Goal: Task Accomplishment & Management: Complete application form

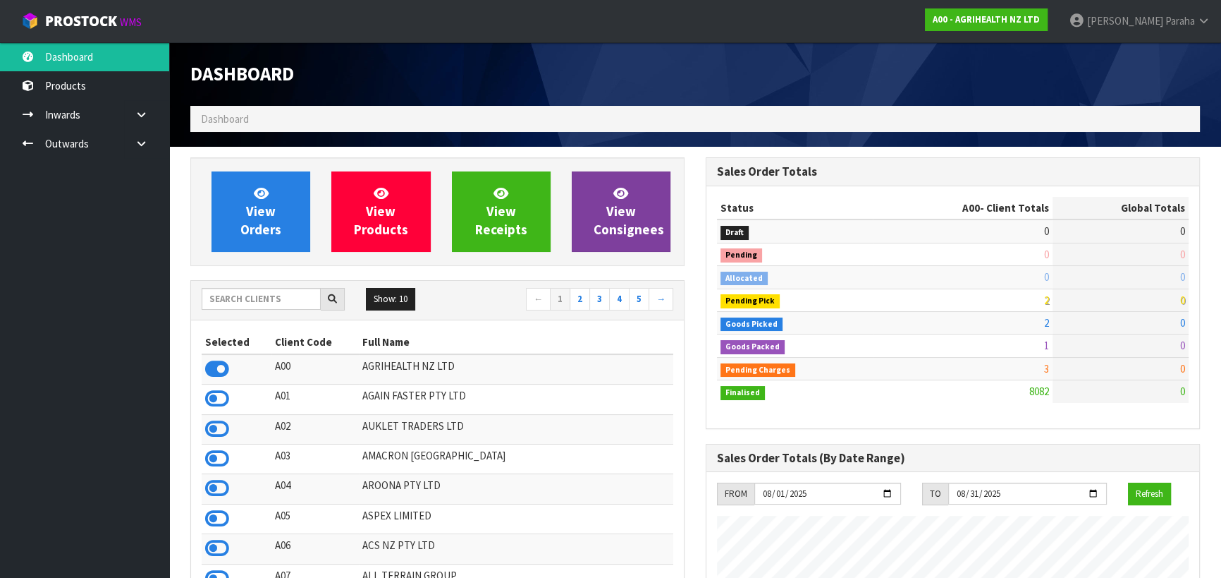
scroll to position [1066, 515]
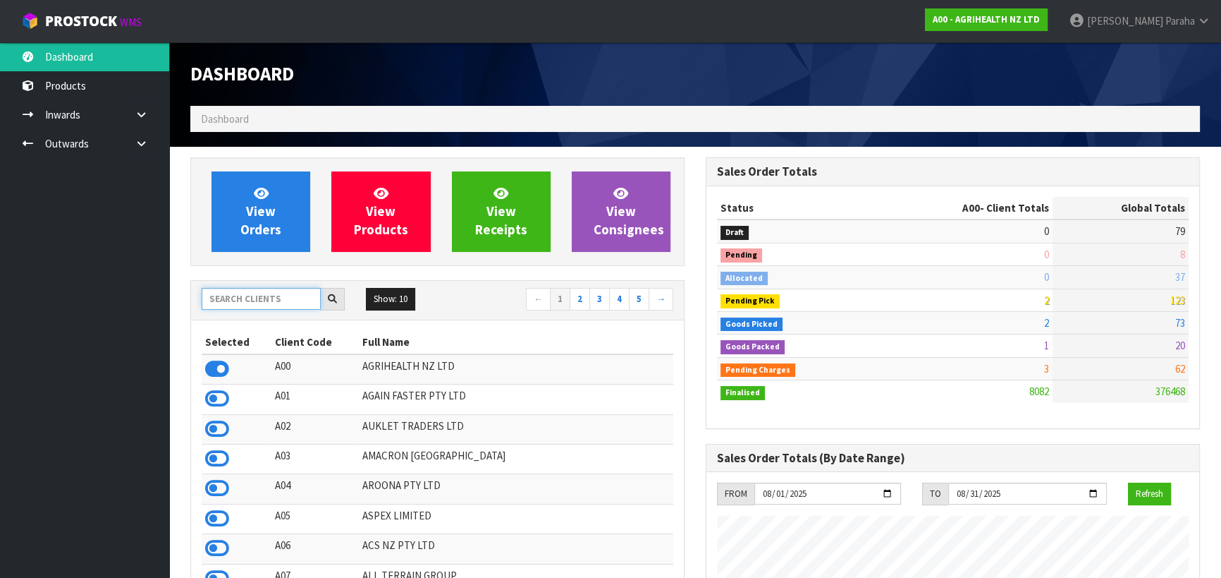
click at [250, 299] on input "text" at bounding box center [261, 299] width 119 height 22
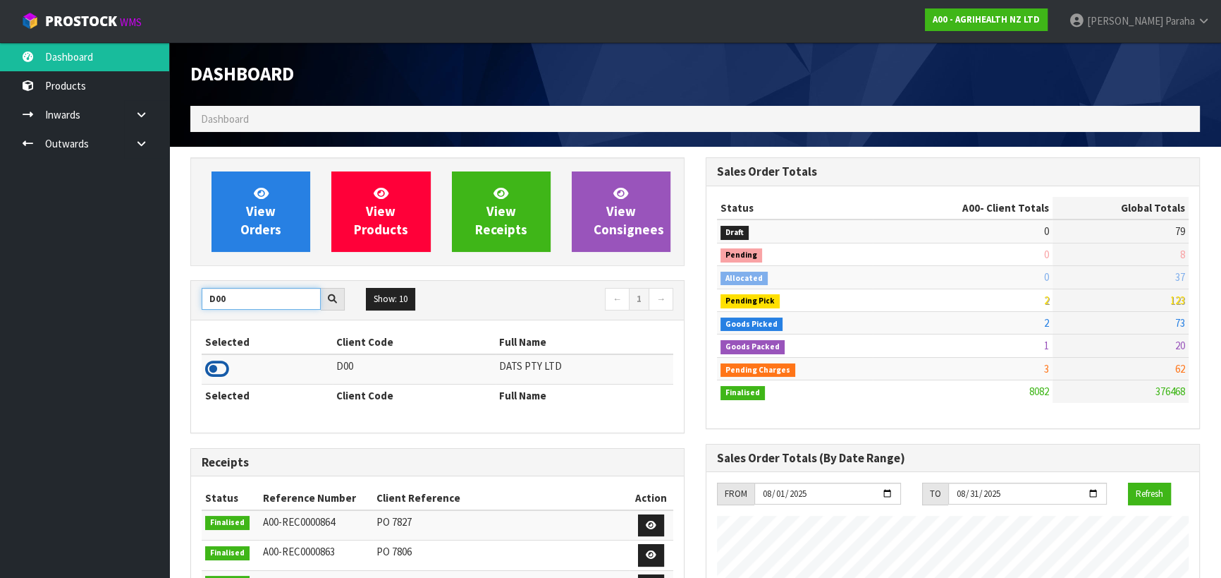
type input "D00"
click at [216, 367] on icon at bounding box center [217, 368] width 24 height 21
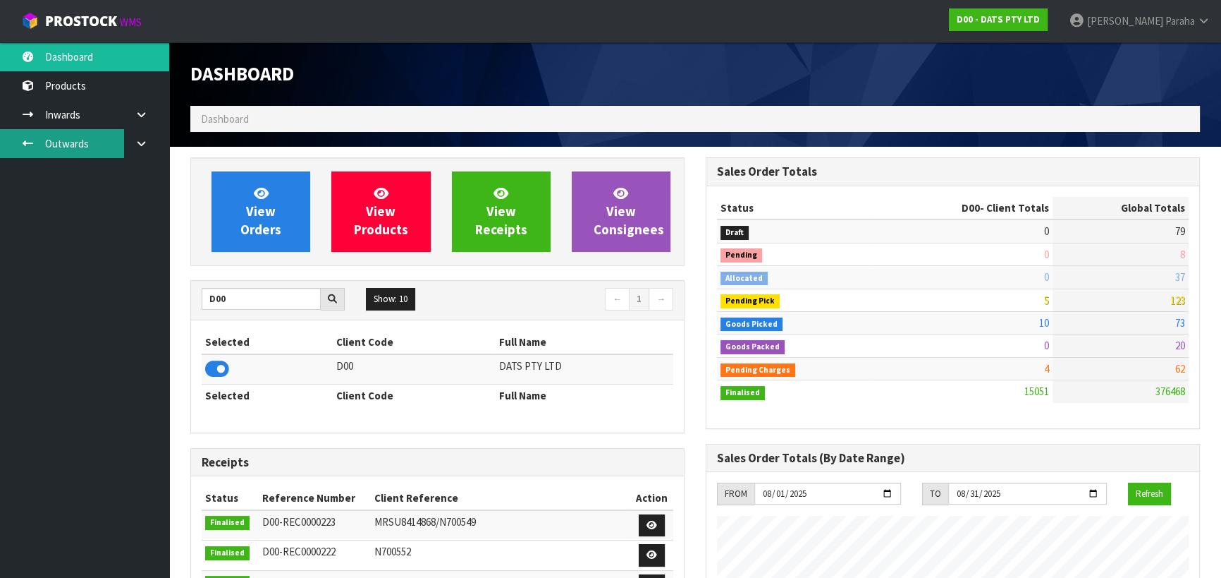
click at [84, 148] on link "Outwards" at bounding box center [84, 143] width 169 height 29
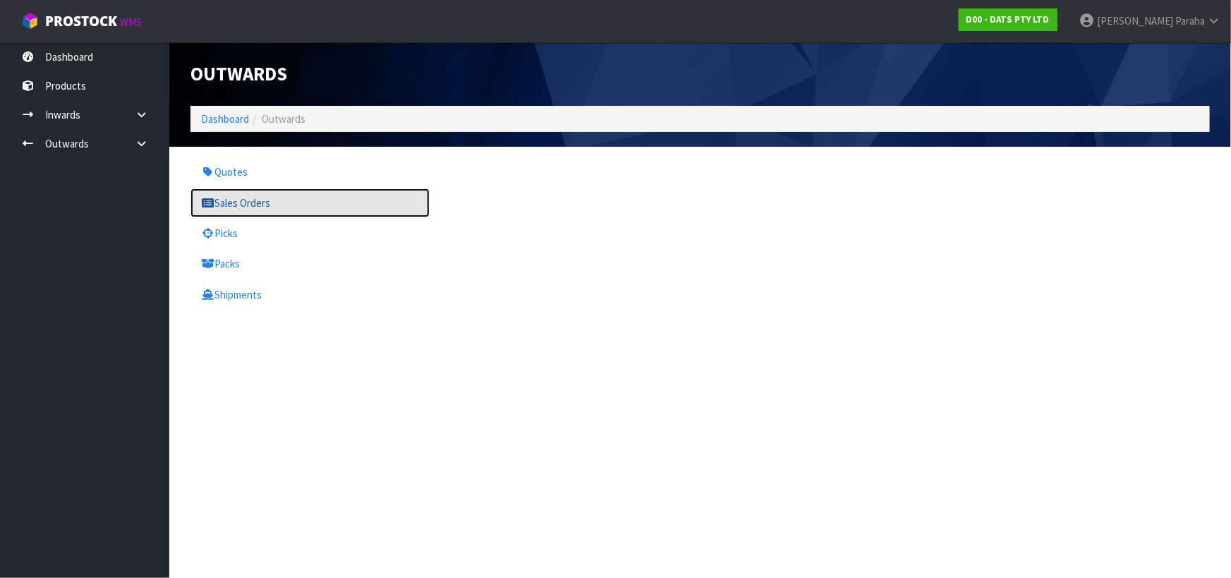
click at [251, 205] on link "Sales Orders" at bounding box center [309, 202] width 239 height 29
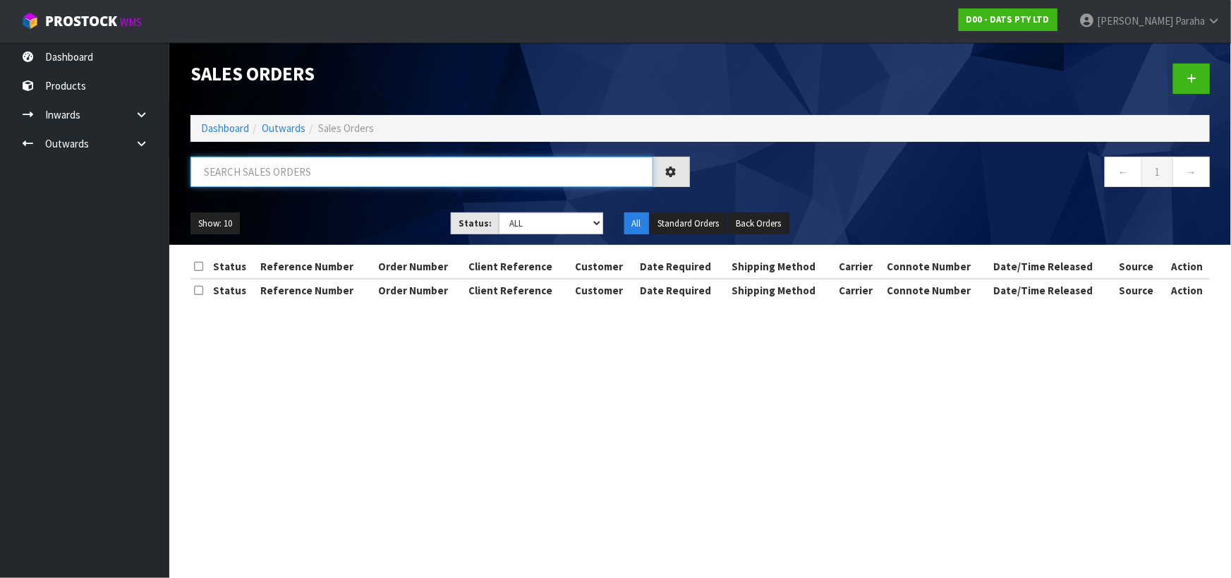
click at [270, 173] on input "text" at bounding box center [421, 172] width 463 height 30
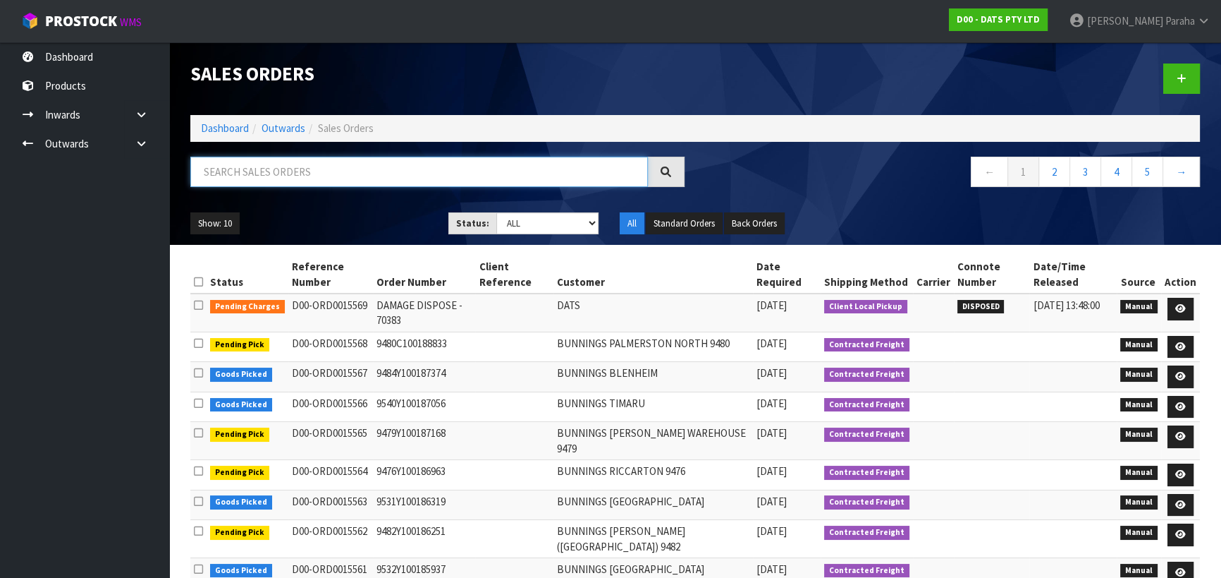
click at [247, 175] on input "text" at bounding box center [419, 172] width 458 height 30
click at [252, 171] on input "text" at bounding box center [419, 172] width 458 height 30
type input "JOB-0407264"
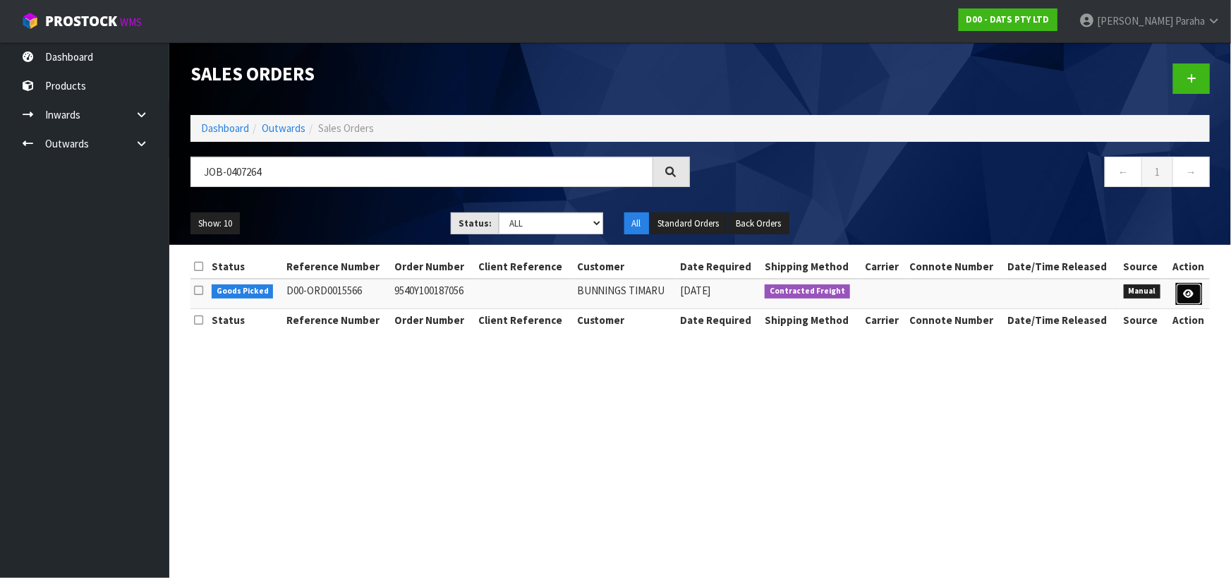
click at [1192, 294] on icon at bounding box center [1188, 293] width 11 height 9
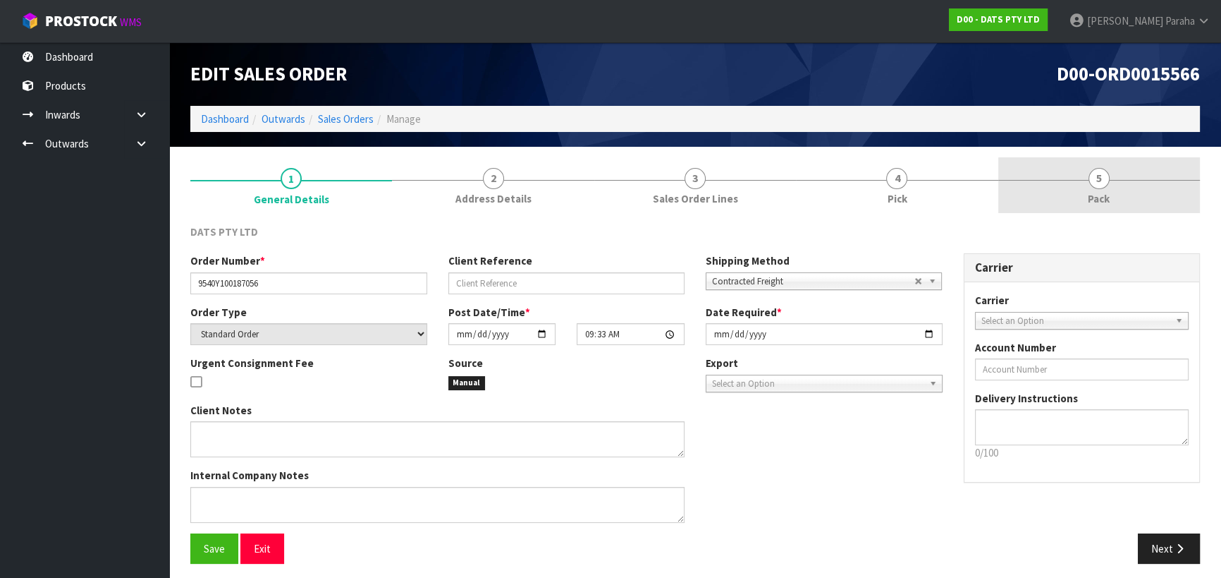
click at [1106, 188] on link "5 Pack" at bounding box center [1100, 185] width 202 height 56
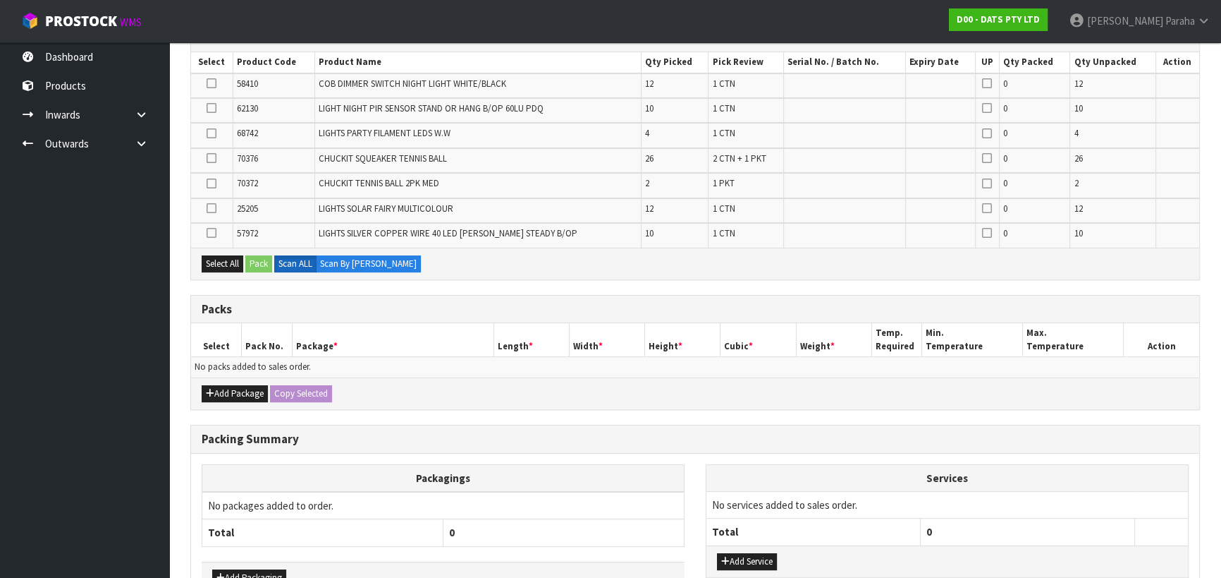
scroll to position [256, 0]
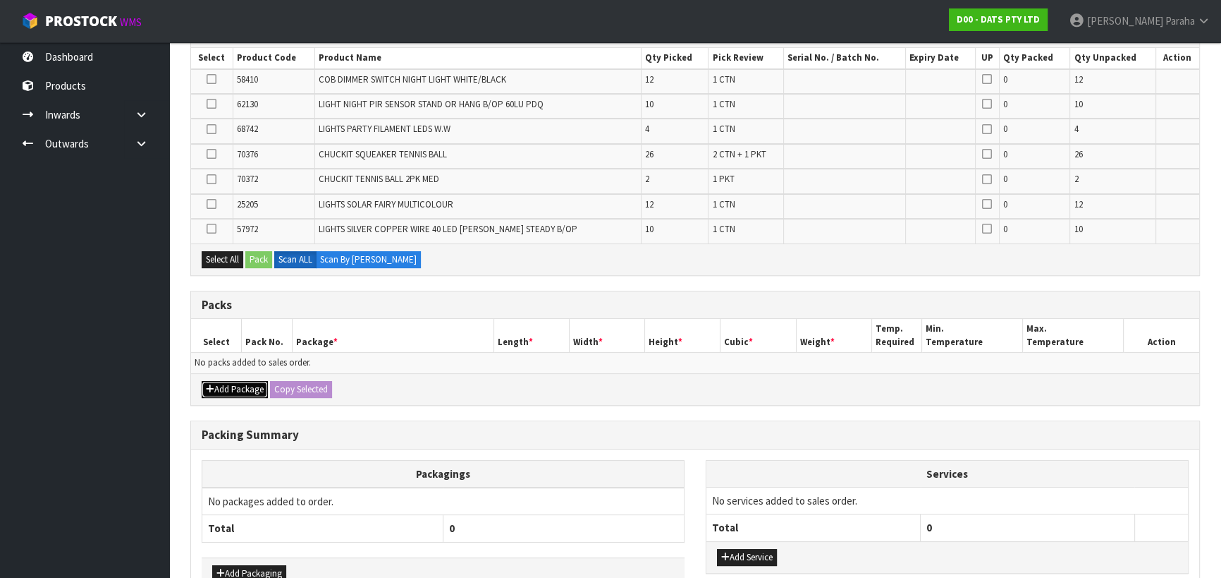
click at [231, 385] on button "Add Package" at bounding box center [235, 389] width 66 height 17
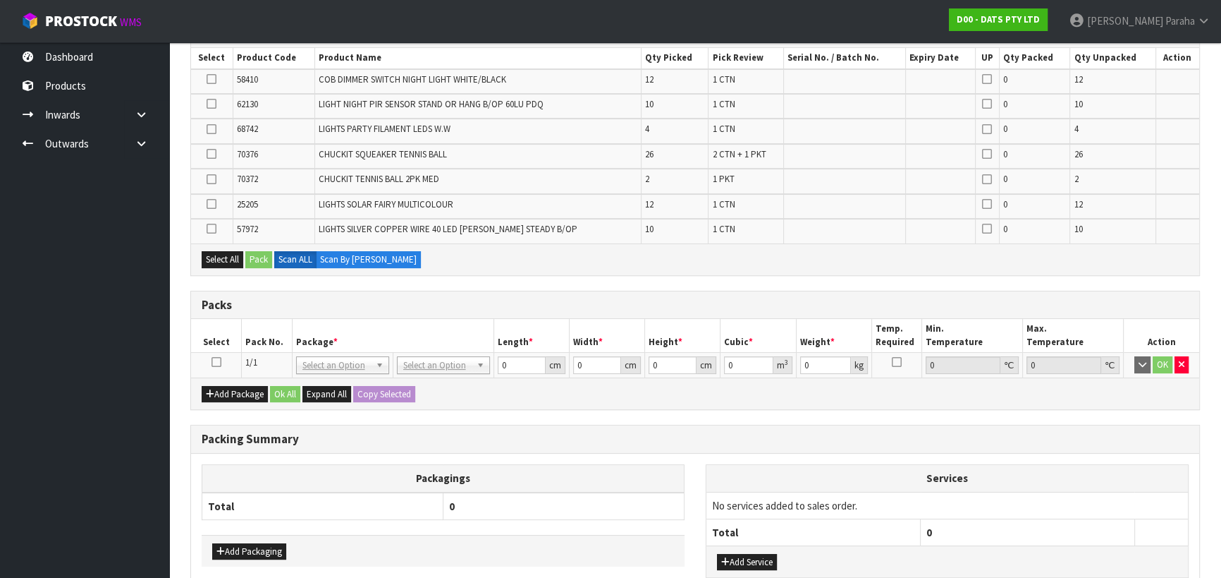
click at [217, 362] on icon at bounding box center [217, 362] width 10 height 1
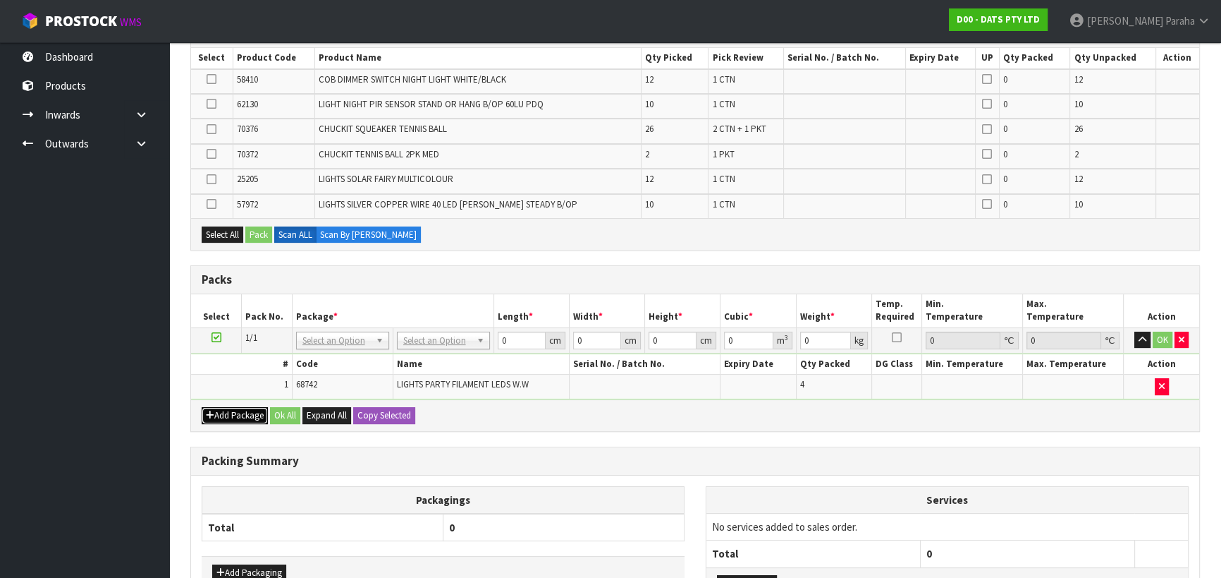
click at [230, 412] on button "Add Package" at bounding box center [235, 415] width 66 height 17
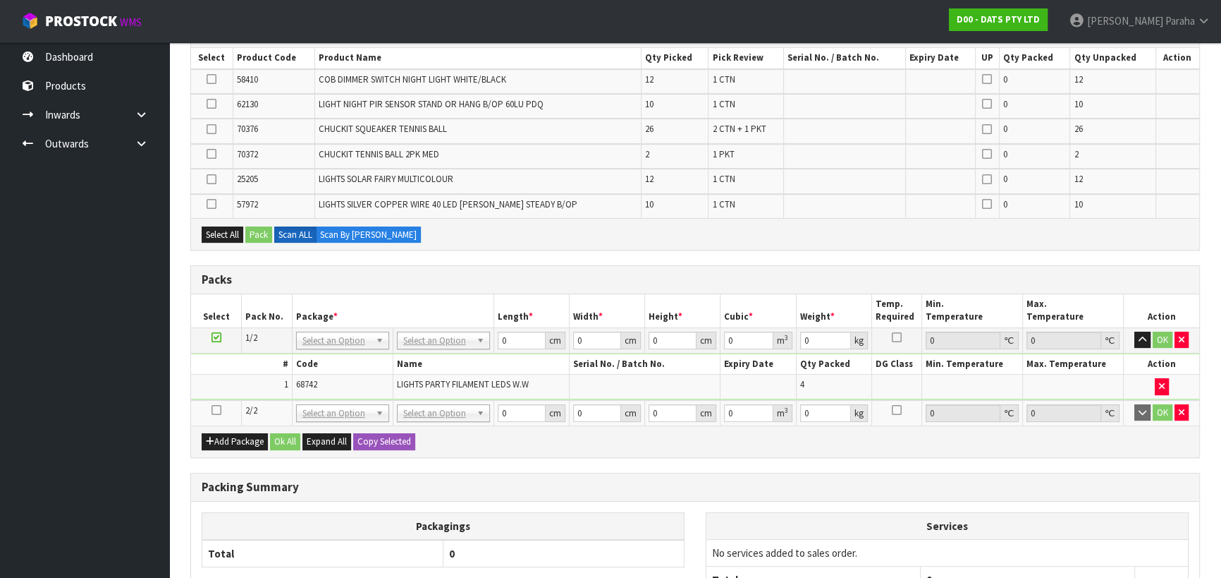
click at [219, 410] on icon at bounding box center [217, 410] width 10 height 1
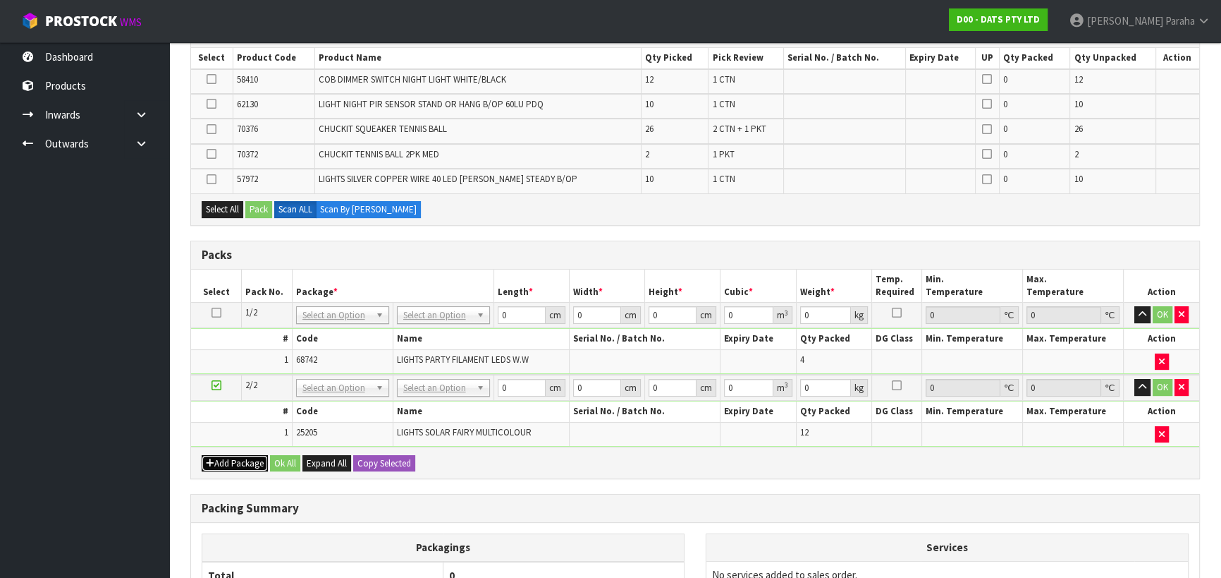
click at [240, 458] on button "Add Package" at bounding box center [235, 463] width 66 height 17
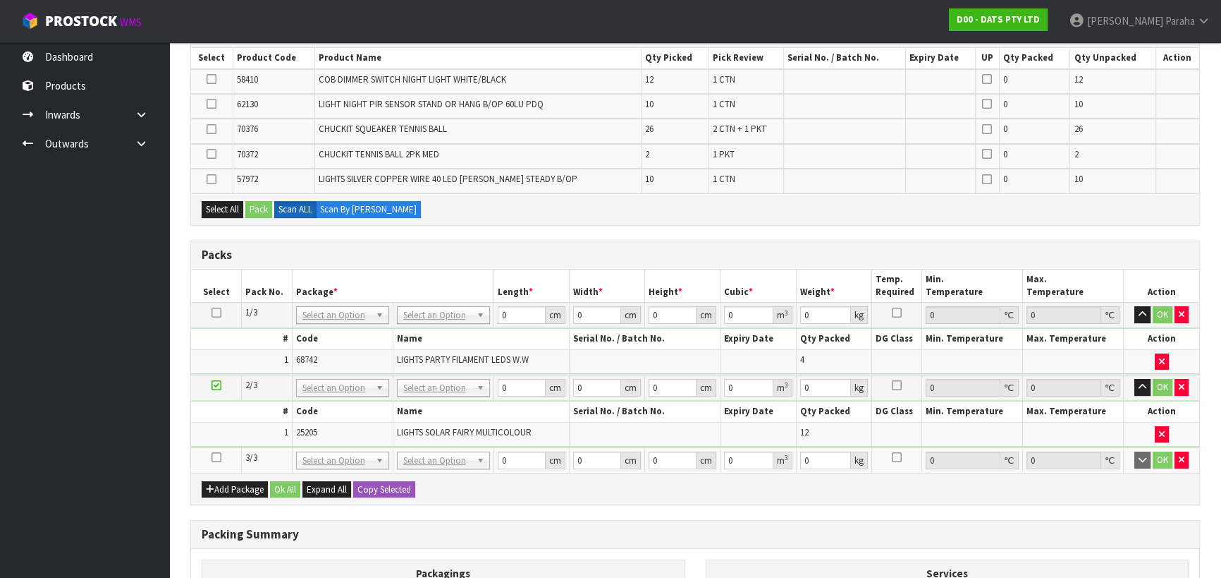
click at [219, 457] on icon at bounding box center [217, 457] width 10 height 1
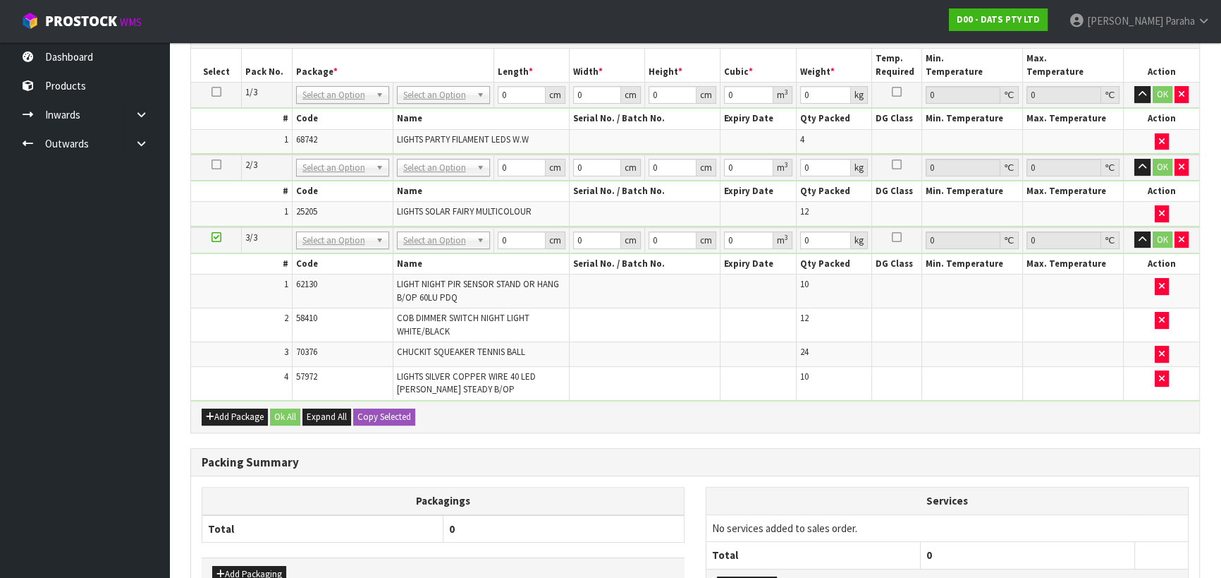
scroll to position [384, 0]
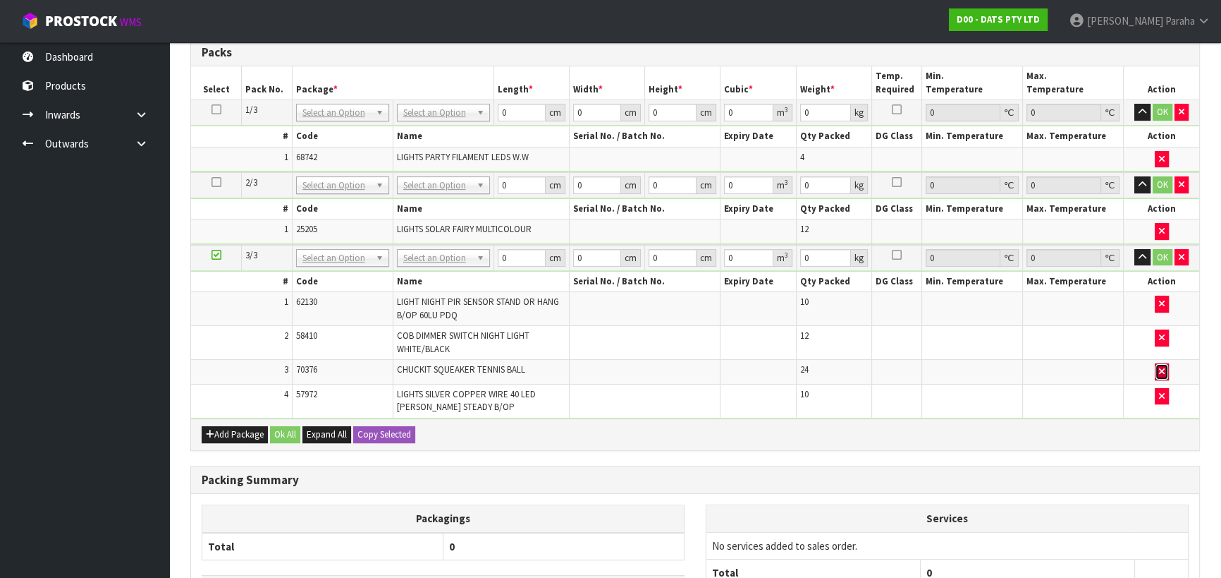
click at [1161, 367] on icon "button" at bounding box center [1162, 371] width 6 height 9
click at [240, 428] on button "Add Package" at bounding box center [235, 434] width 66 height 17
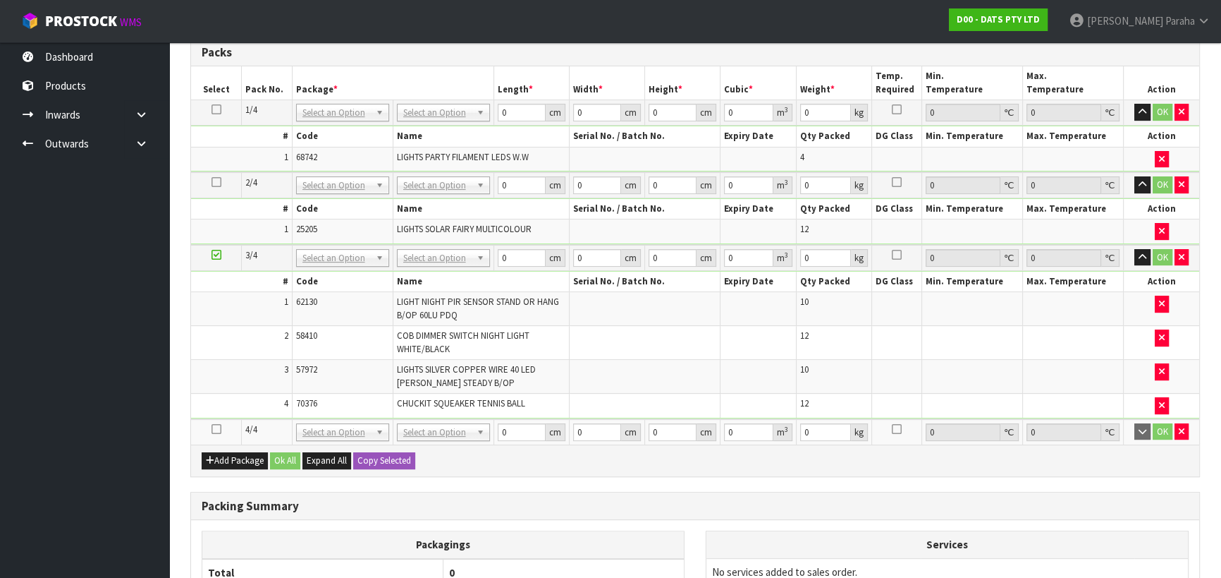
click at [216, 429] on icon at bounding box center [217, 429] width 10 height 1
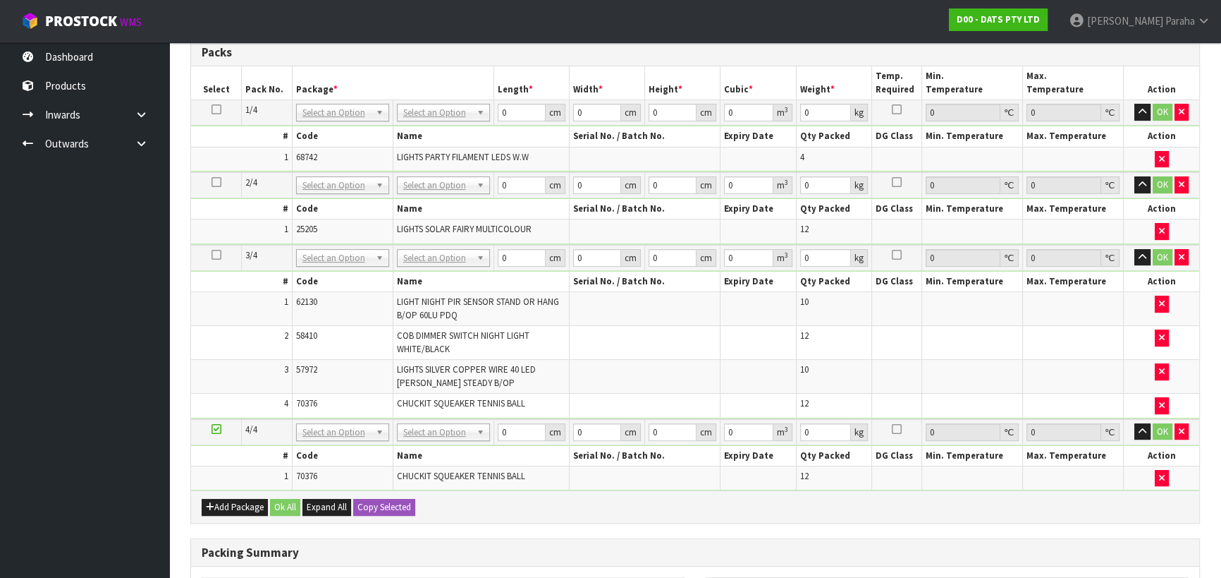
scroll to position [0, 0]
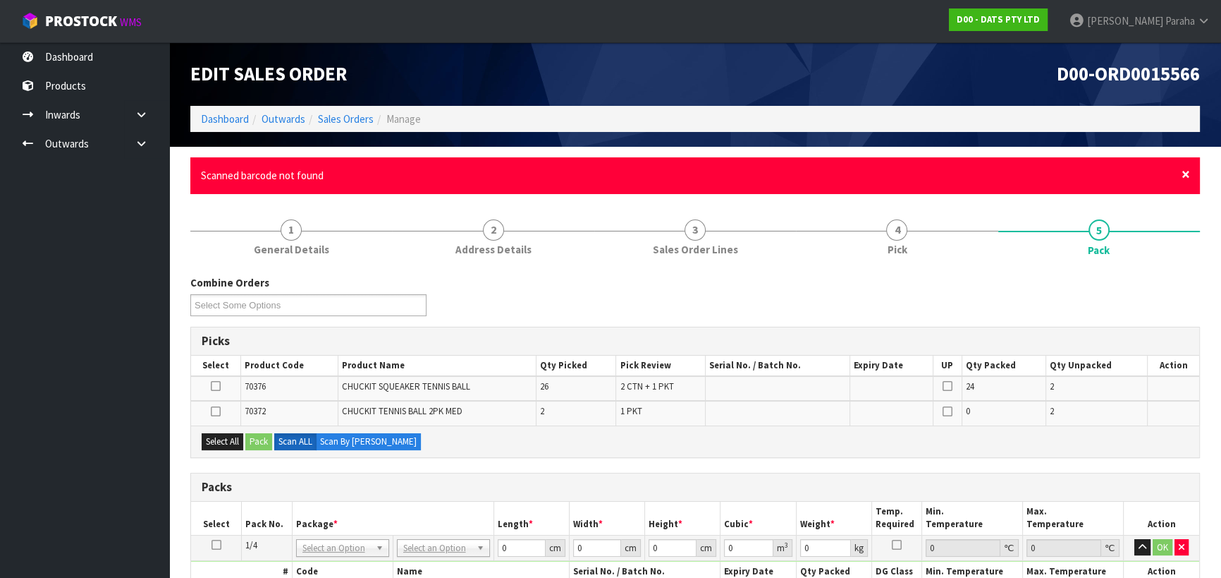
click at [1184, 172] on span "×" at bounding box center [1186, 174] width 8 height 20
click at [1187, 176] on span "×" at bounding box center [1186, 174] width 8 height 20
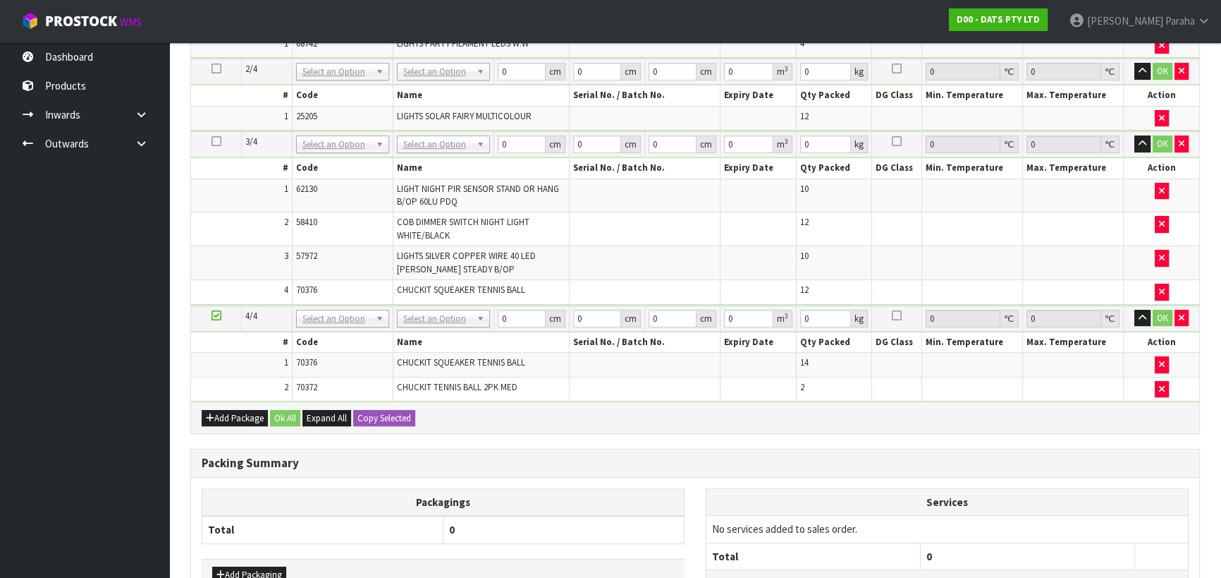
scroll to position [449, 0]
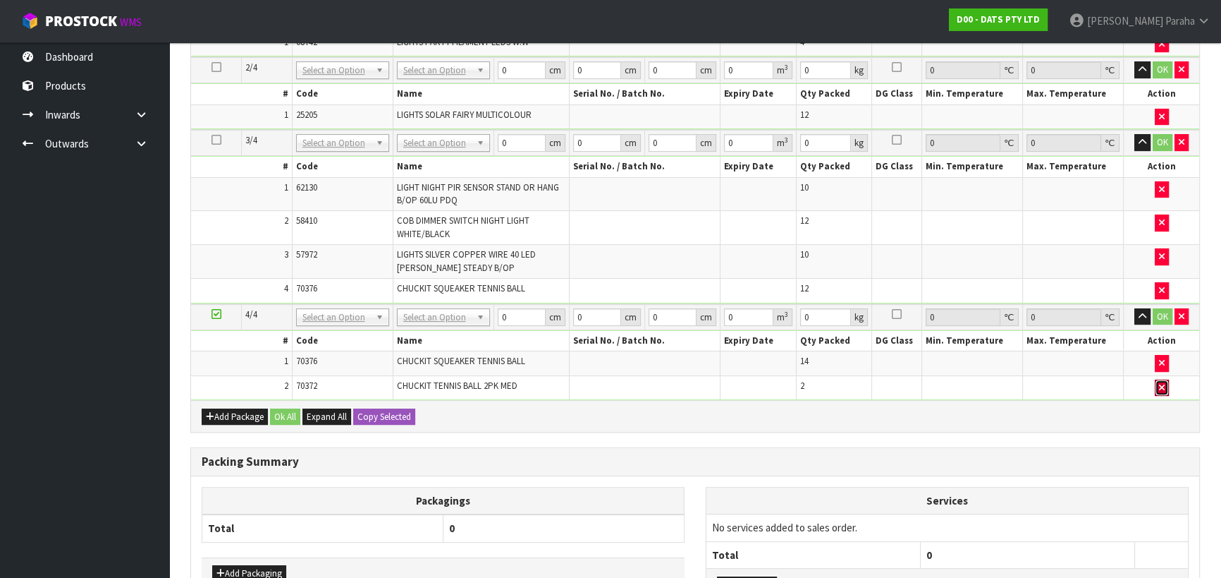
click at [1164, 383] on icon "button" at bounding box center [1162, 387] width 6 height 9
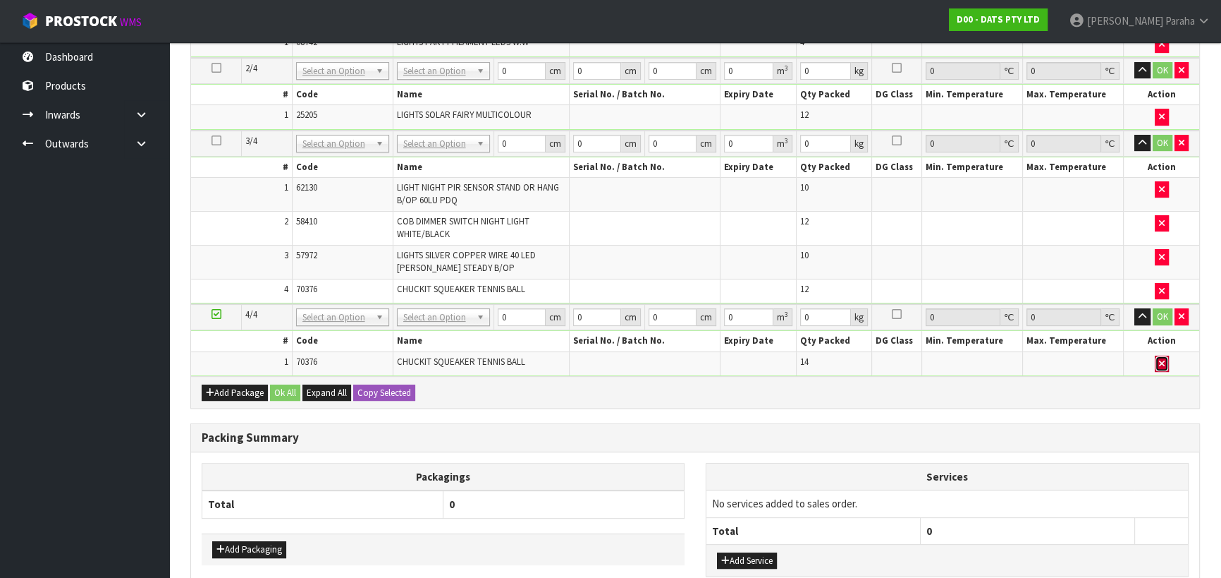
click at [1159, 362] on icon "button" at bounding box center [1162, 363] width 6 height 9
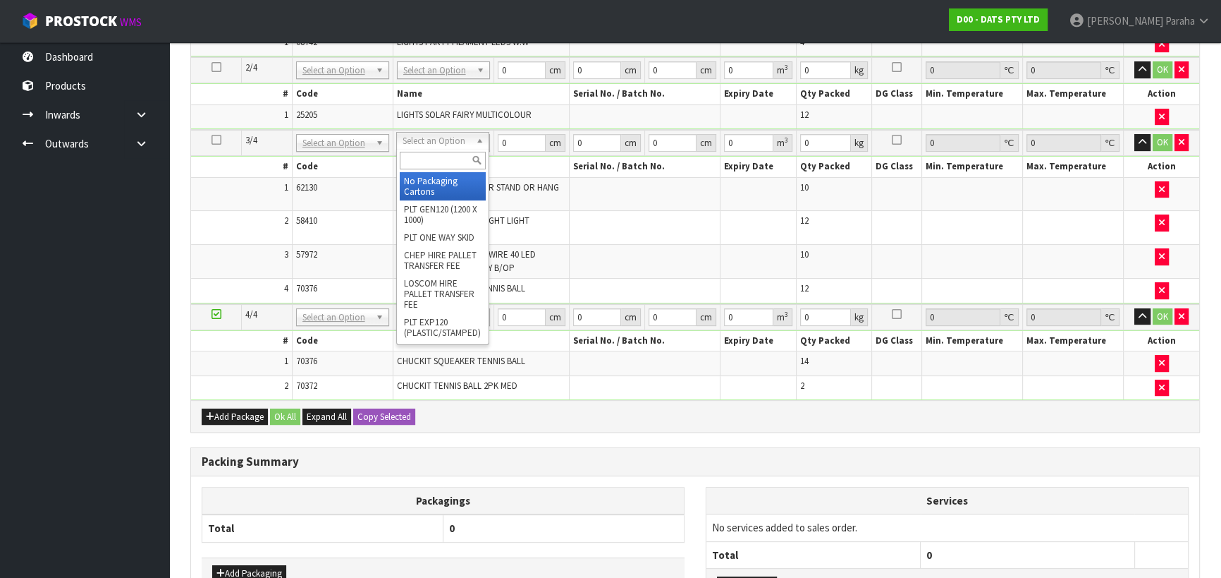
click at [467, 158] on input "text" at bounding box center [443, 161] width 86 height 18
type input "CTN6"
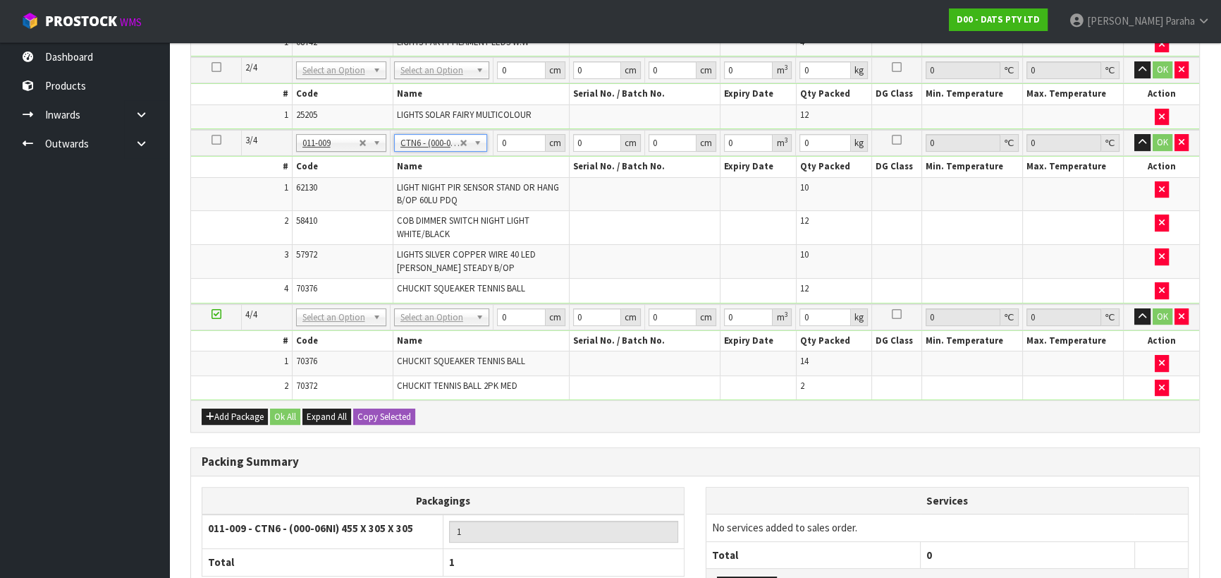
type input "45.5"
type input "30.5"
type input "0.042326"
type input "6.13"
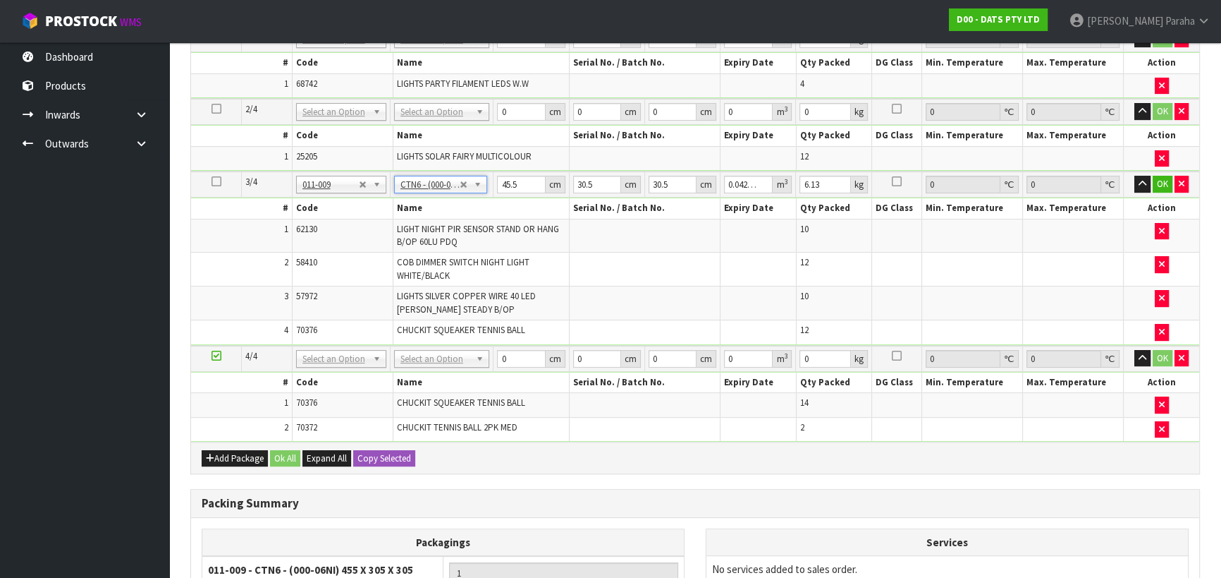
scroll to position [384, 0]
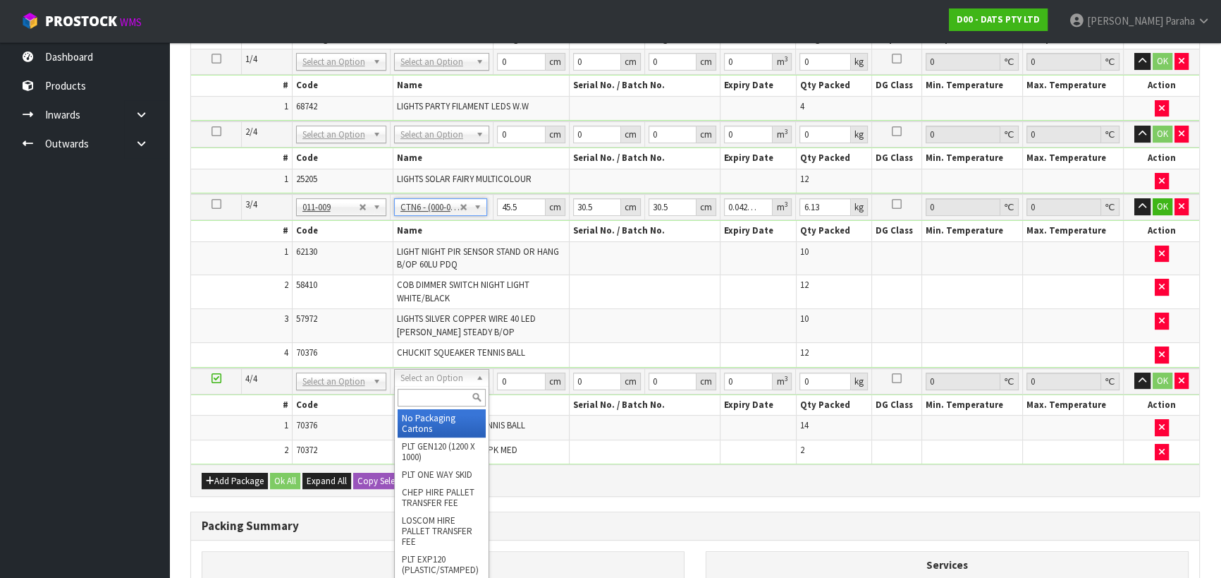
click at [460, 392] on input "text" at bounding box center [442, 398] width 88 height 18
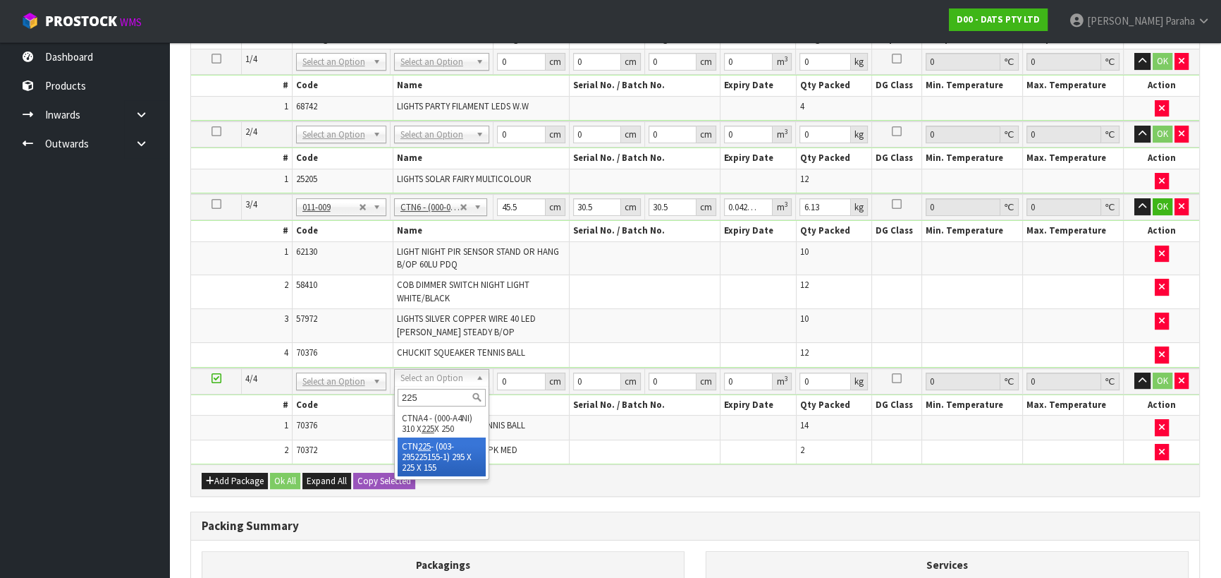
type input "225"
type input "29.5"
type input "22.5"
type input "15.5"
type input "0.010288"
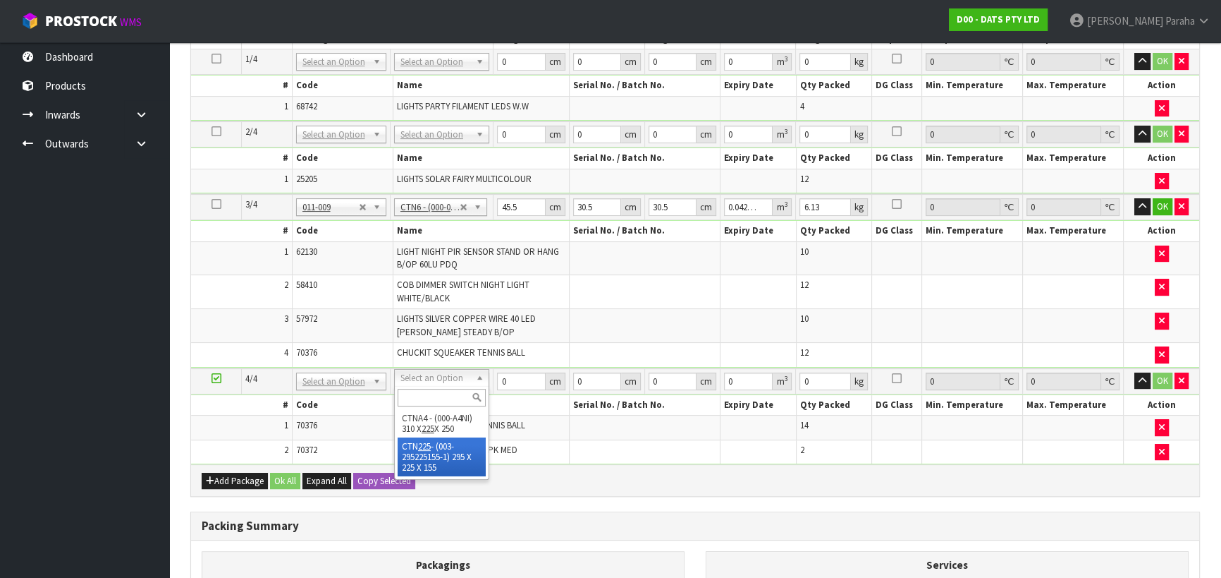
type input "1.54"
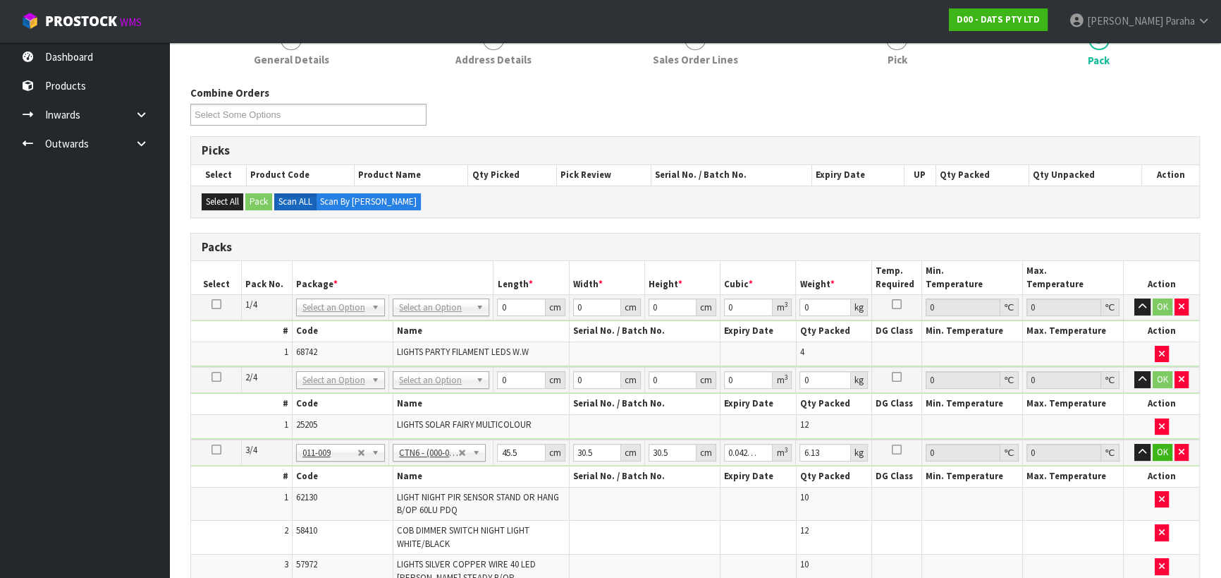
scroll to position [128, 0]
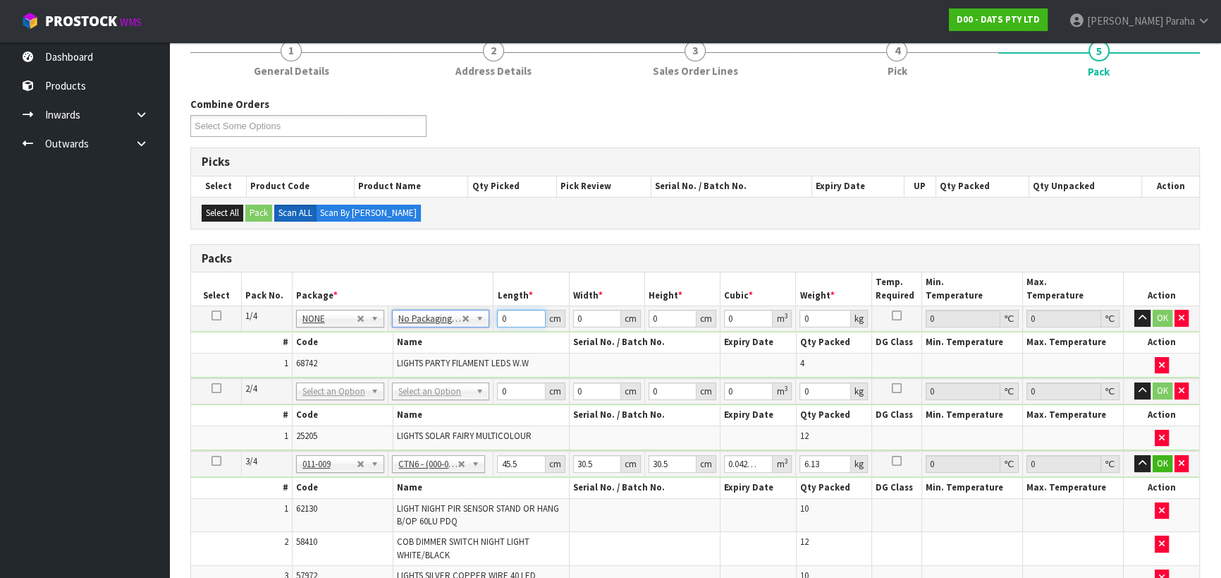
click at [501, 318] on input "0" at bounding box center [521, 319] width 48 height 18
type input "43"
type input "3"
type input "0.005547"
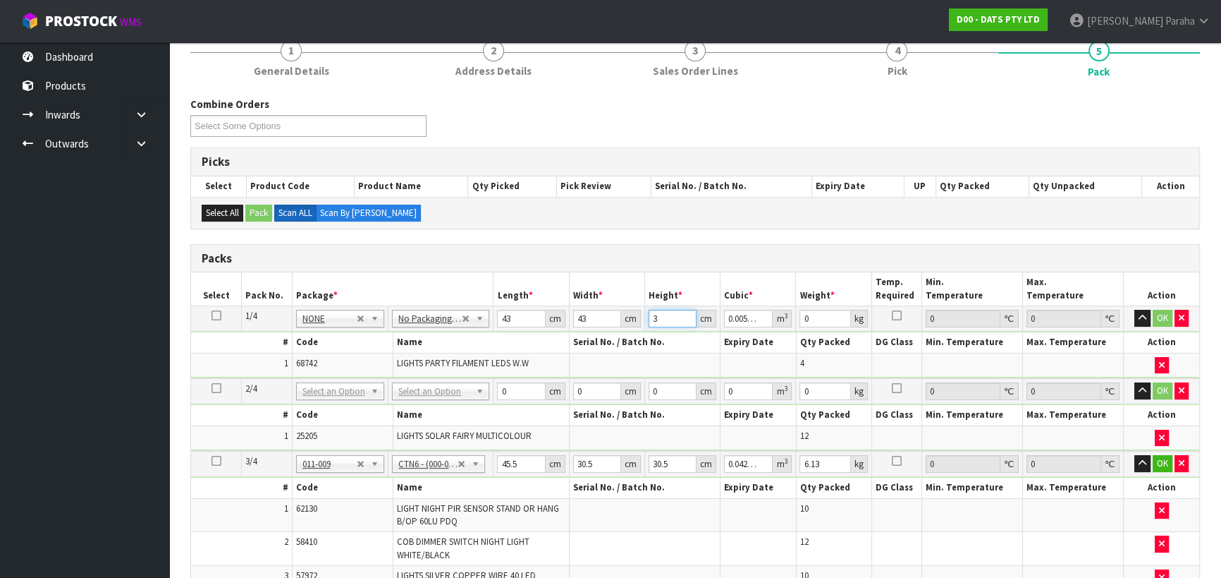
type input "31"
type input "0.057319"
type input "31"
type input "9"
click at [1135, 310] on button "button" at bounding box center [1143, 318] width 16 height 17
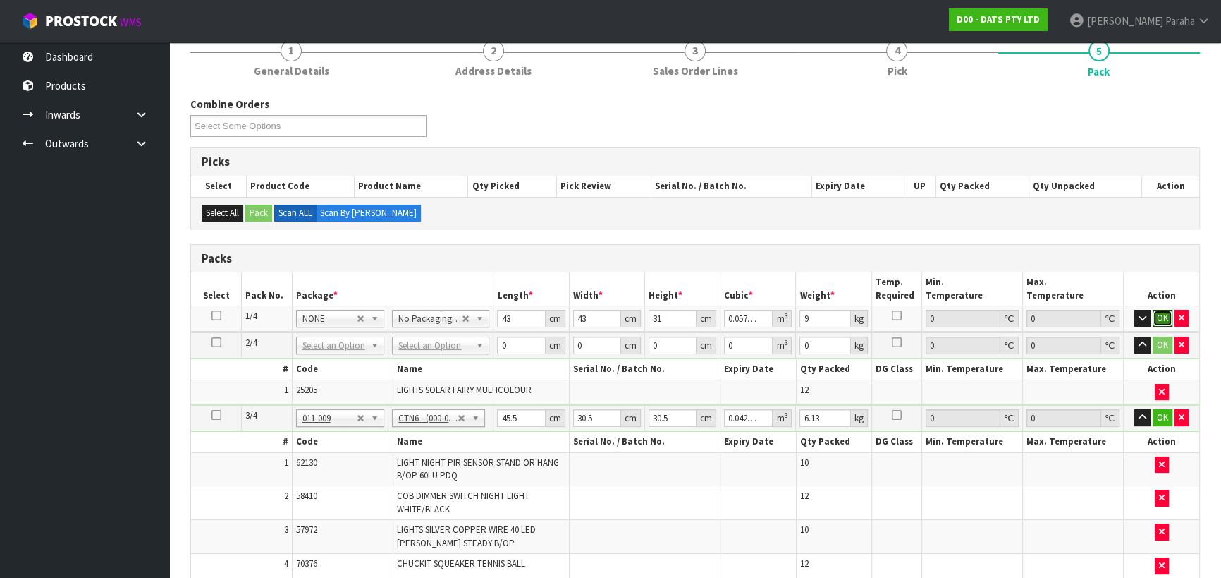
click button "OK" at bounding box center [1163, 318] width 20 height 17
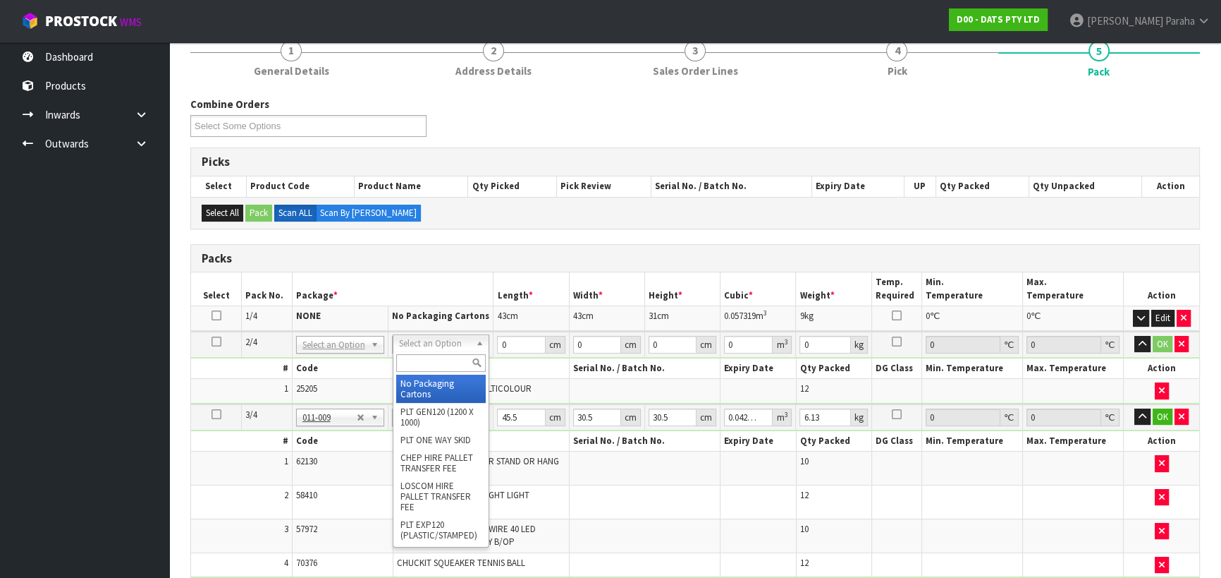
drag, startPoint x: 450, startPoint y: 382, endPoint x: 466, endPoint y: 379, distance: 16.6
type input "2"
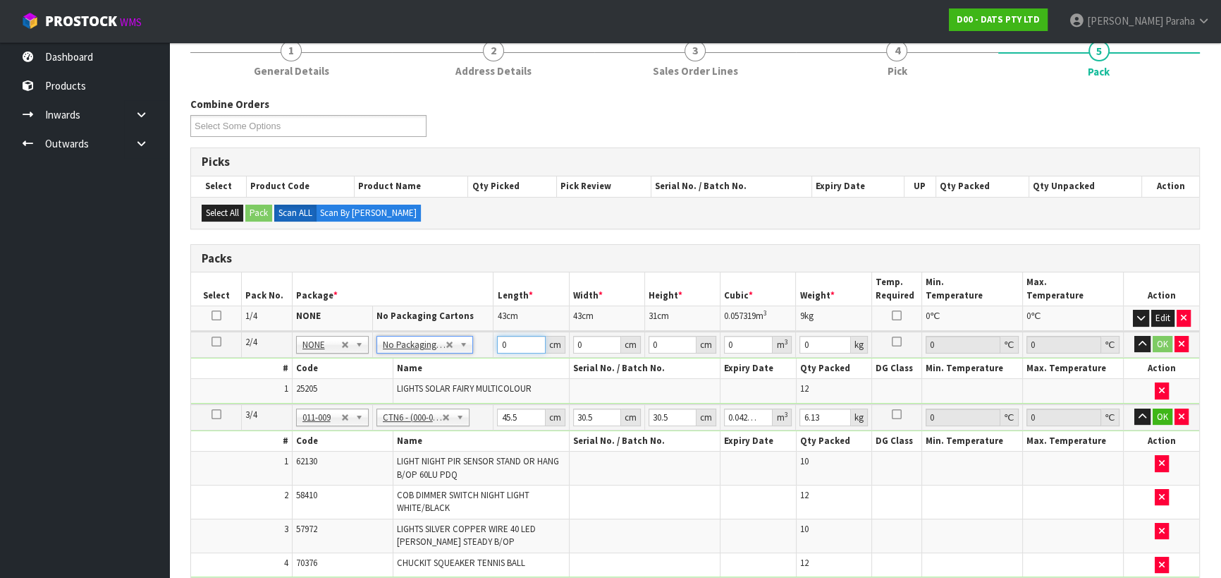
drag, startPoint x: 502, startPoint y: 346, endPoint x: 492, endPoint y: 346, distance: 10.6
click at [492, 346] on tr "2/4 NONE 007-001 007-002 007-004 007-009 007-013 007-014 007-015 007-017 007-01…" at bounding box center [695, 344] width 1008 height 26
type input "37"
type input "23"
type input "2"
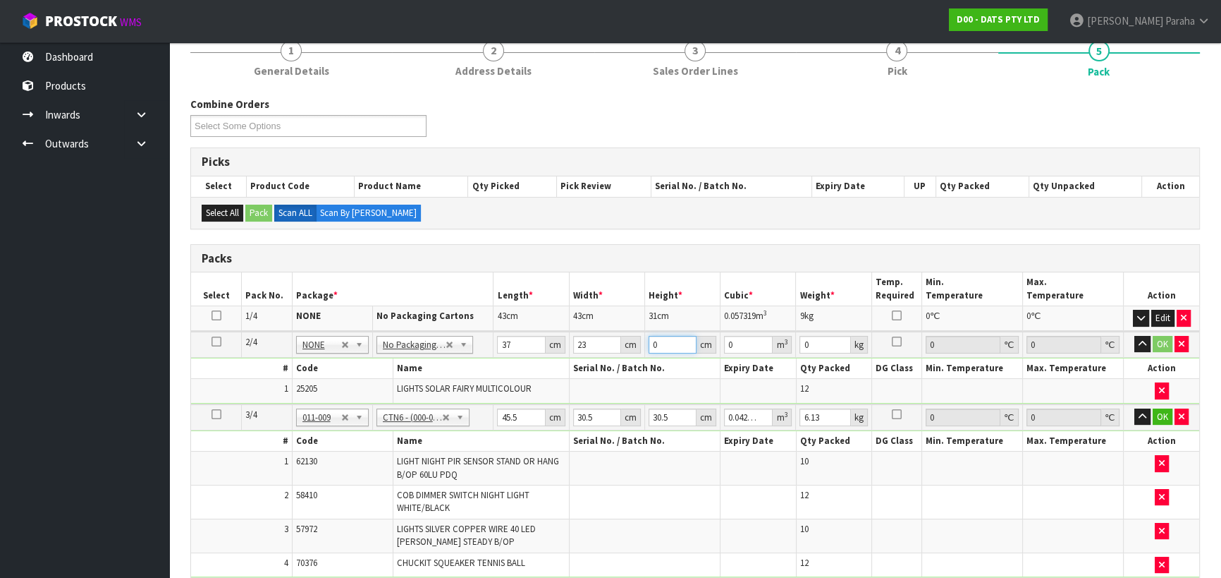
type input "0.001702"
type input "24"
type input "0.020424"
type input "24"
type input "3"
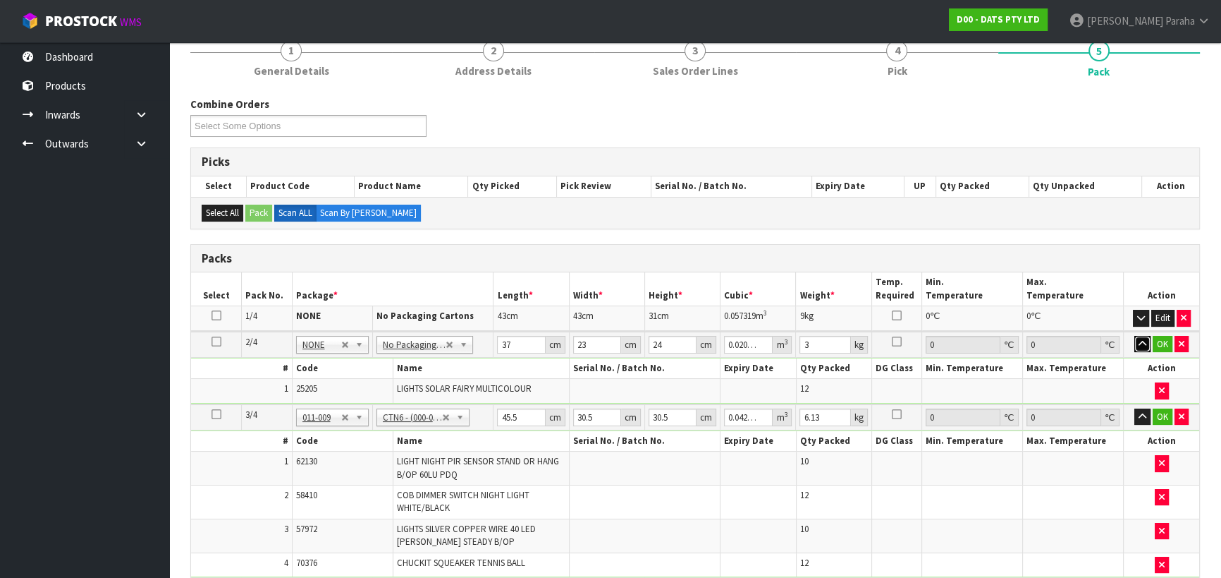
click at [1135, 336] on button "button" at bounding box center [1143, 344] width 16 height 17
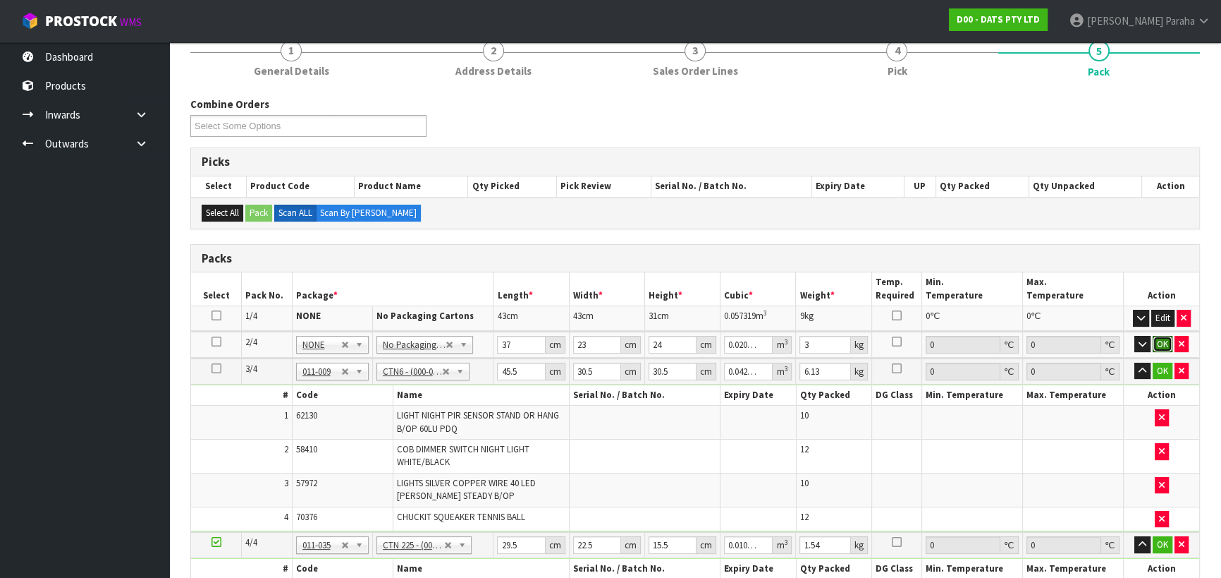
click button "OK" at bounding box center [1163, 344] width 20 height 17
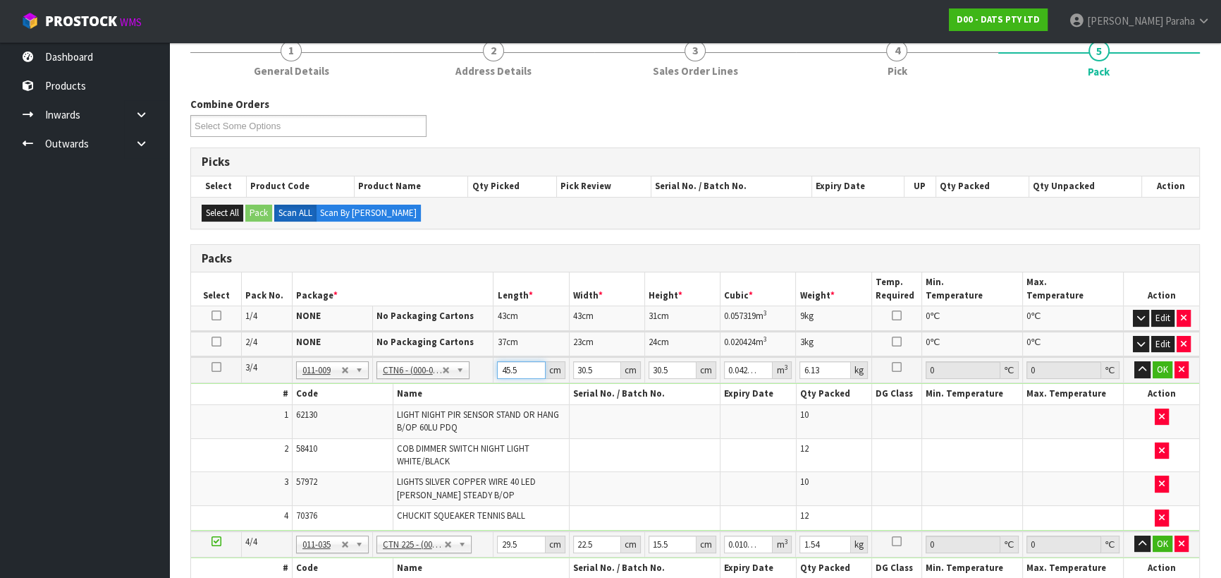
drag, startPoint x: 517, startPoint y: 368, endPoint x: 501, endPoint y: 367, distance: 16.2
click at [501, 367] on input "45.5" at bounding box center [521, 370] width 48 height 18
type input "4"
type input "0.003721"
type input "47"
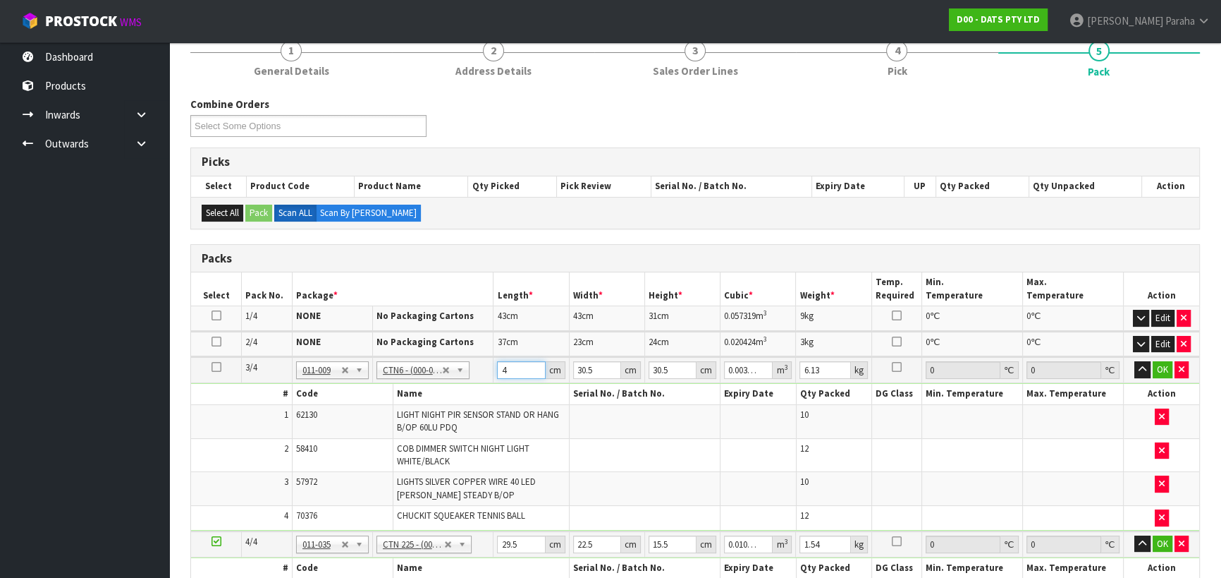
type input "0.043722"
type input "47"
type input "3"
type input "0.0043"
type input "32"
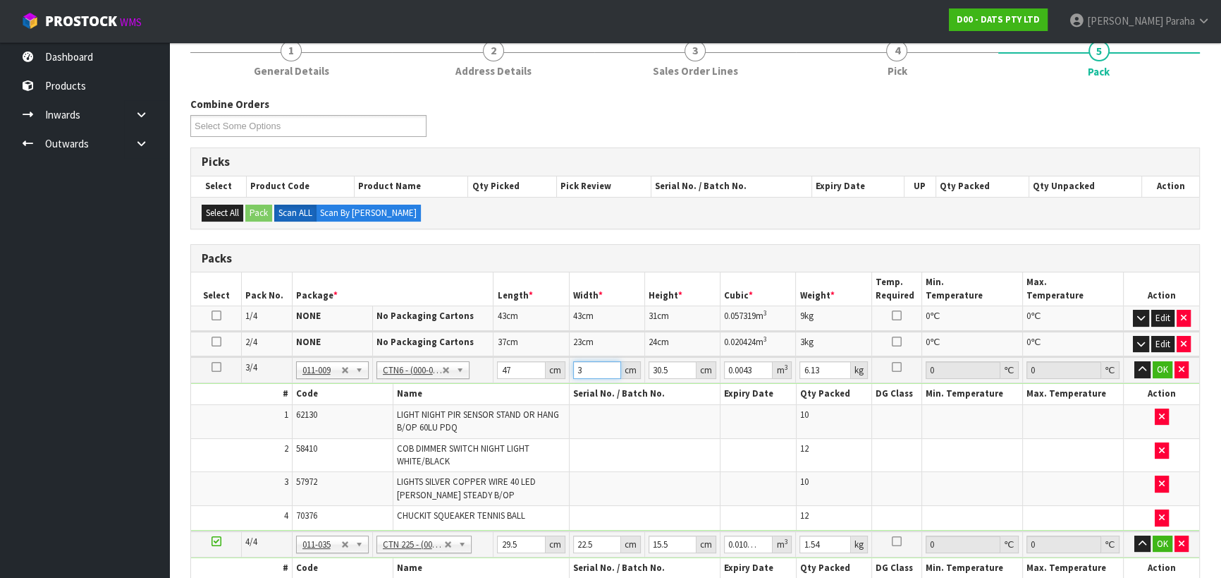
type input "0.045872"
type input "32"
type input "3"
type input "0.004512"
type input "32"
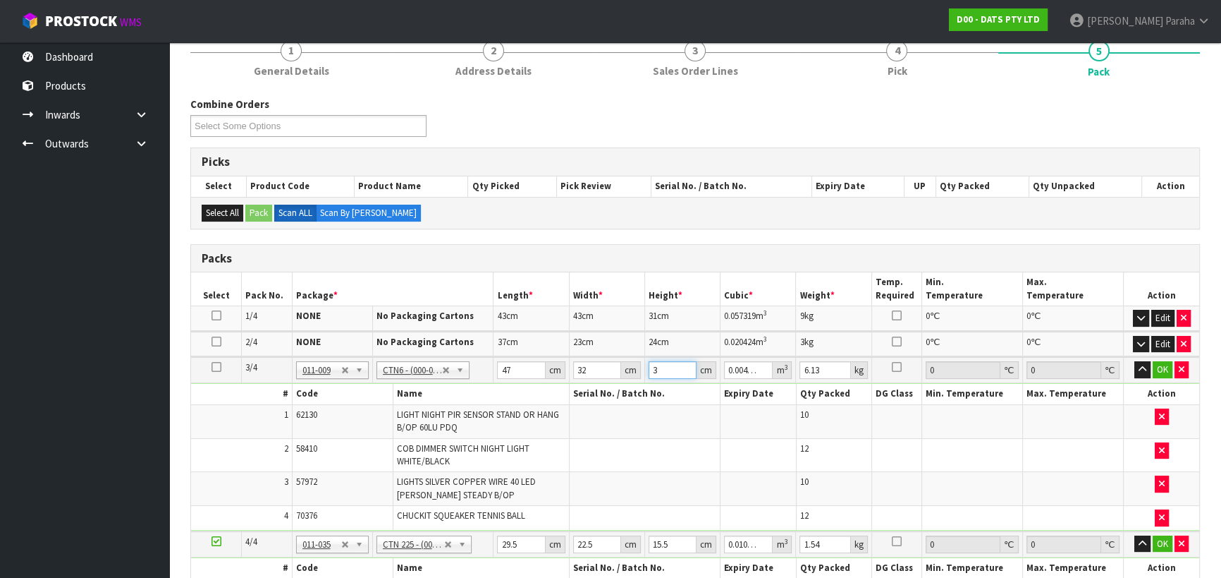
type input "0.048128"
type input "32"
type input "6"
click at [1135, 361] on button "button" at bounding box center [1143, 369] width 16 height 17
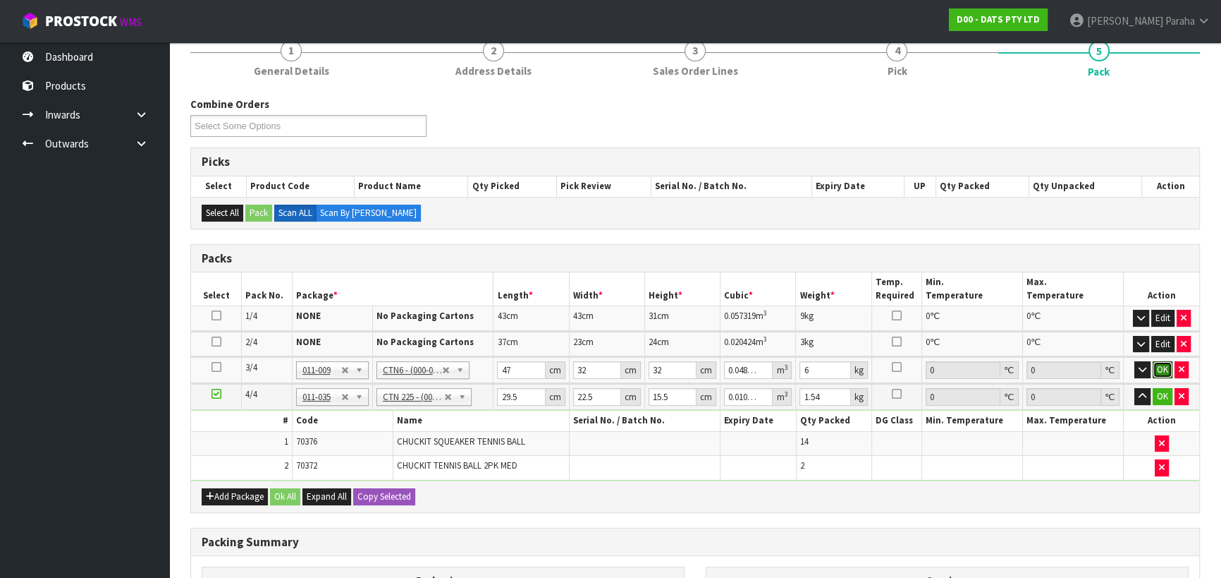
click button "OK" at bounding box center [1163, 369] width 20 height 17
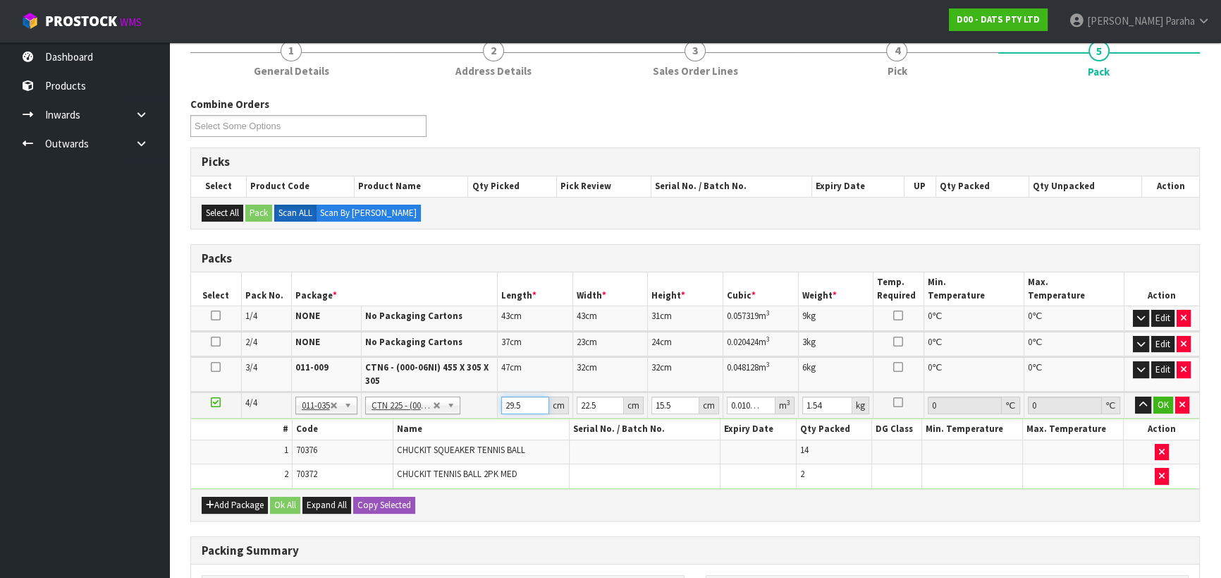
drag, startPoint x: 521, startPoint y: 404, endPoint x: 499, endPoint y: 402, distance: 22.7
click at [499, 402] on td "29.5 cm" at bounding box center [535, 405] width 75 height 26
type input "3"
type input "0.001046"
type input "30"
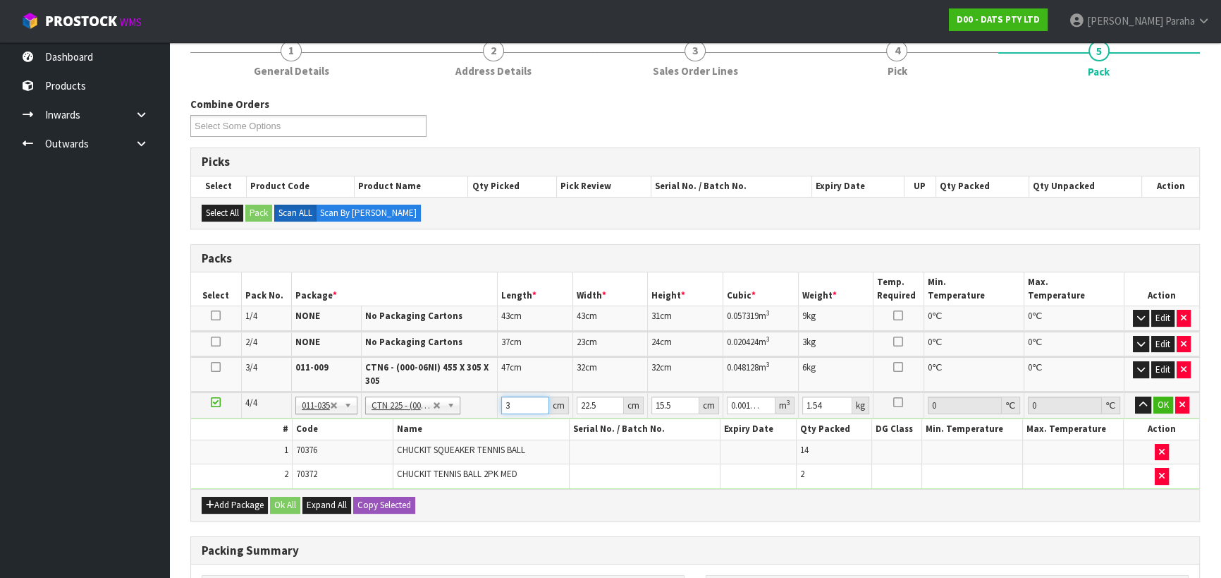
type input "0.010463"
type input "30"
type input "2"
type input "0.00093"
type input "24"
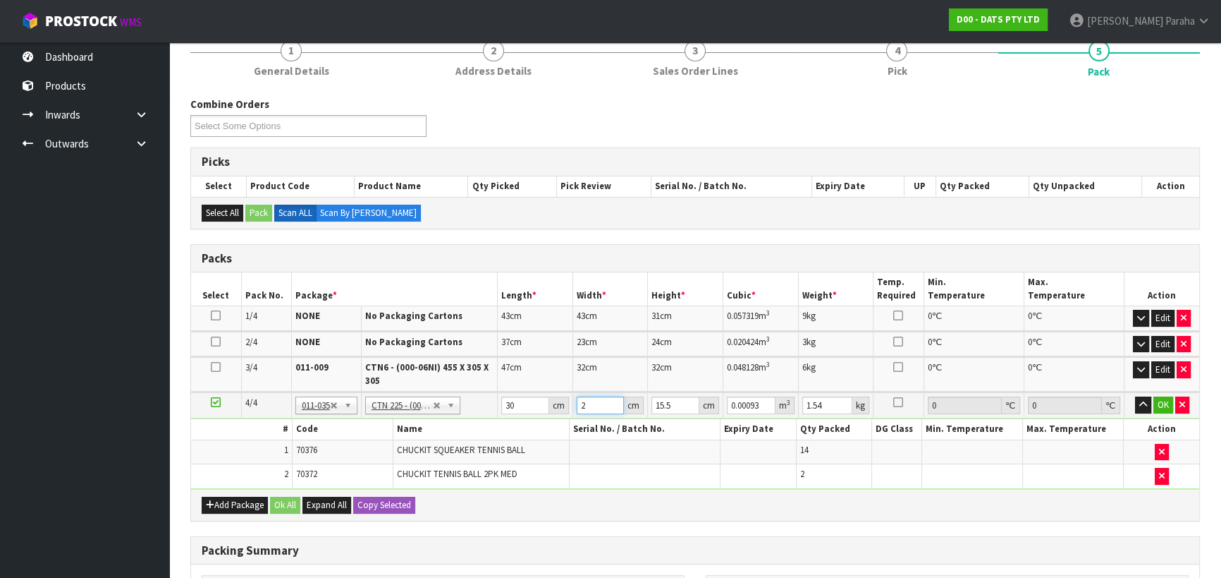
type input "0.01116"
type input "24"
type input "1"
type input "0.00072"
type input "18"
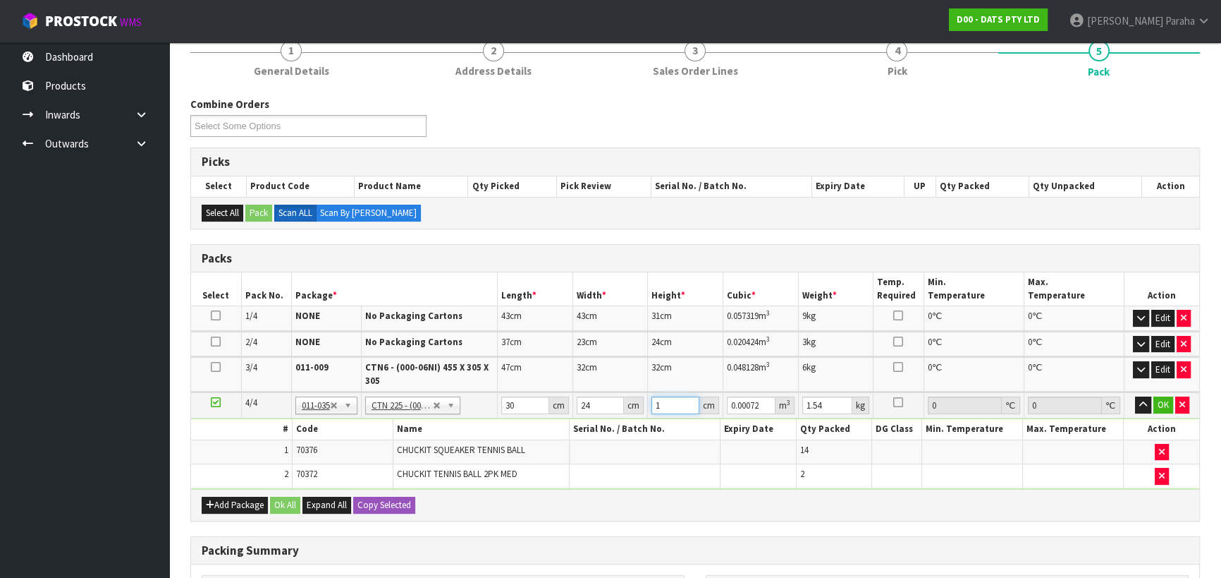
type input "0.01296"
type input "18"
type input "2"
click at [1135, 396] on button "button" at bounding box center [1143, 404] width 16 height 17
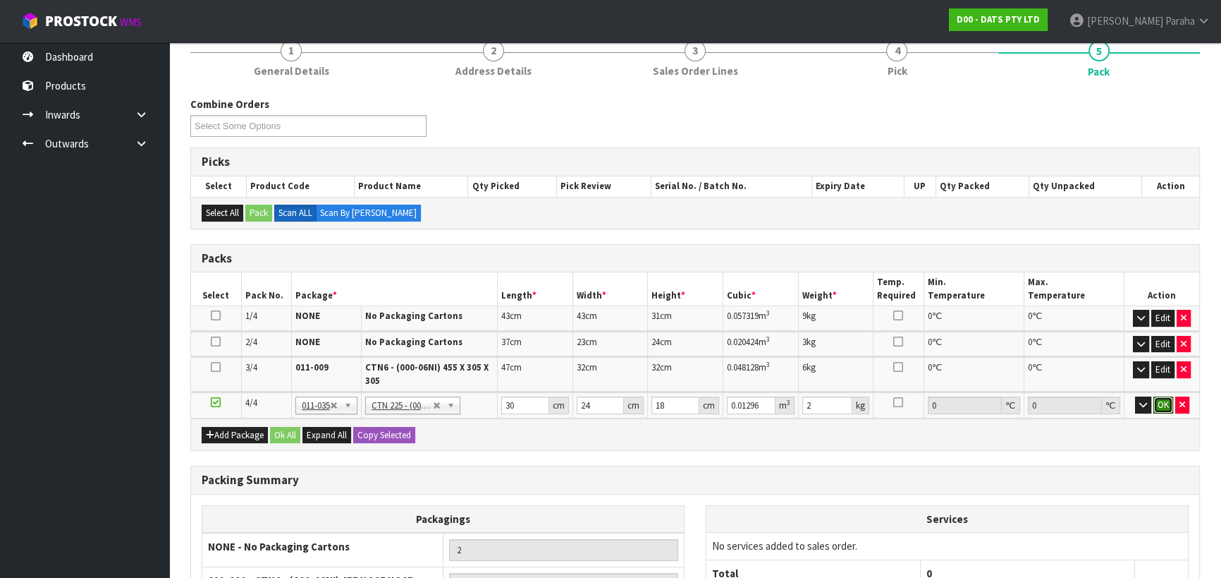
click button "OK" at bounding box center [1164, 404] width 20 height 17
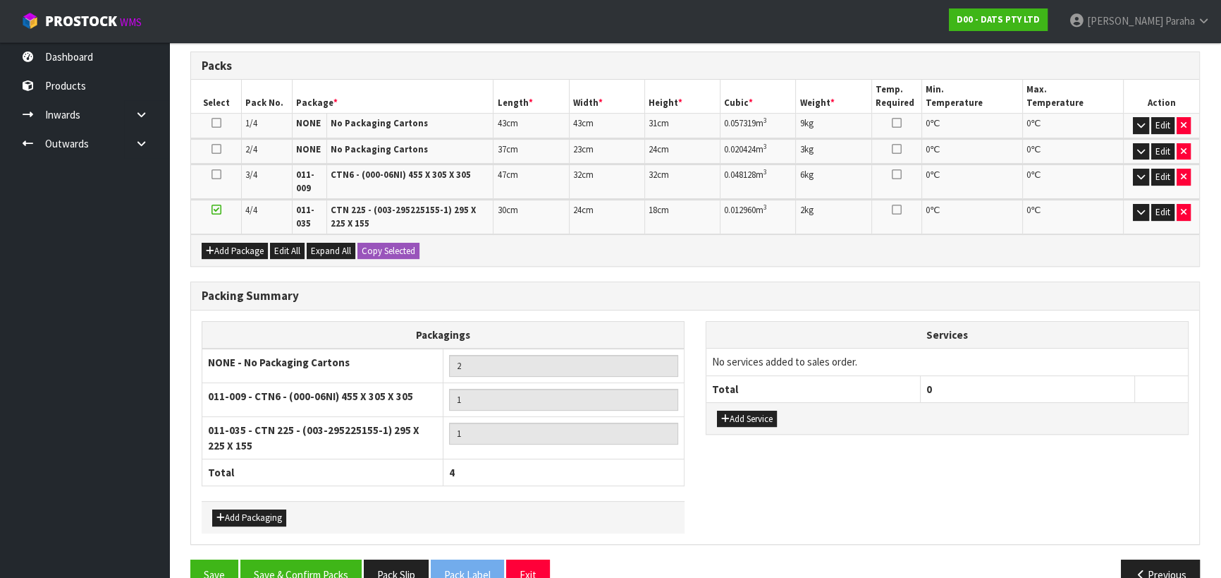
scroll to position [349, 0]
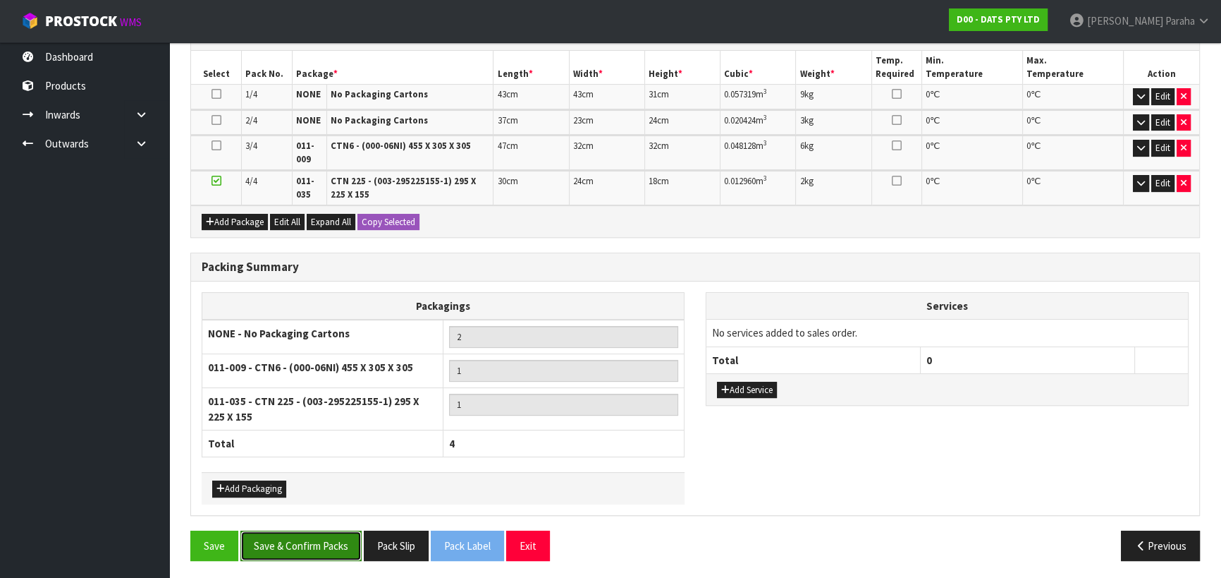
click at [316, 547] on button "Save & Confirm Packs" at bounding box center [300, 545] width 121 height 30
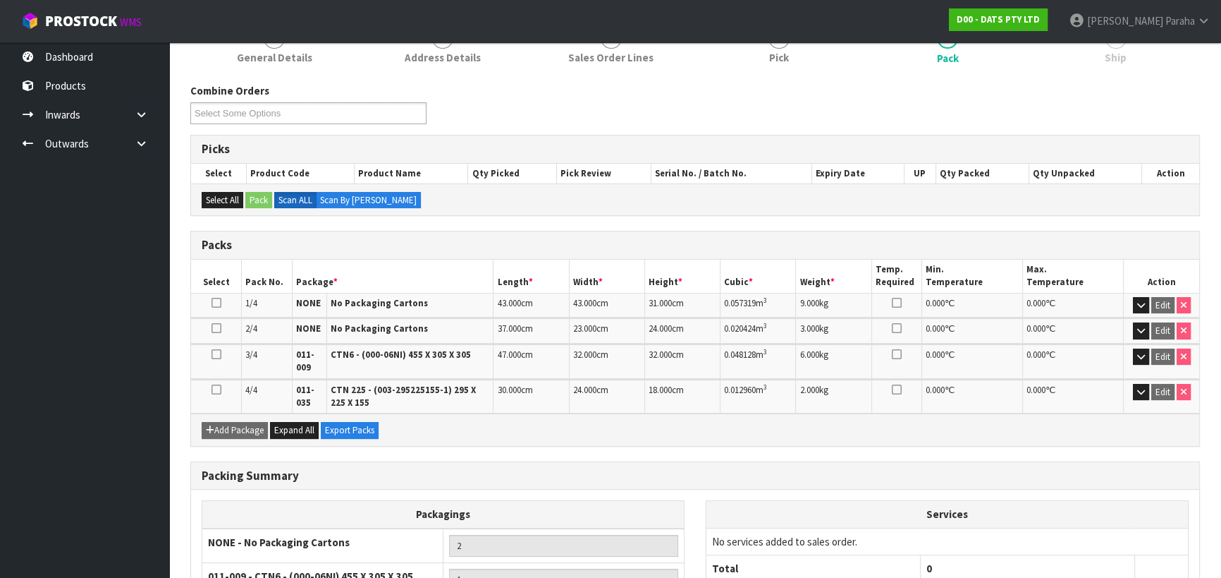
scroll to position [369, 0]
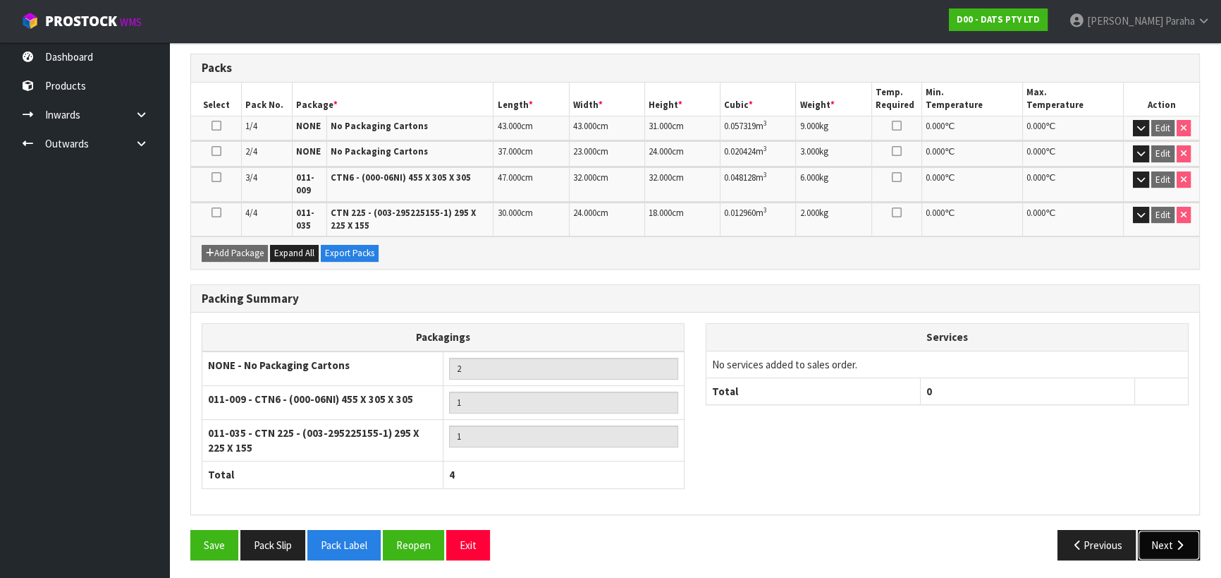
click at [1178, 534] on button "Next" at bounding box center [1169, 545] width 62 height 30
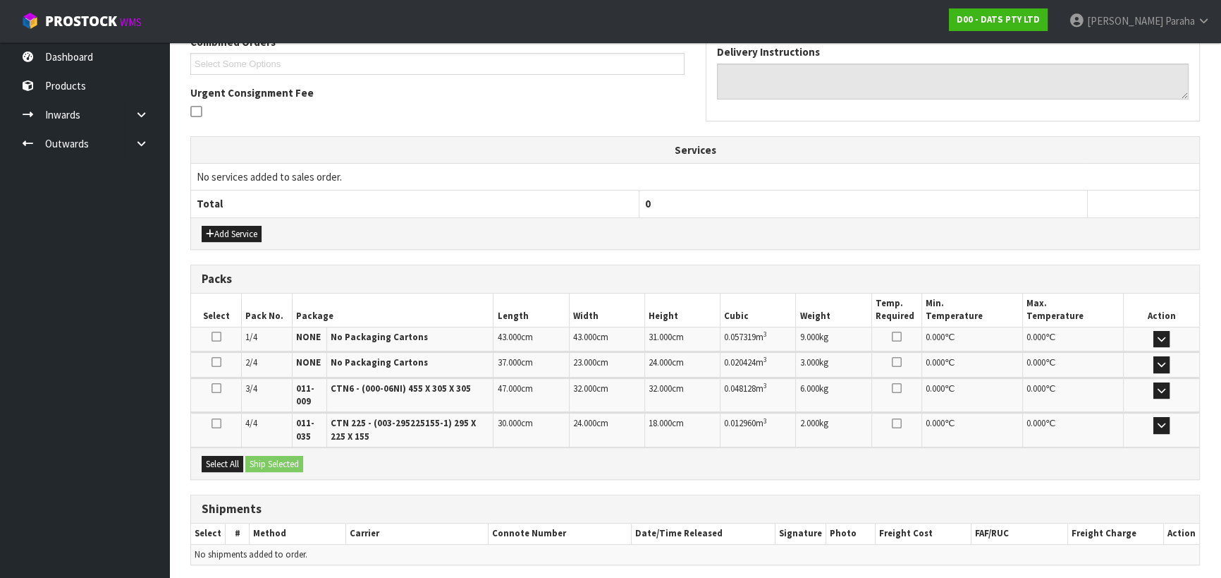
scroll to position [432, 0]
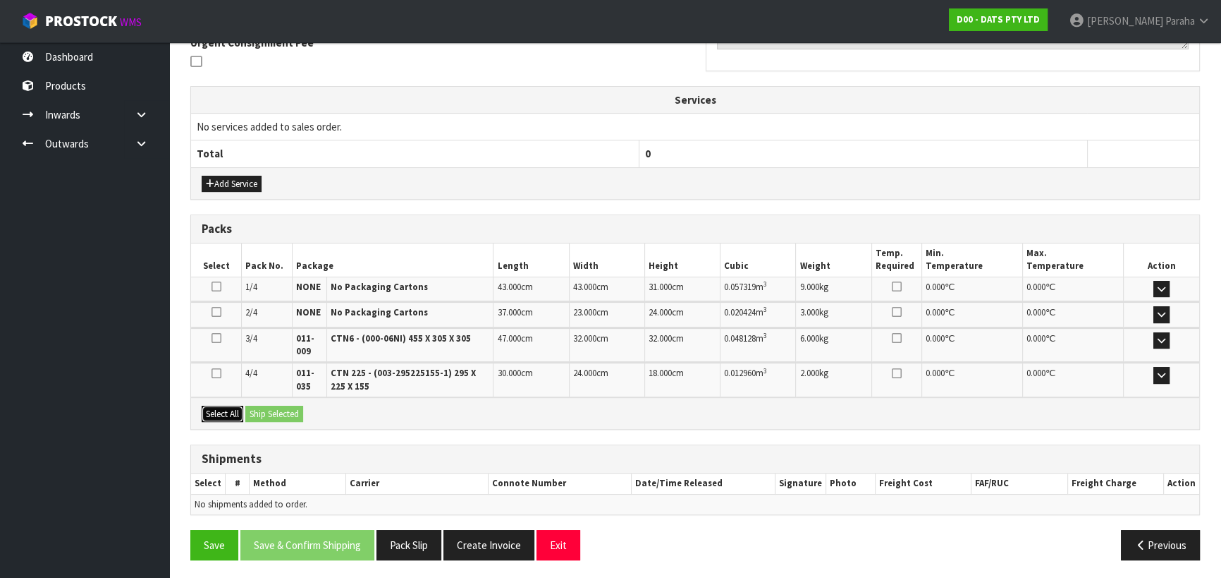
click at [231, 410] on button "Select All" at bounding box center [223, 413] width 42 height 17
click at [274, 411] on button "Ship Selected" at bounding box center [274, 413] width 58 height 17
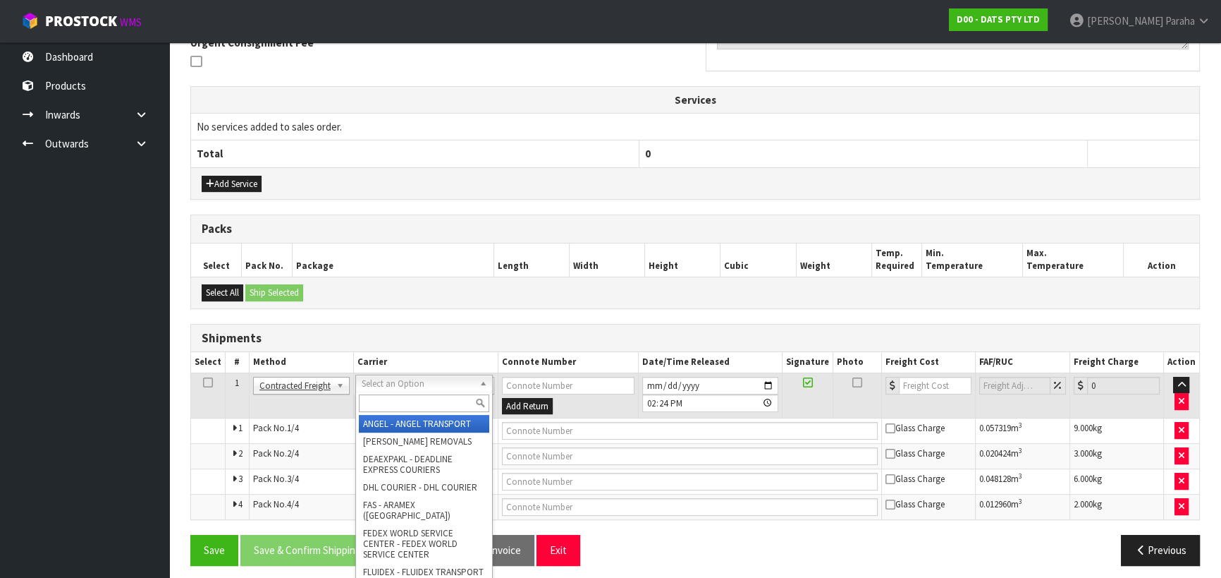
click at [415, 407] on input "text" at bounding box center [424, 403] width 130 height 18
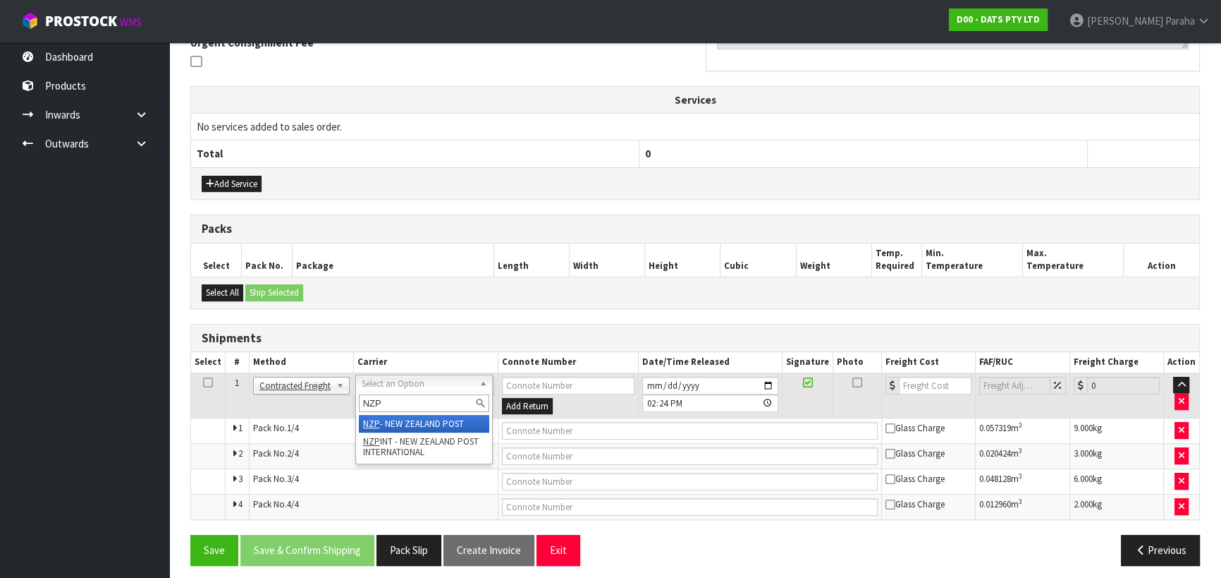
type input "NZP"
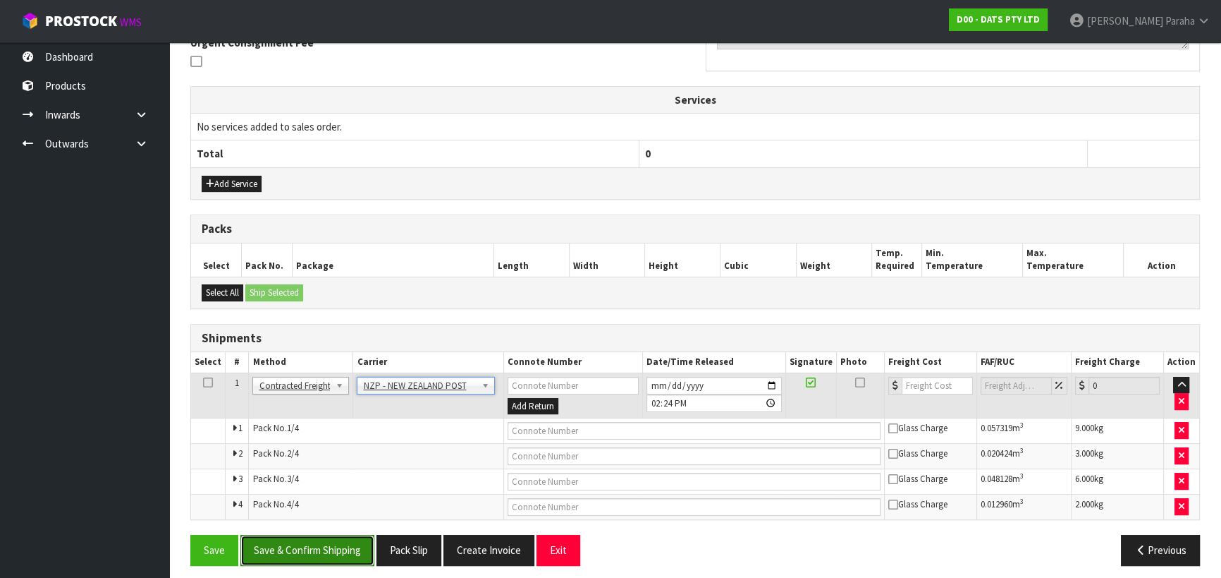
click at [346, 554] on button "Save & Confirm Shipping" at bounding box center [307, 550] width 134 height 30
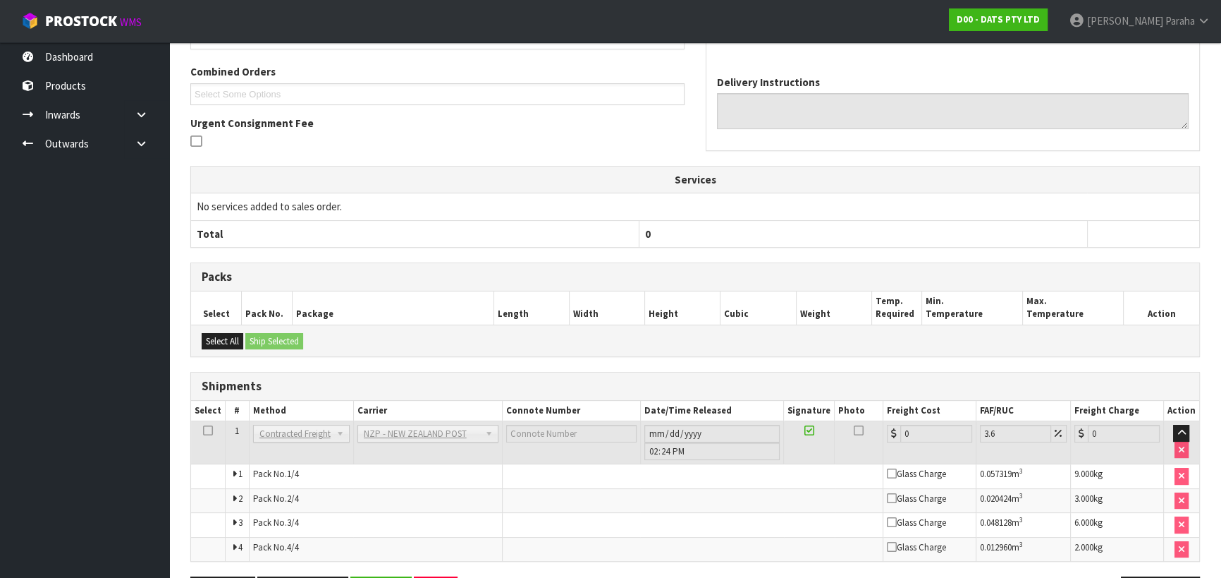
scroll to position [414, 0]
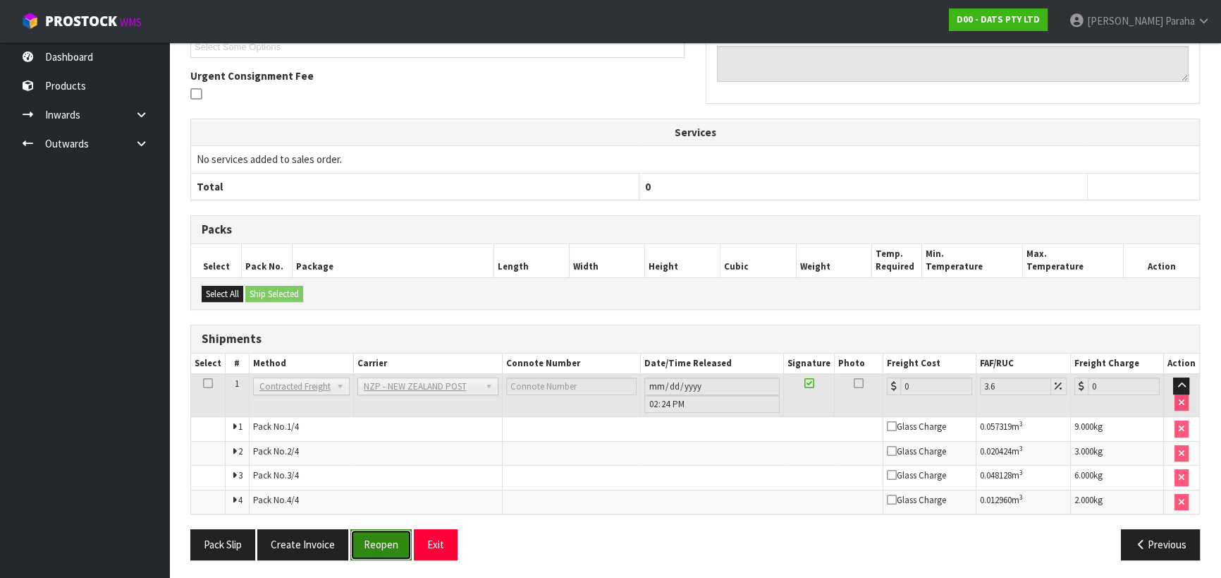
click at [374, 547] on button "Reopen" at bounding box center [380, 544] width 61 height 30
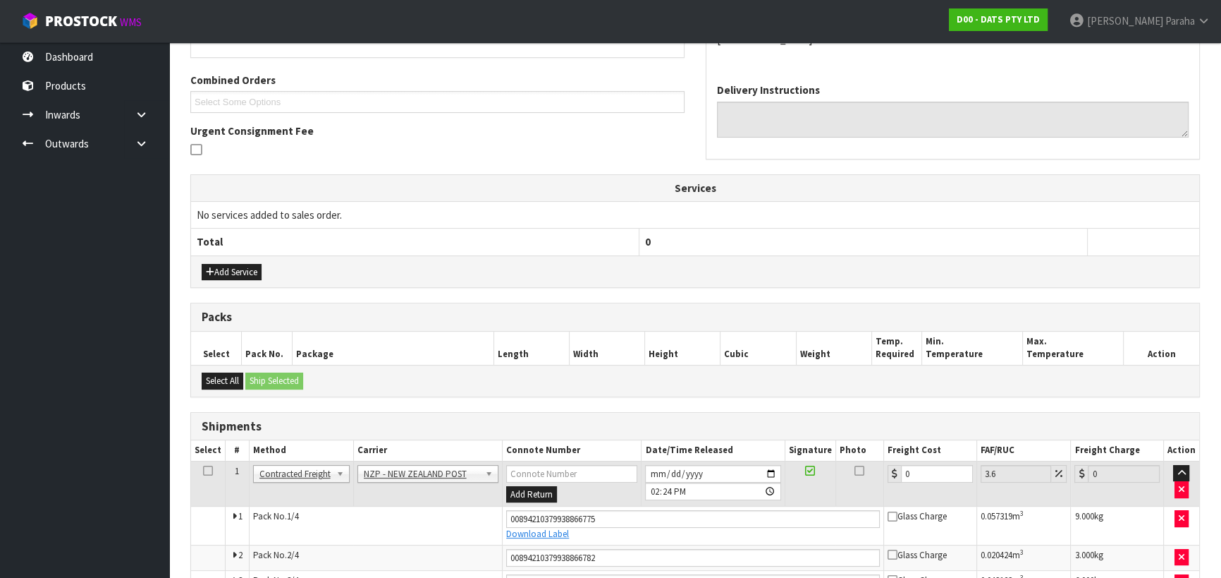
scroll to position [451, 0]
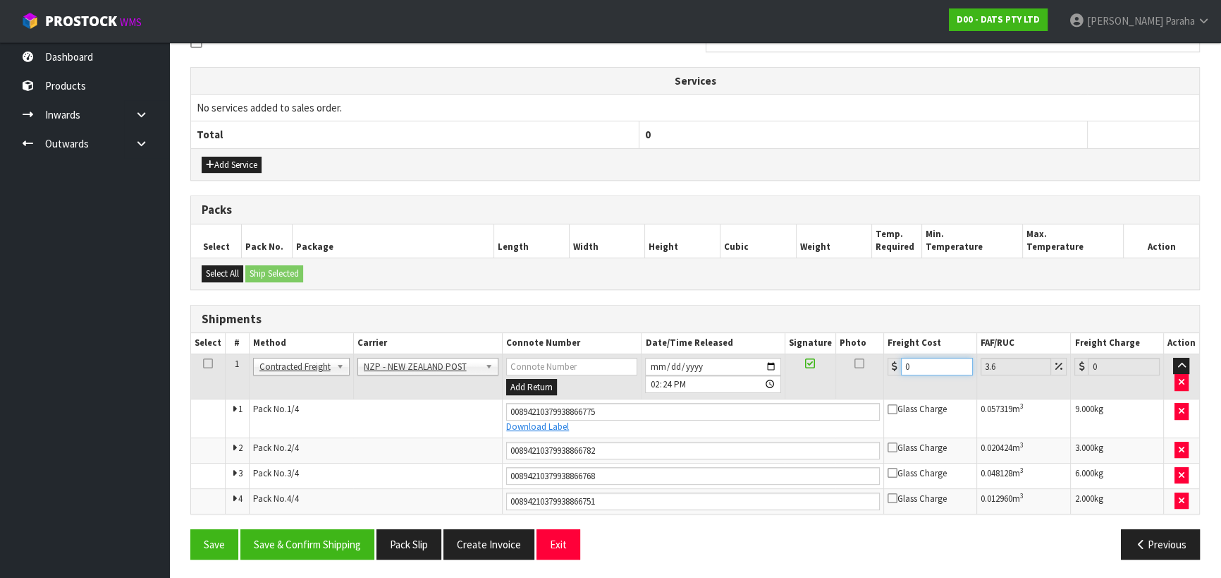
drag, startPoint x: 922, startPoint y: 364, endPoint x: 886, endPoint y: 360, distance: 36.9
click at [886, 360] on td "0" at bounding box center [930, 376] width 93 height 46
type input "4"
type input "4.14"
type input "49"
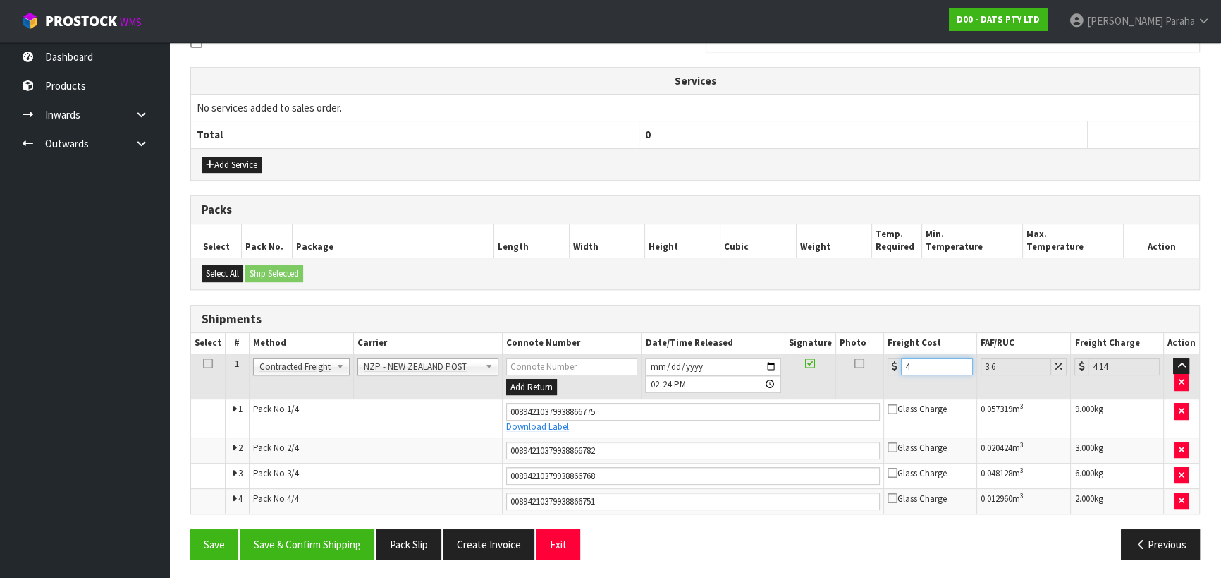
type input "50.76"
type input "49.7"
type input "51.49"
type input "49.77"
type input "51.56"
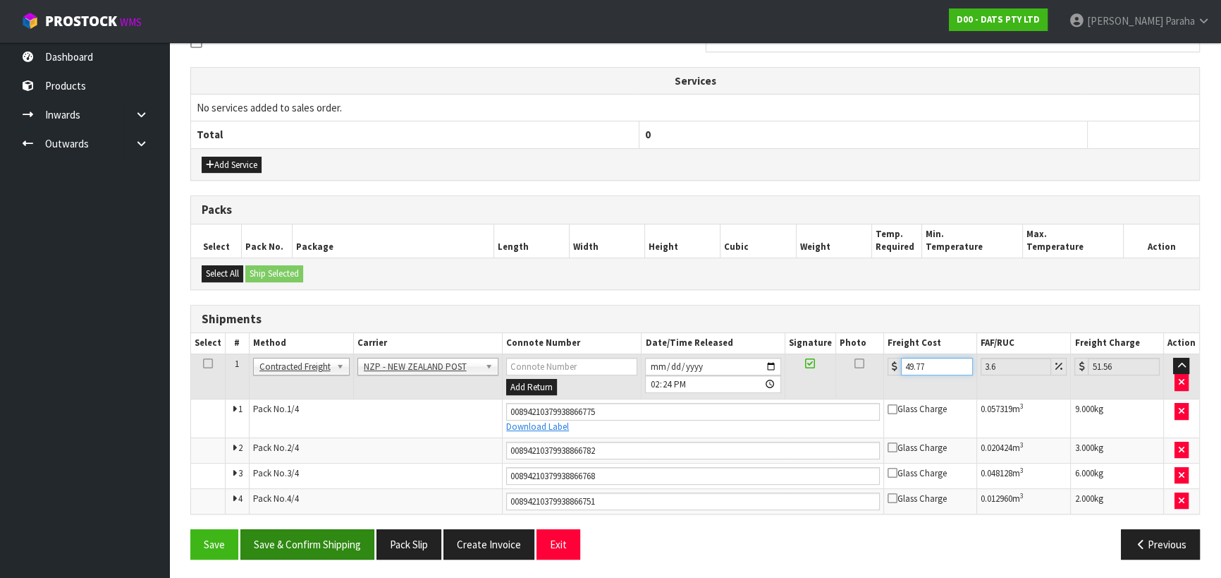
type input "49.77"
click at [317, 547] on button "Save & Confirm Shipping" at bounding box center [307, 544] width 134 height 30
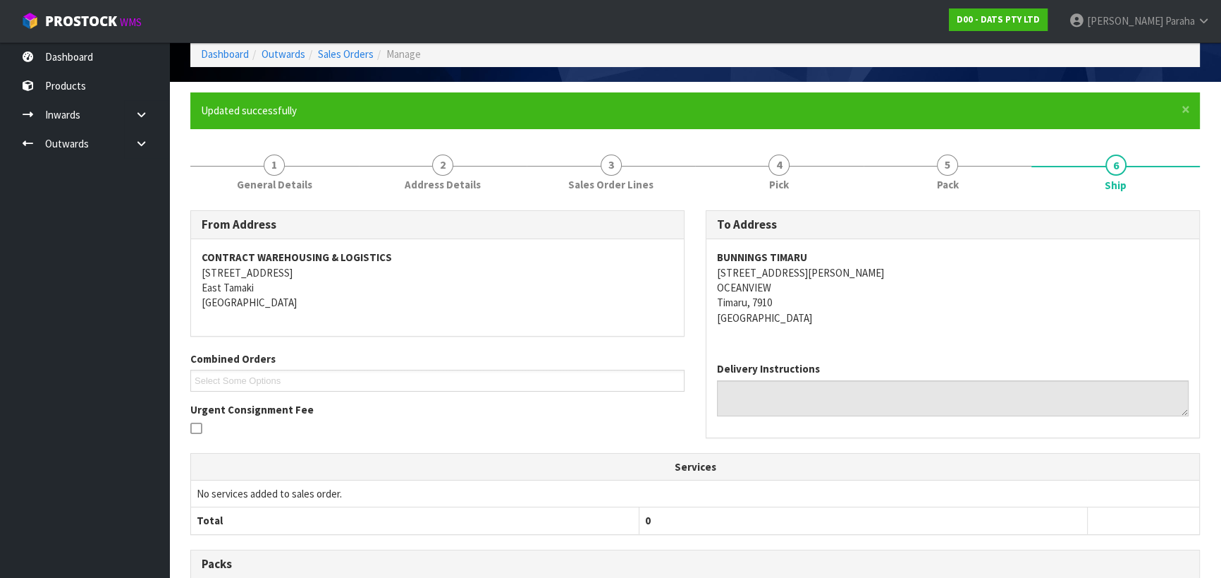
scroll to position [0, 0]
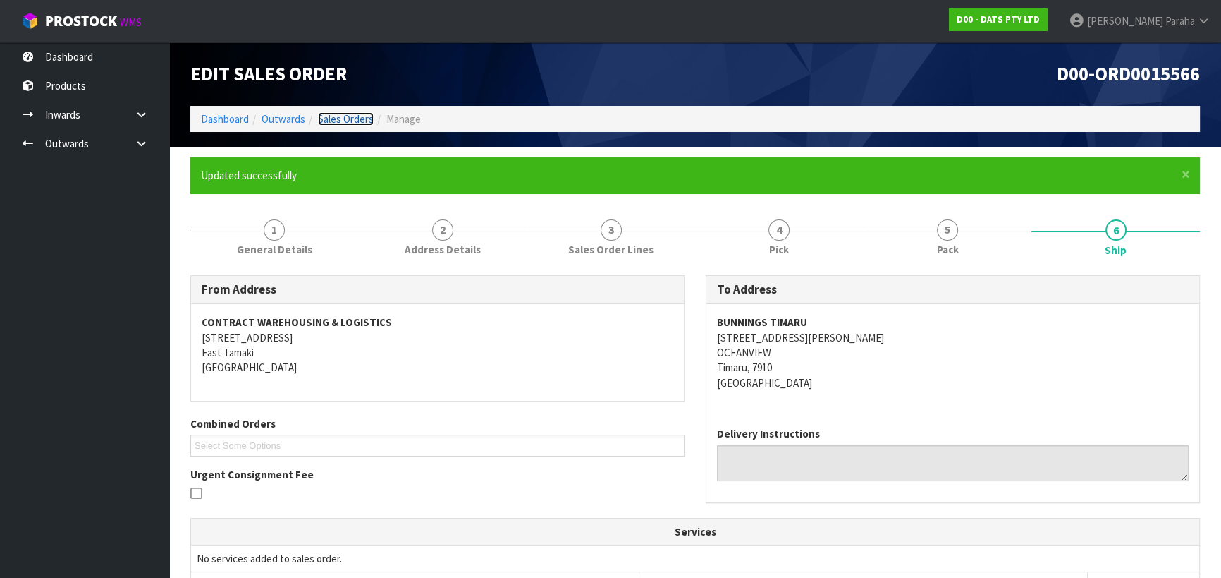
click at [356, 121] on link "Sales Orders" at bounding box center [346, 118] width 56 height 13
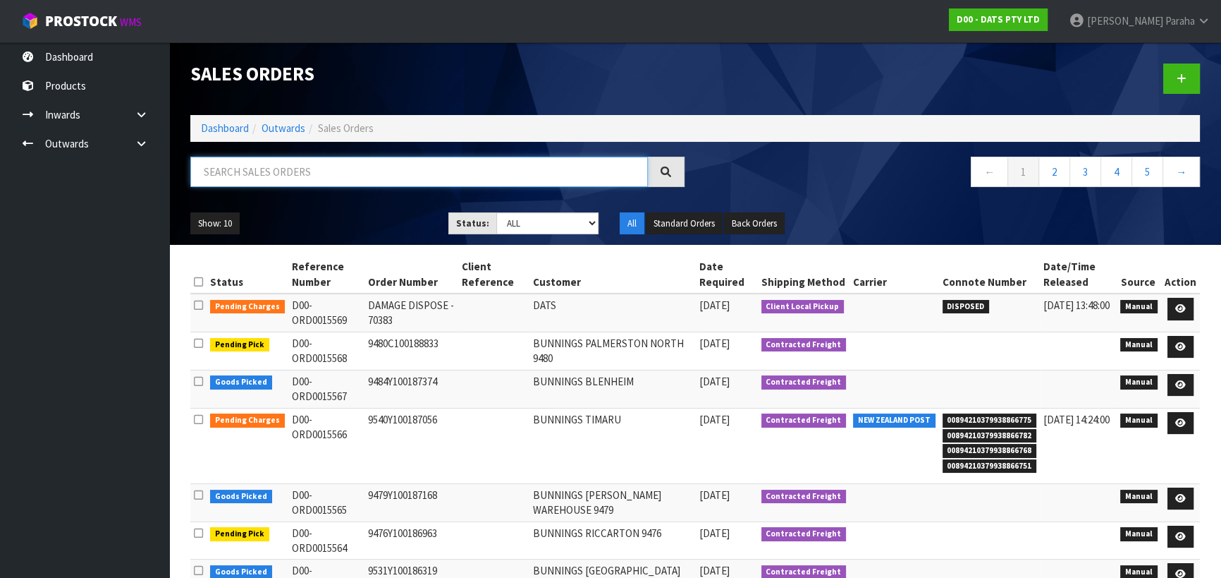
click at [291, 169] on input "text" at bounding box center [419, 172] width 458 height 30
type input "JOB-0407266"
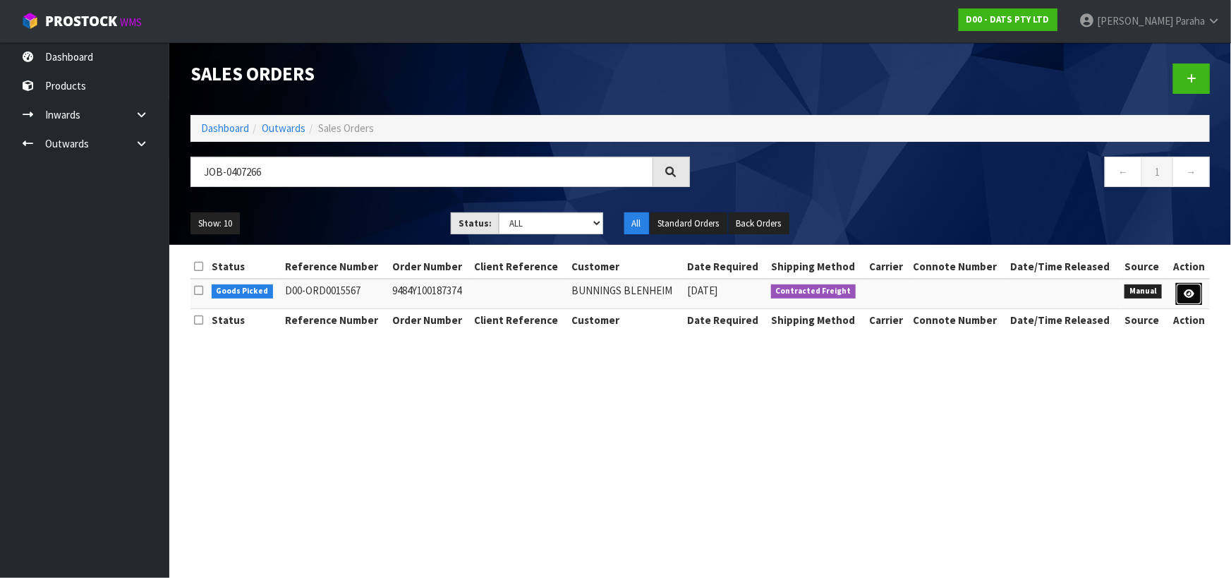
click at [1195, 294] on link at bounding box center [1189, 294] width 26 height 23
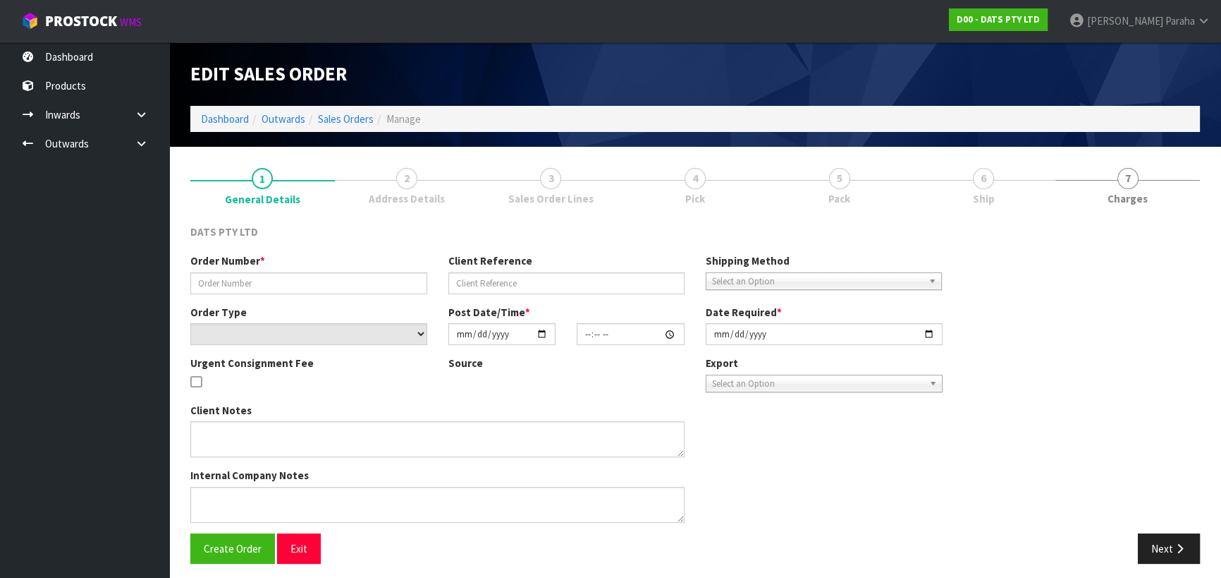
type input "9484Y100187374"
select select "number:0"
type input "[DATE]"
type input "09:34:00.000"
type input "[DATE]"
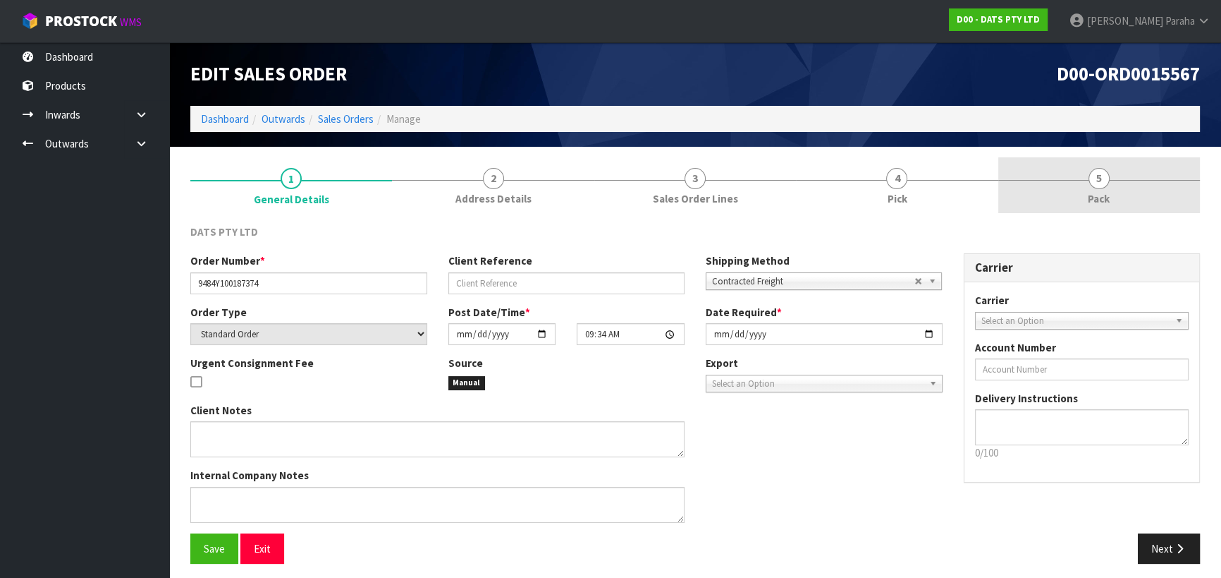
click at [1104, 176] on span "5" at bounding box center [1099, 178] width 21 height 21
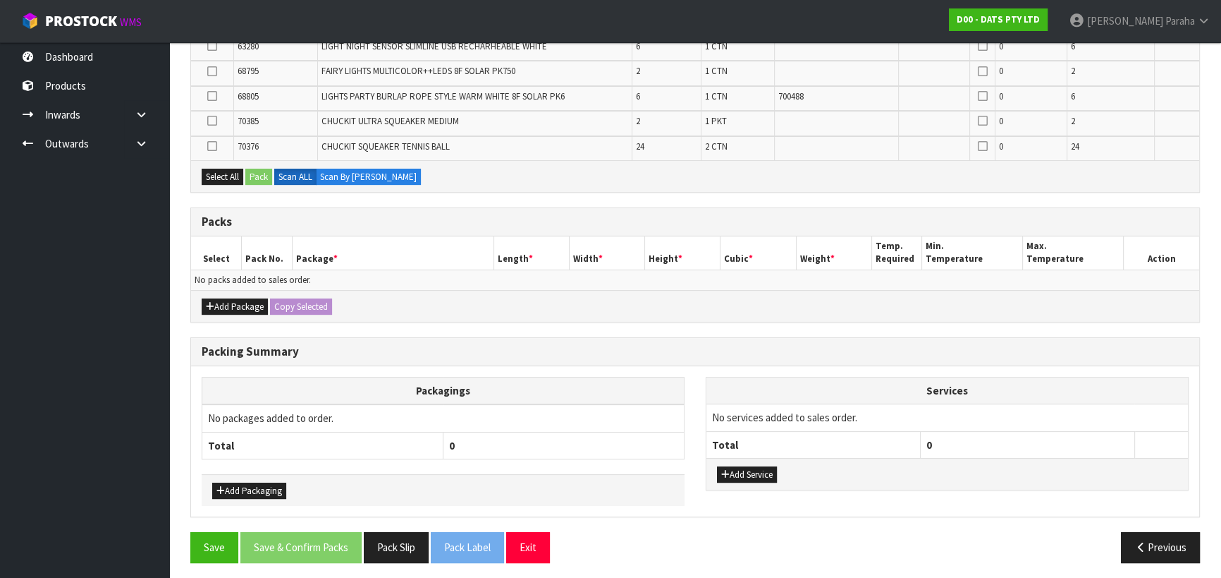
scroll to position [366, 0]
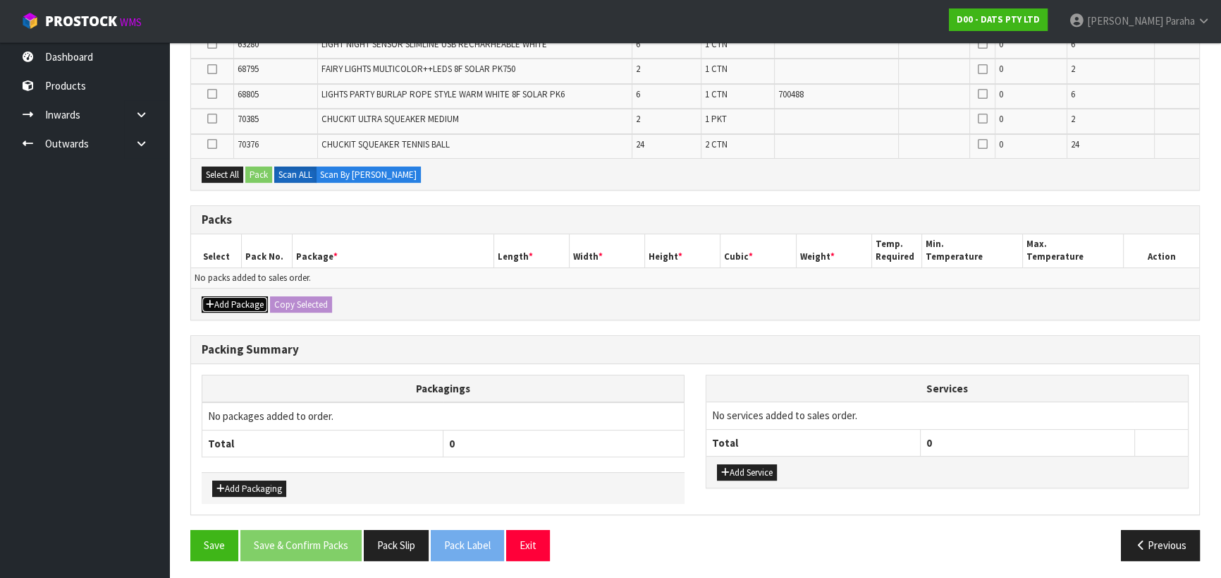
click at [228, 303] on button "Add Package" at bounding box center [235, 304] width 66 height 17
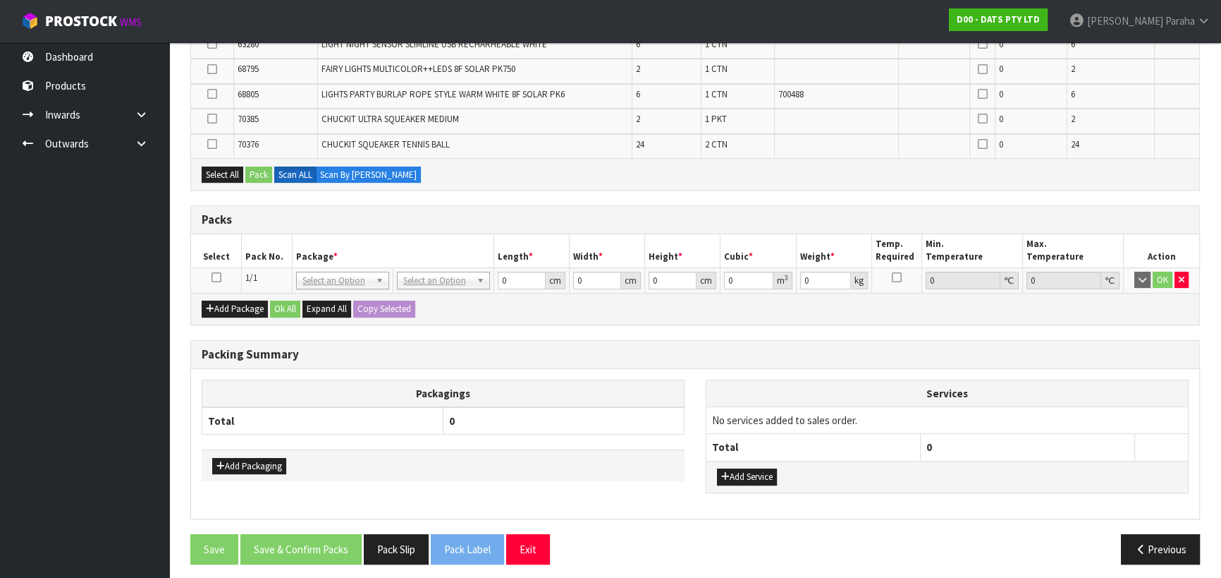
click at [216, 277] on icon at bounding box center [217, 277] width 10 height 1
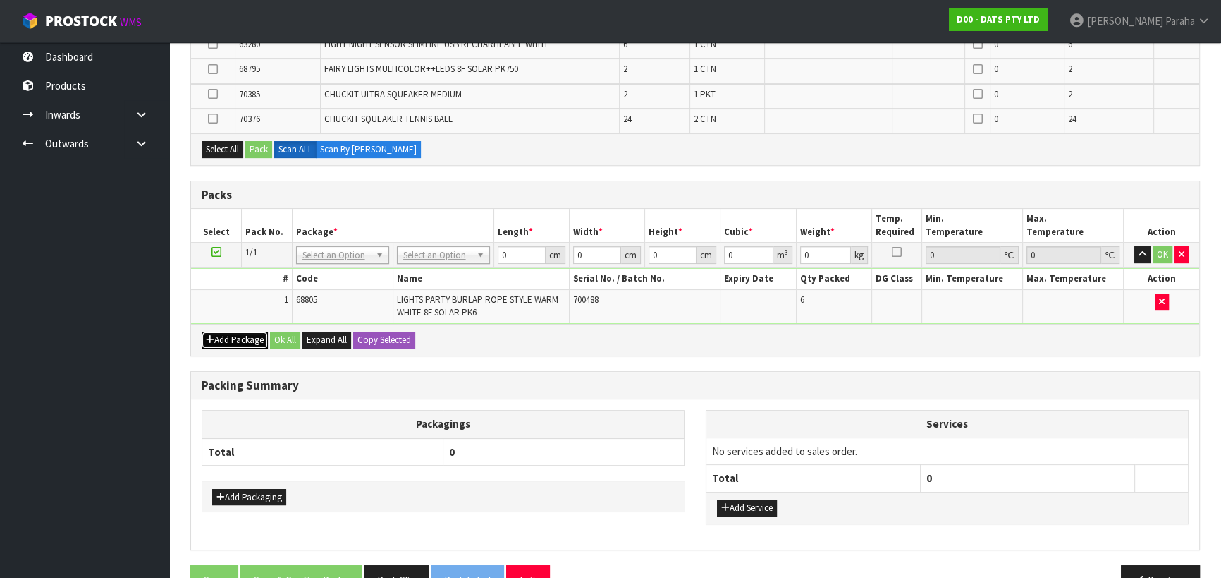
click at [238, 338] on button "Add Package" at bounding box center [235, 339] width 66 height 17
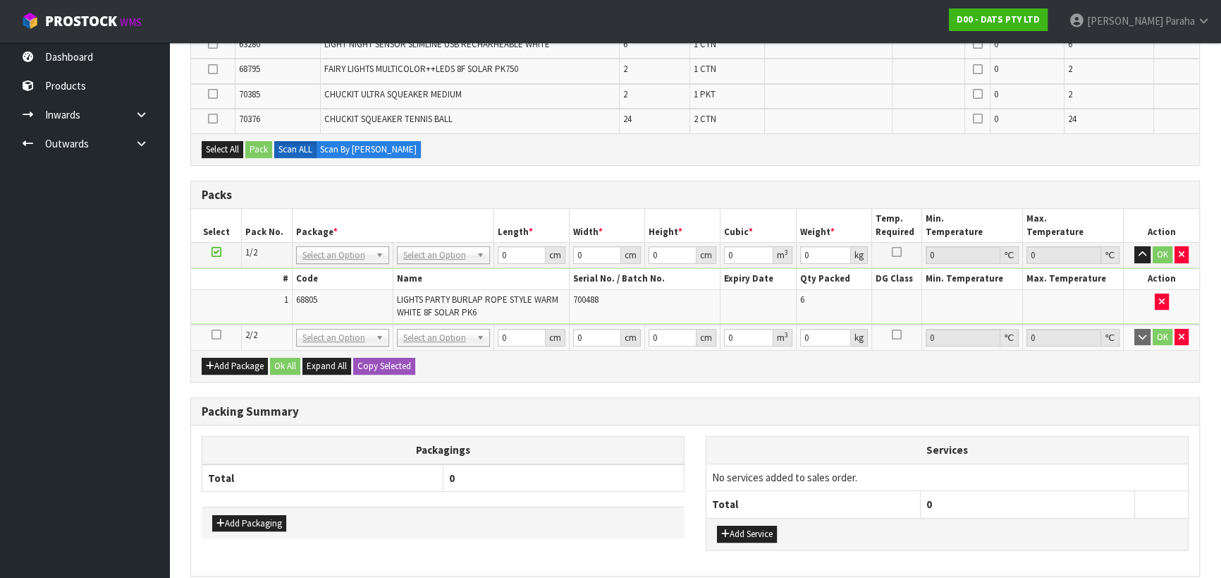
click at [215, 334] on icon at bounding box center [217, 334] width 10 height 1
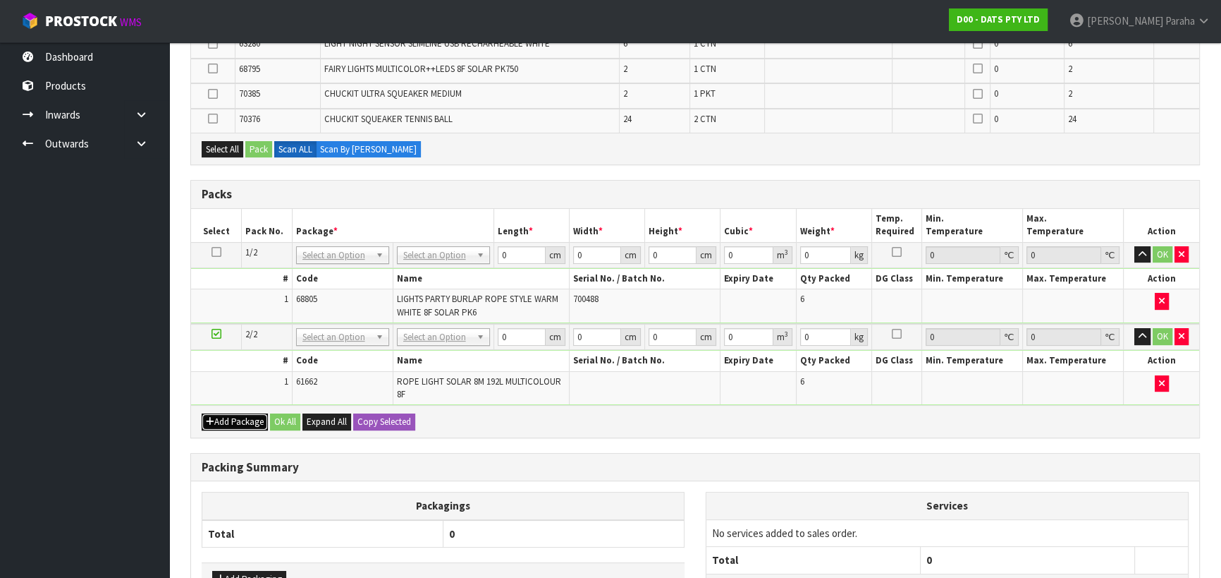
click at [212, 417] on icon "button" at bounding box center [210, 421] width 8 height 9
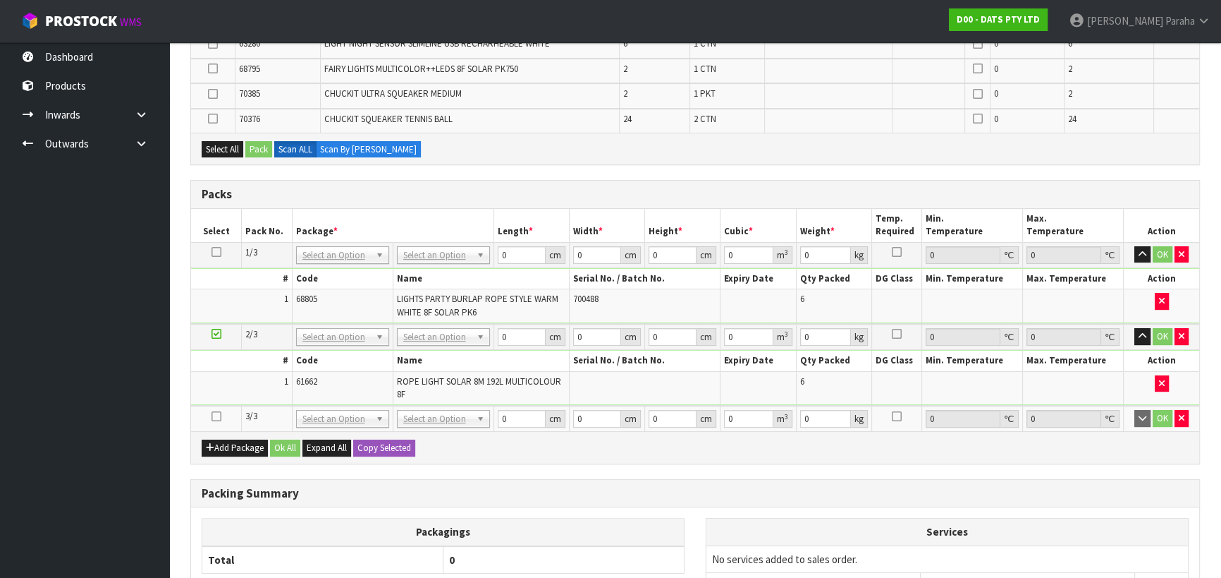
click at [215, 416] on icon at bounding box center [217, 416] width 10 height 1
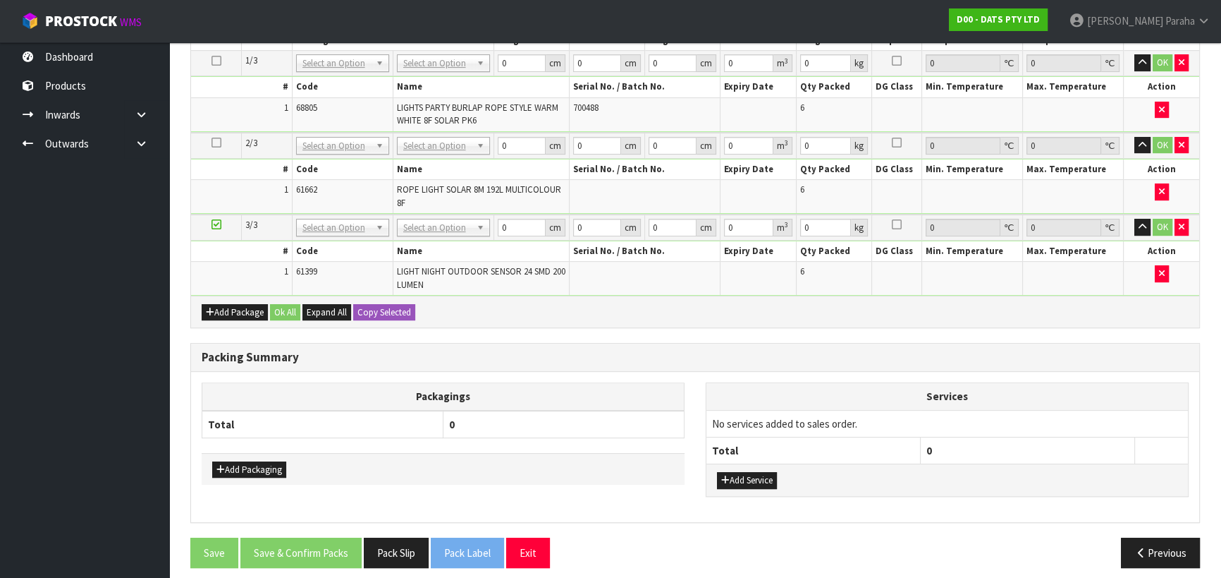
scroll to position [508, 0]
click at [240, 303] on button "Add Package" at bounding box center [235, 311] width 66 height 17
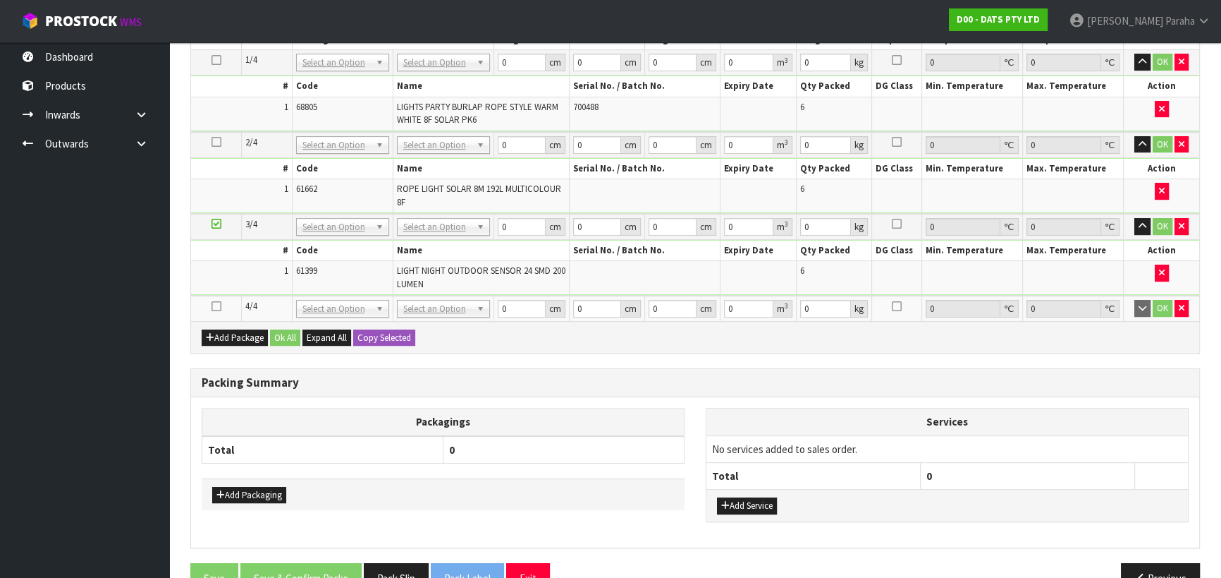
click at [214, 306] on icon at bounding box center [217, 306] width 10 height 1
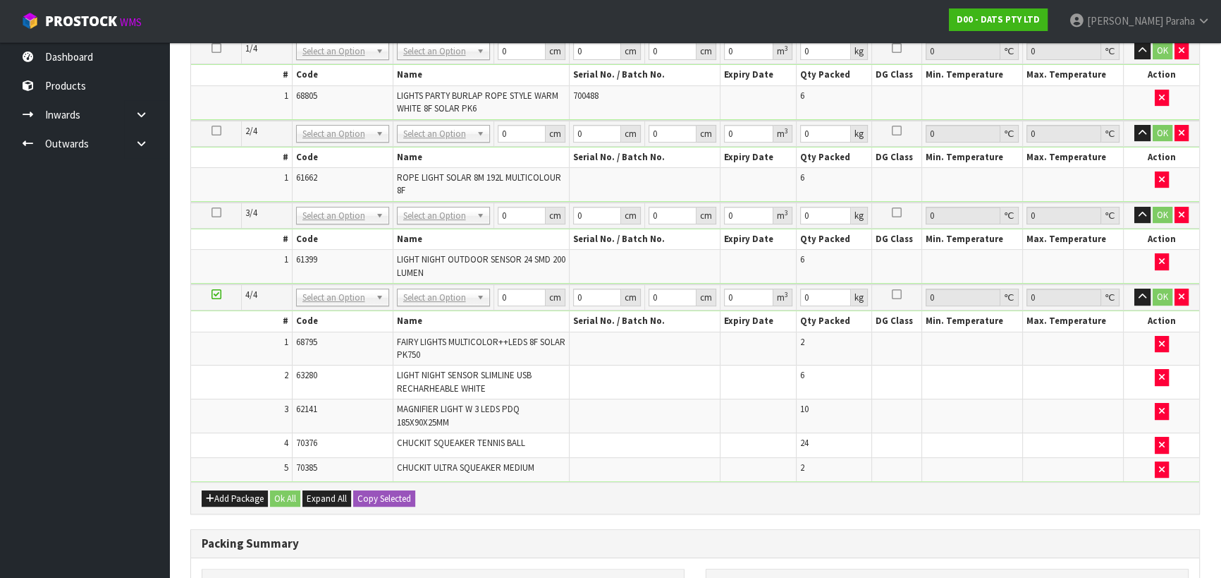
scroll to position [331, 0]
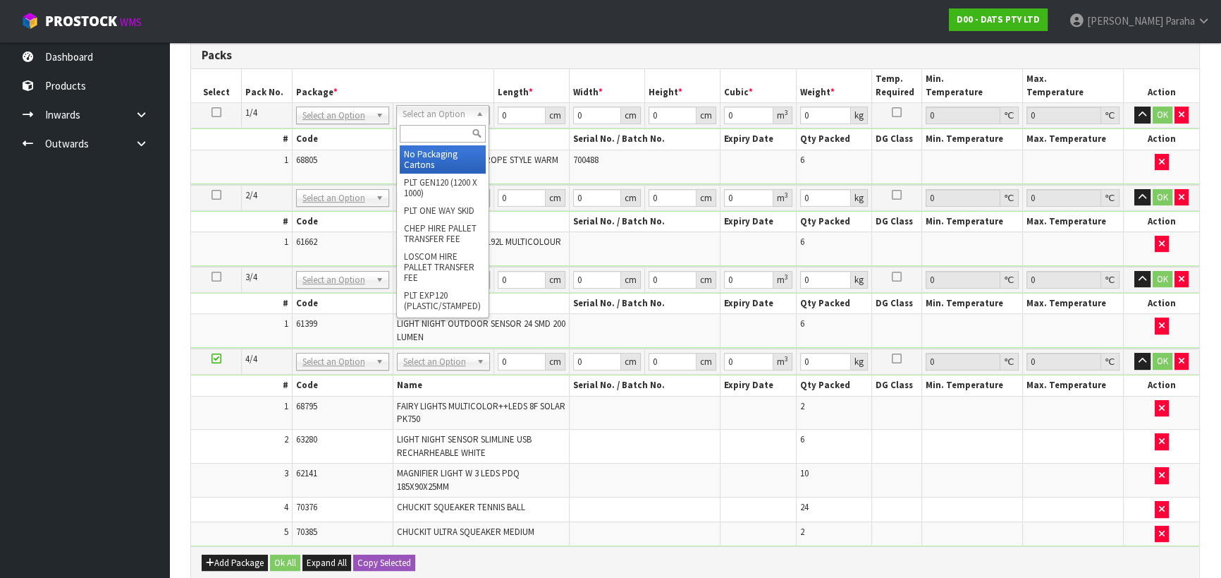
drag, startPoint x: 479, startPoint y: 114, endPoint x: 465, endPoint y: 130, distance: 21.0
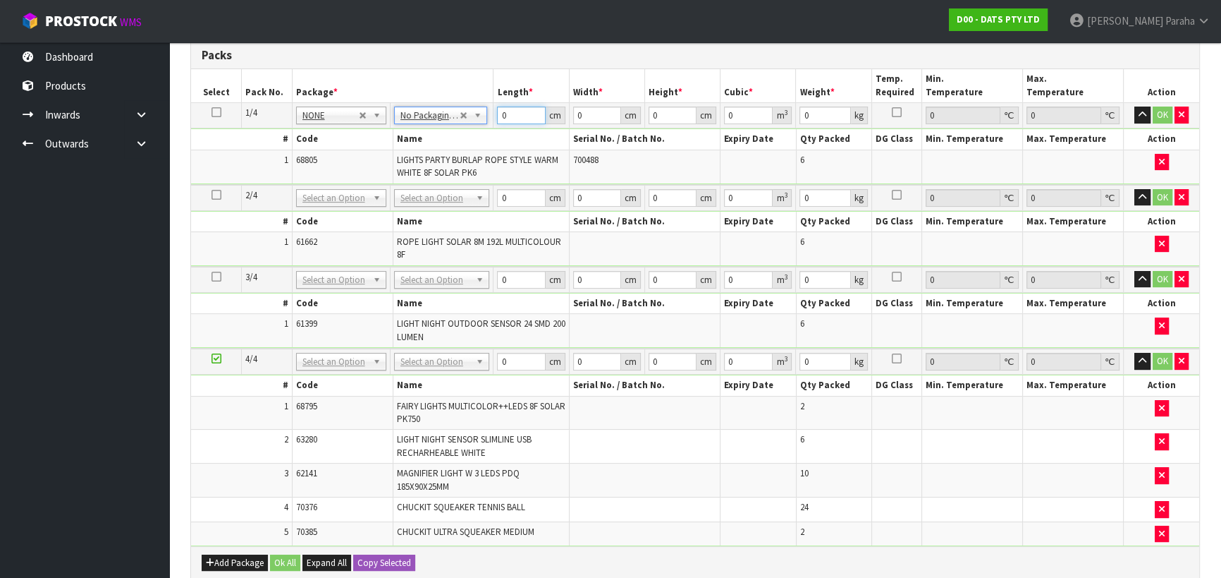
drag, startPoint x: 512, startPoint y: 114, endPoint x: 490, endPoint y: 115, distance: 21.9
click at [490, 115] on tr "1/4 NONE 007-001 007-002 007-004 007-009 007-013 007-014 007-015 007-017 007-01…" at bounding box center [695, 115] width 1008 height 25
type input "41"
type input "27"
type input "3"
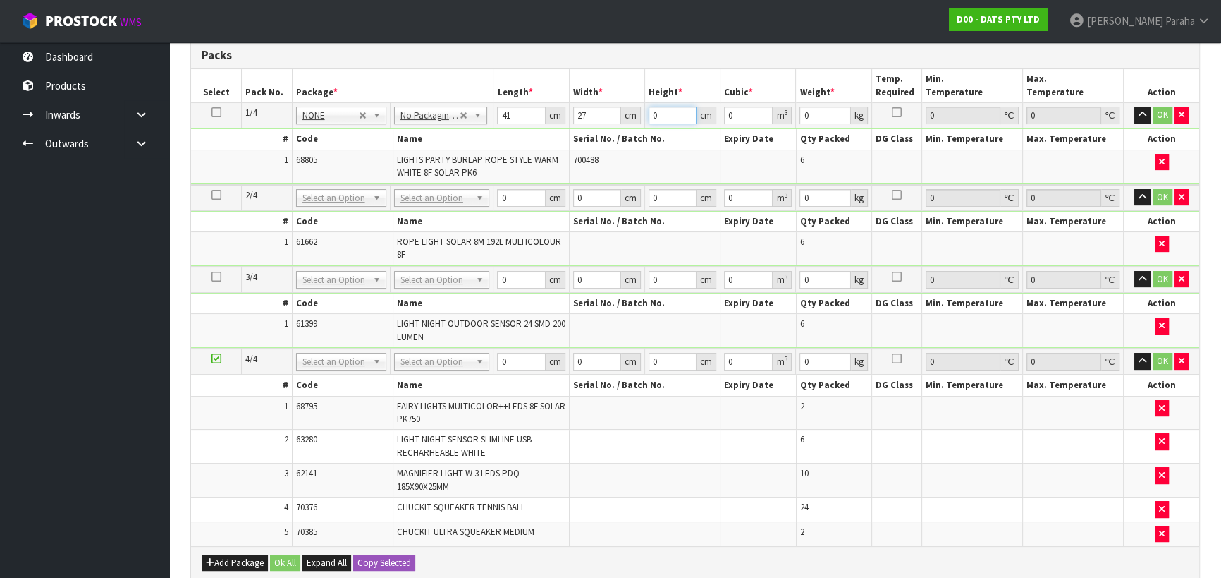
type input "0.003321"
type input "33"
type input "0.036531"
type input "33"
type input "3"
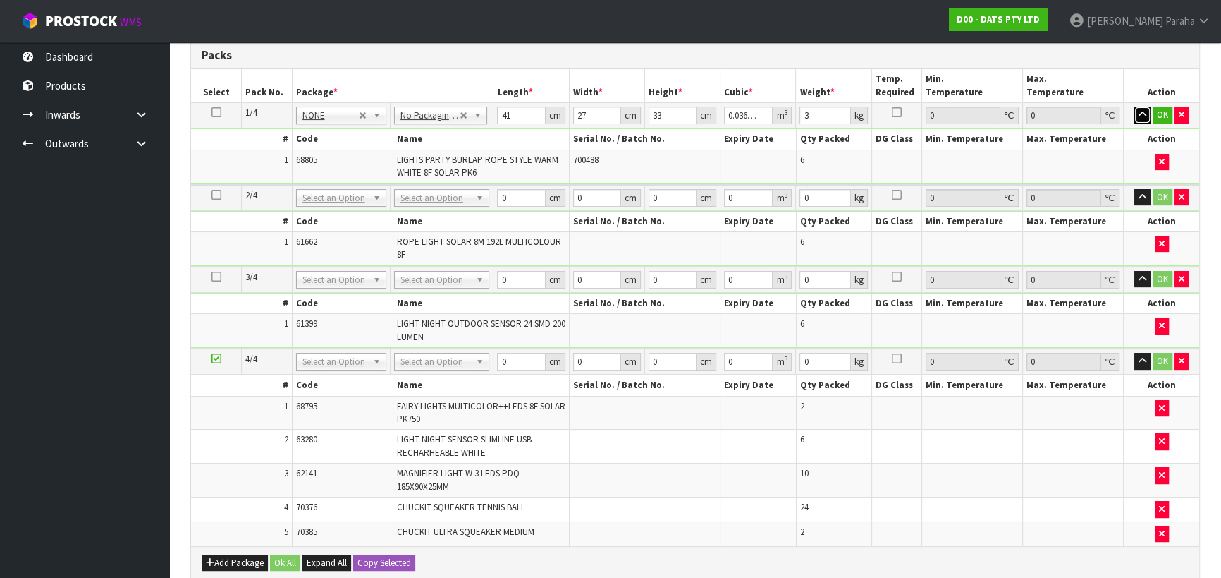
click at [1135, 106] on button "button" at bounding box center [1143, 114] width 16 height 17
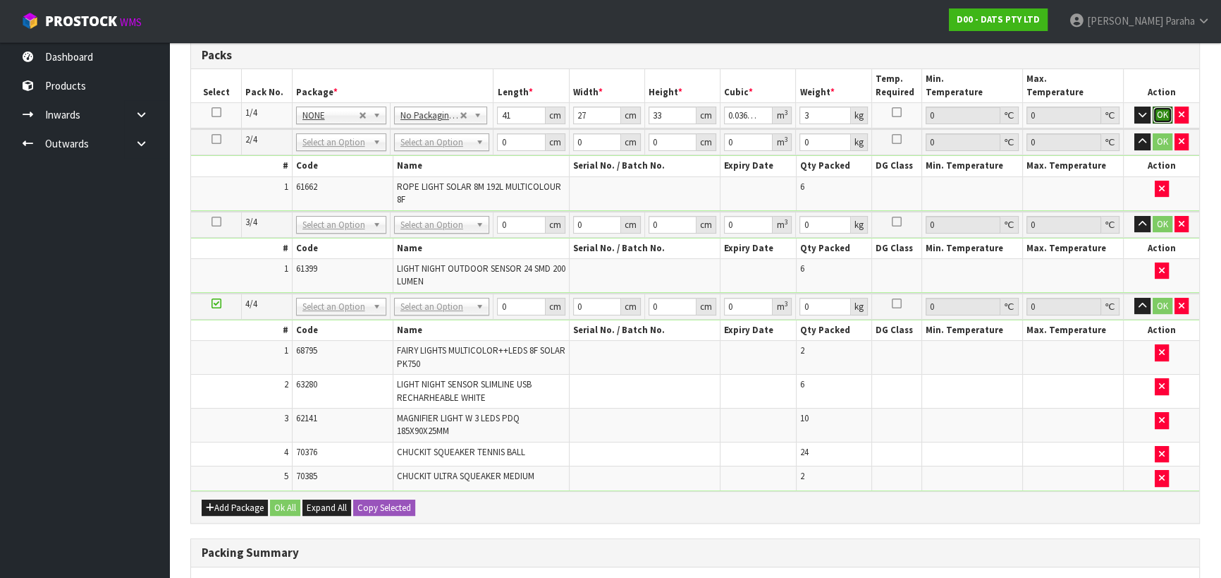
click button "OK" at bounding box center [1163, 114] width 20 height 17
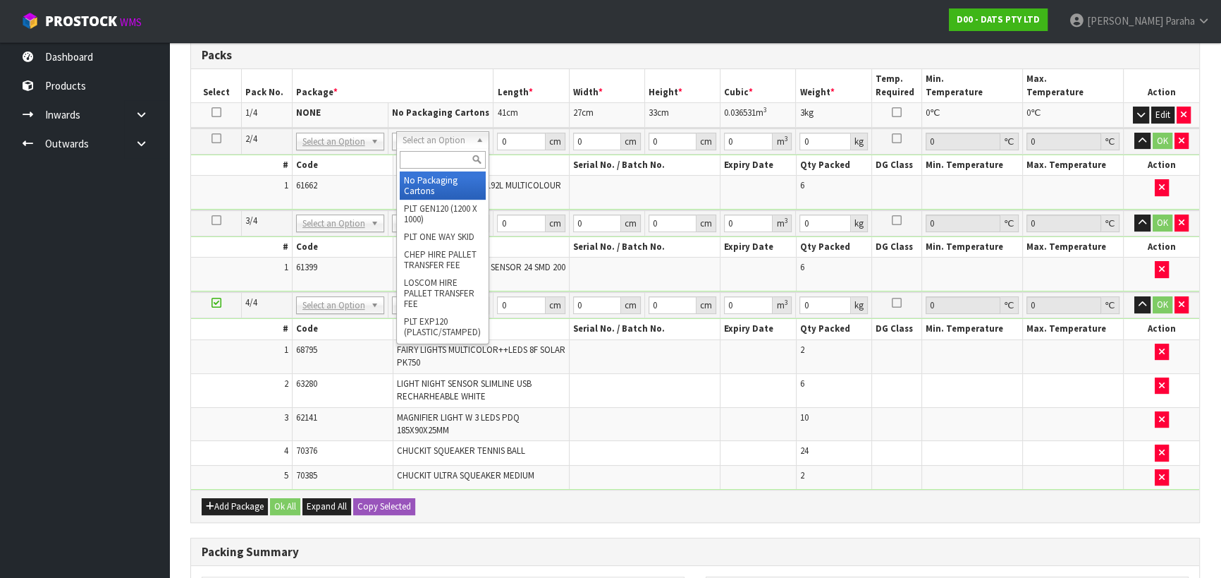
type input "2"
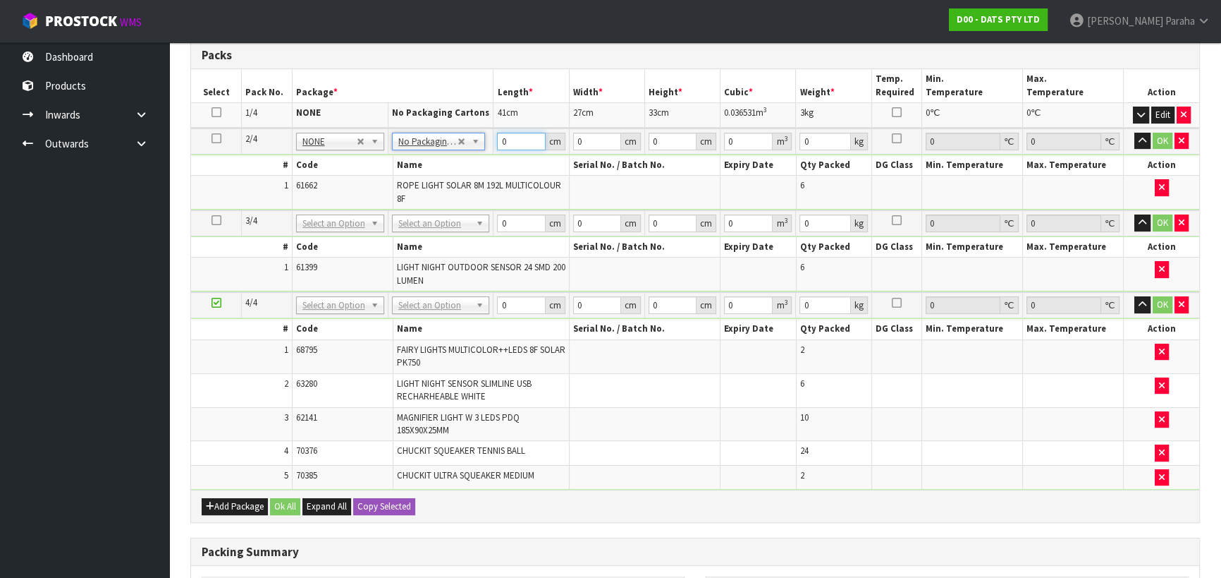
drag, startPoint x: 513, startPoint y: 140, endPoint x: 496, endPoint y: 145, distance: 17.6
click at [496, 145] on td "0 cm" at bounding box center [531, 141] width 75 height 26
type input "51"
type input "23"
type input "2"
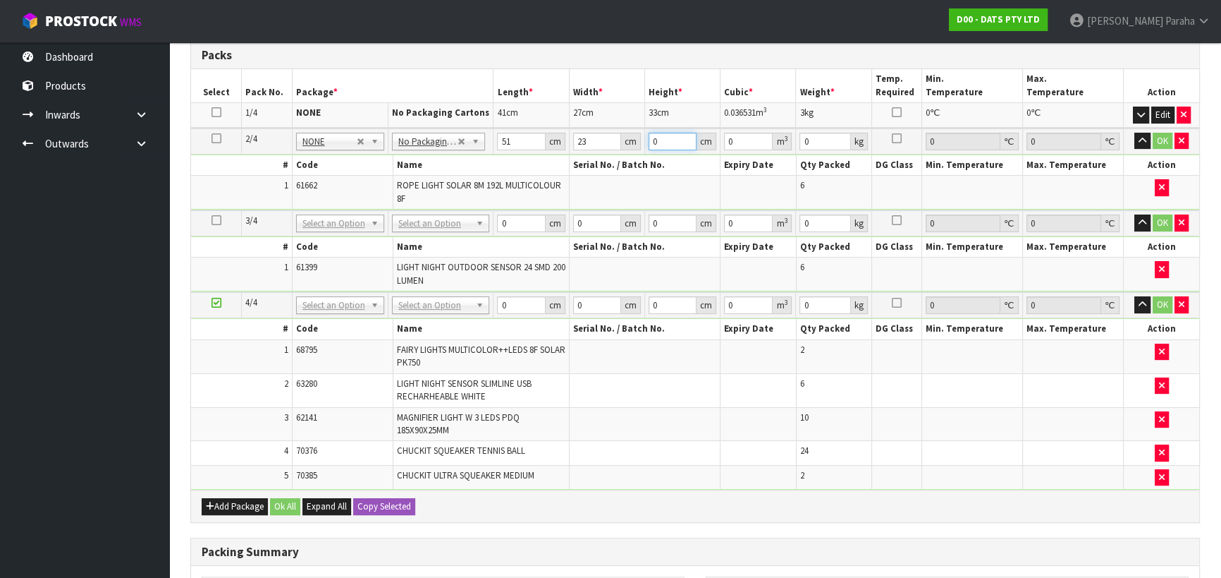
type input "0.002346"
type input "22"
type input "0.025806"
type input "22"
type input "7"
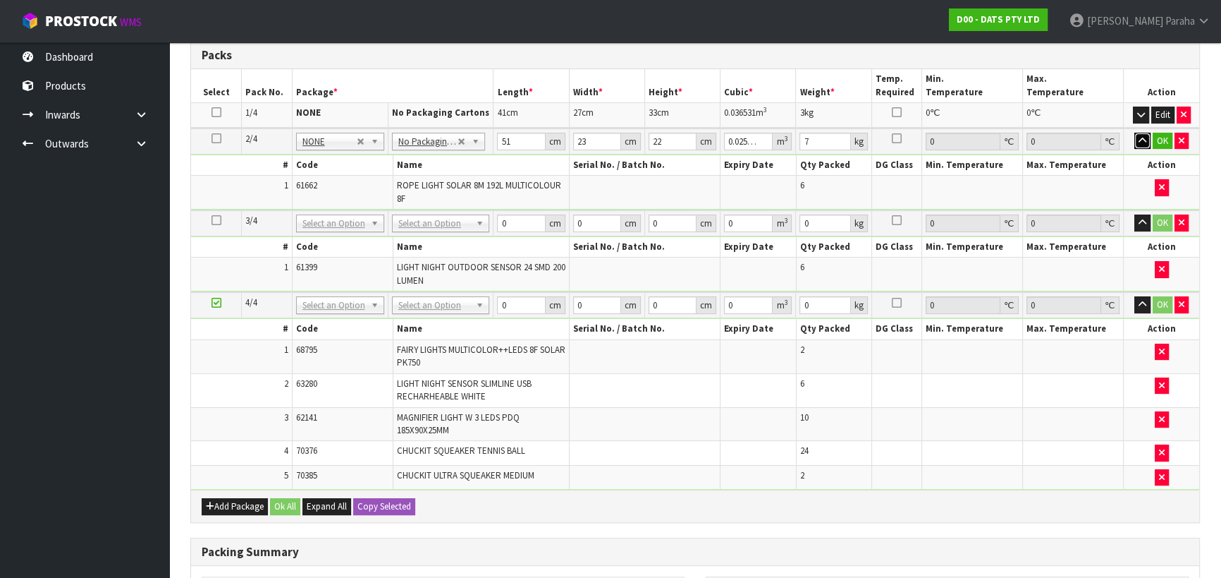
click at [1135, 133] on button "button" at bounding box center [1143, 141] width 16 height 17
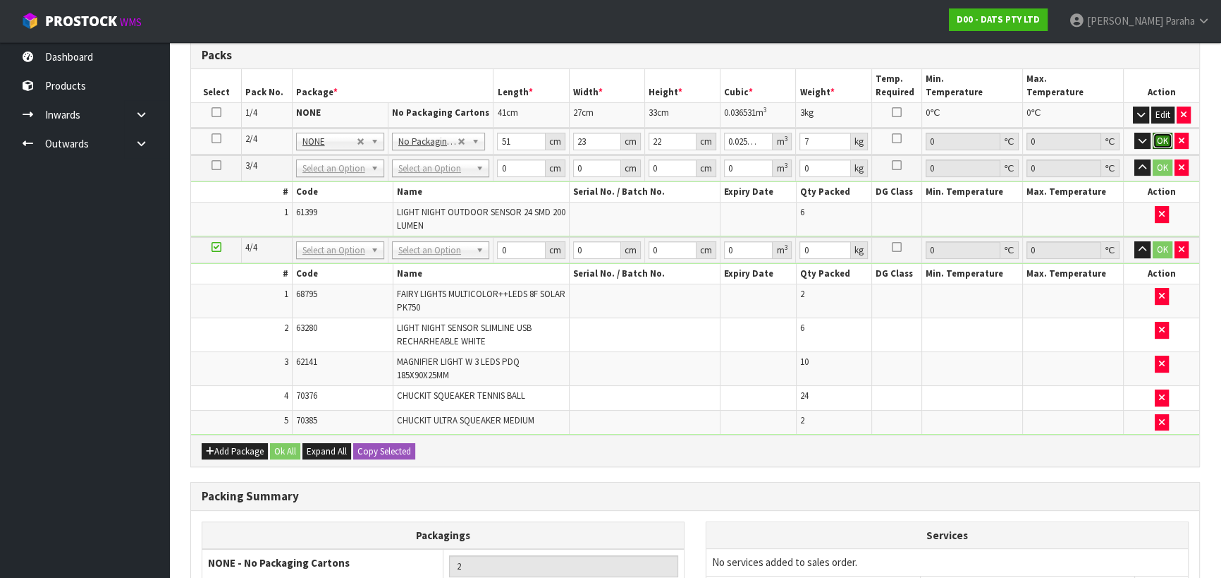
click button "OK" at bounding box center [1163, 141] width 20 height 17
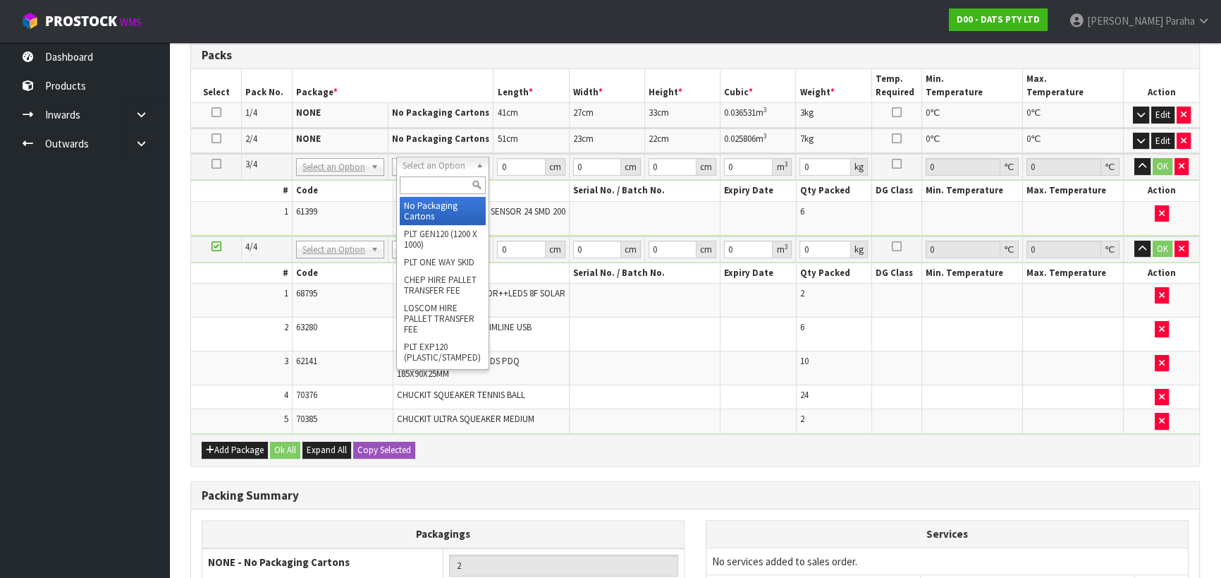
type input "3"
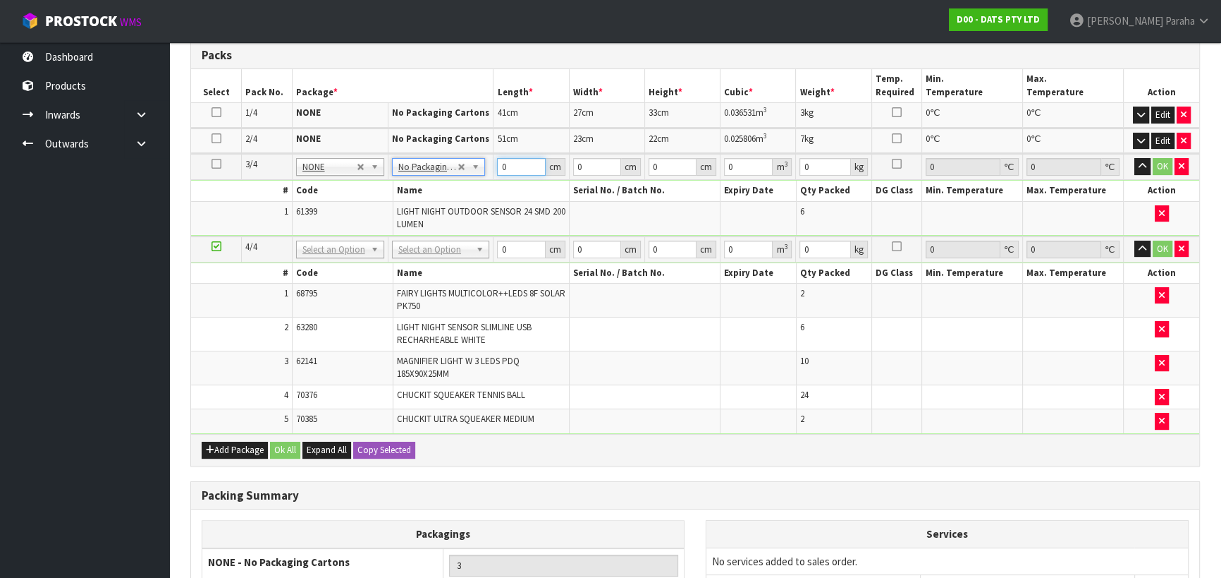
click at [484, 170] on tr "3/4 NONE 007-001 007-002 007-004 007-009 007-013 007-014 007-015 007-017 007-01…" at bounding box center [695, 167] width 1008 height 26
type input "36"
type input "25"
type input "2"
type input "0.0018"
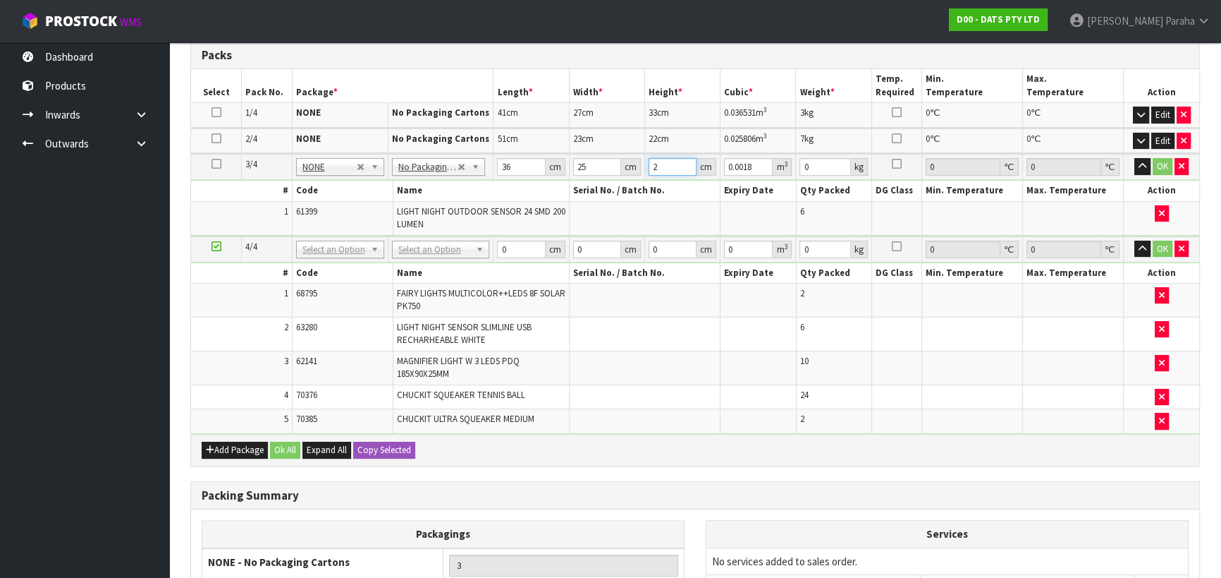
type input "28"
type input "0.0252"
type input "28"
type input "3"
click at [1135, 158] on button "button" at bounding box center [1143, 166] width 16 height 17
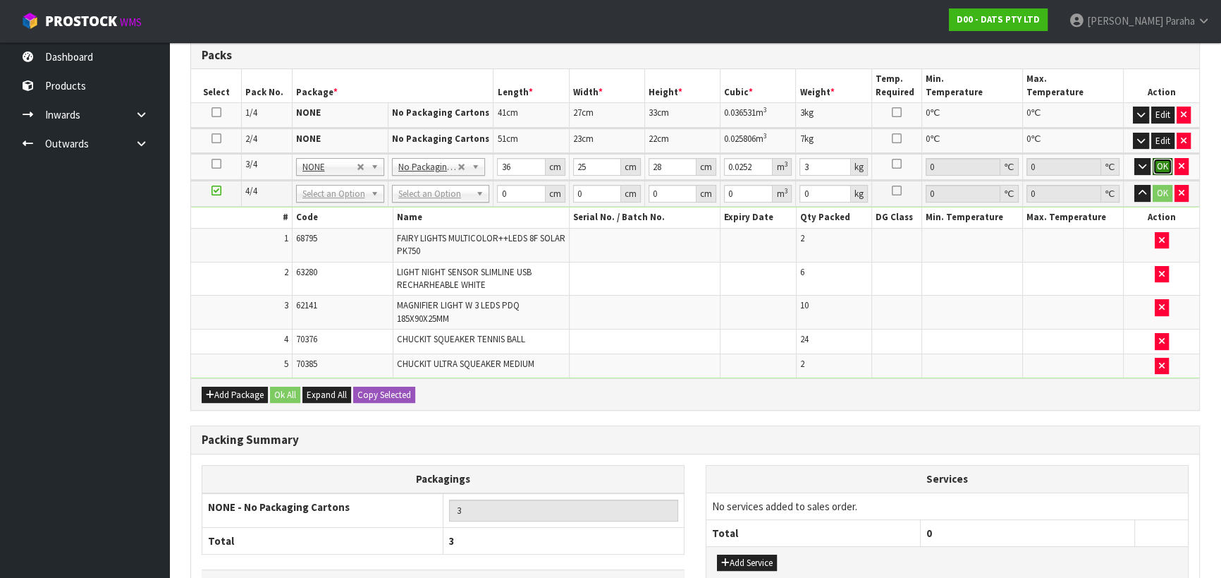
click button "OK" at bounding box center [1163, 166] width 20 height 17
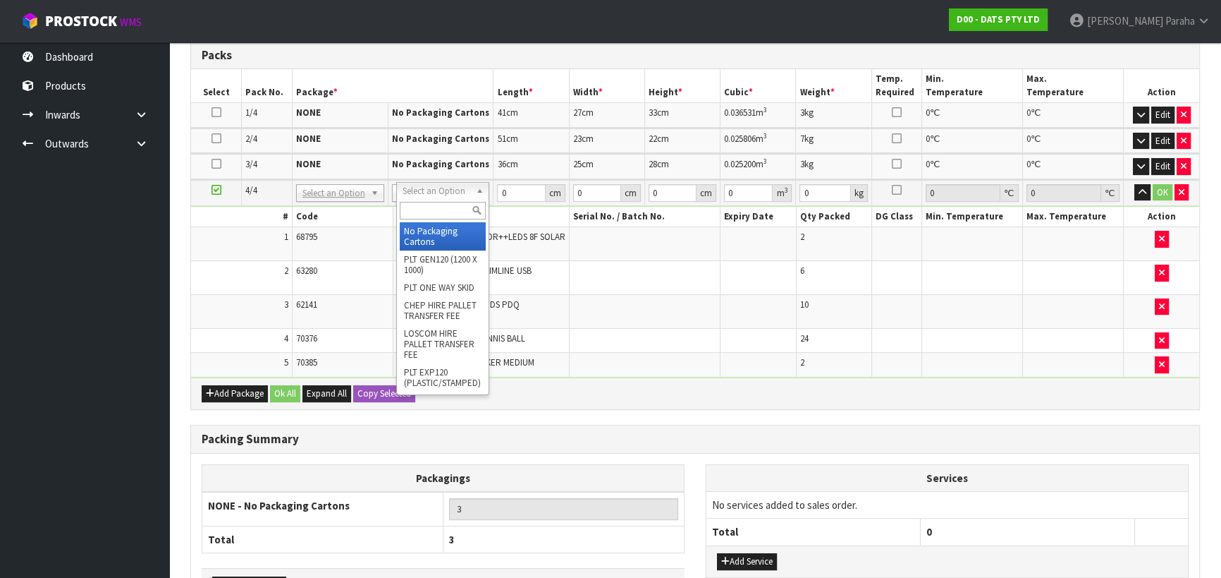
click at [409, 214] on input "text" at bounding box center [443, 211] width 86 height 18
type input "CTN7"
type input "45.5"
type input "35"
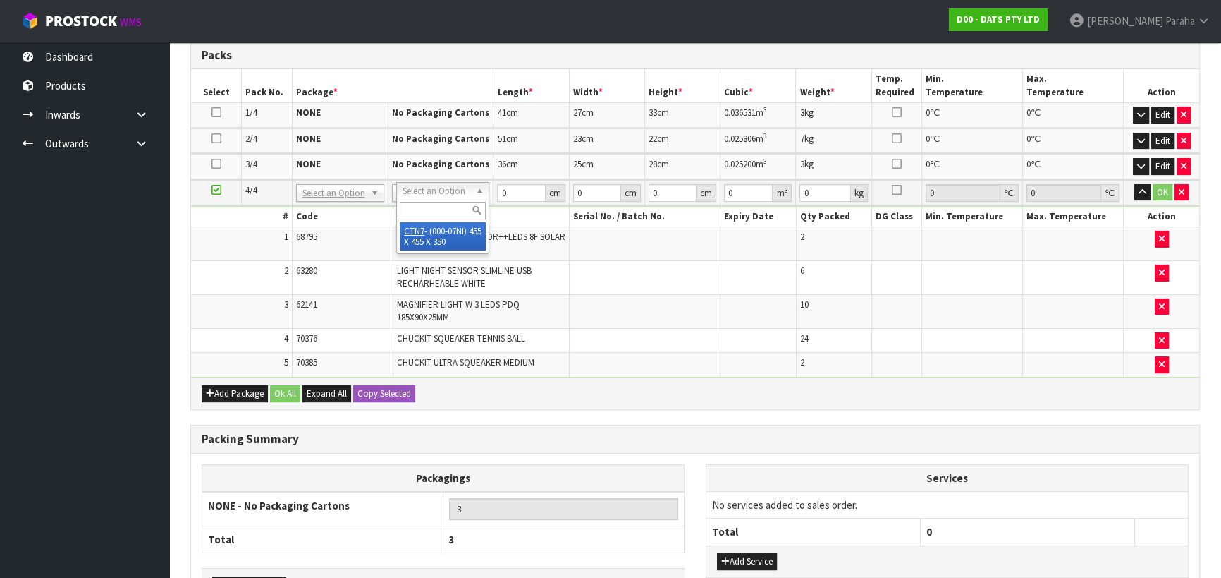
type input "0.072459"
type input "8.38"
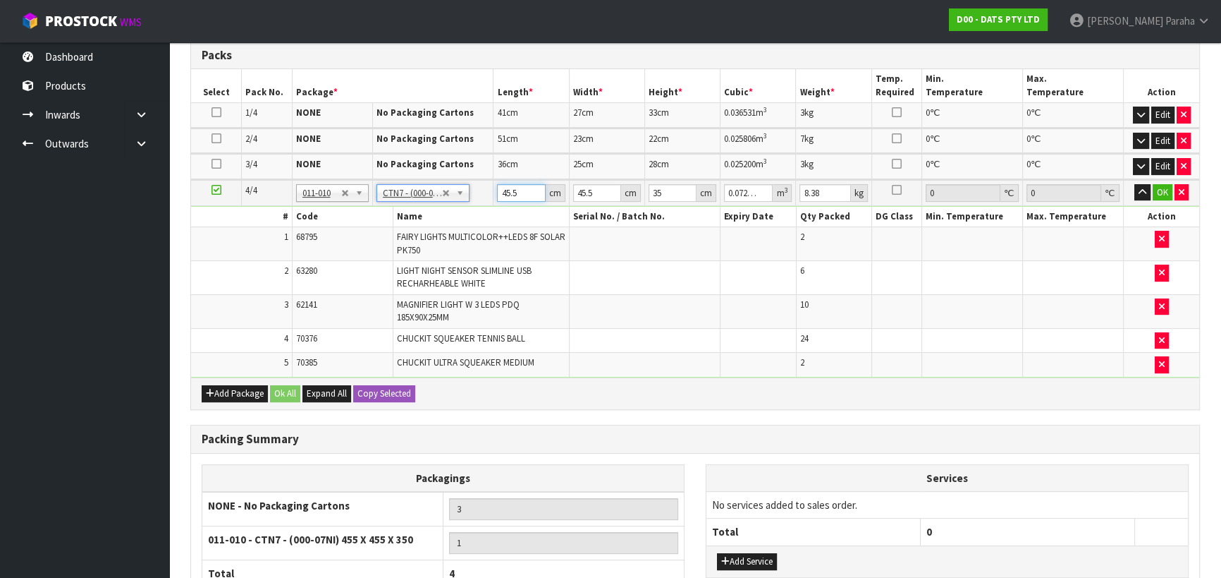
drag, startPoint x: 518, startPoint y: 191, endPoint x: 499, endPoint y: 191, distance: 19.7
click at [499, 191] on input "45.5" at bounding box center [521, 193] width 48 height 18
type input "4"
type input "0.00637"
type input "46"
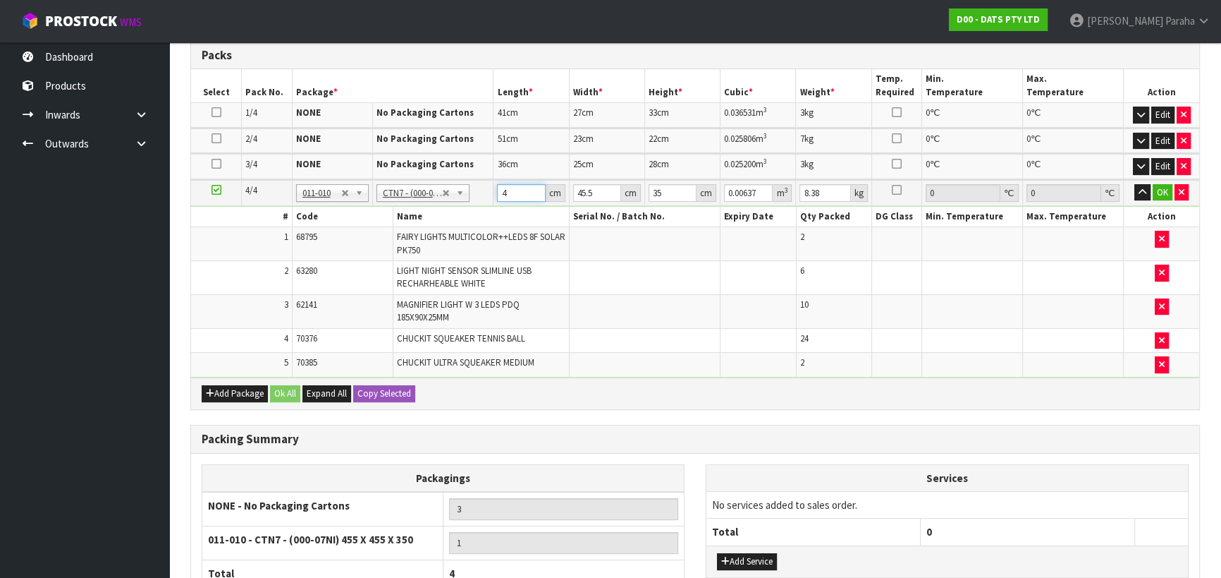
type input "0.073255"
type input "464"
type input "0.73892"
type input "46"
type input "0.073255"
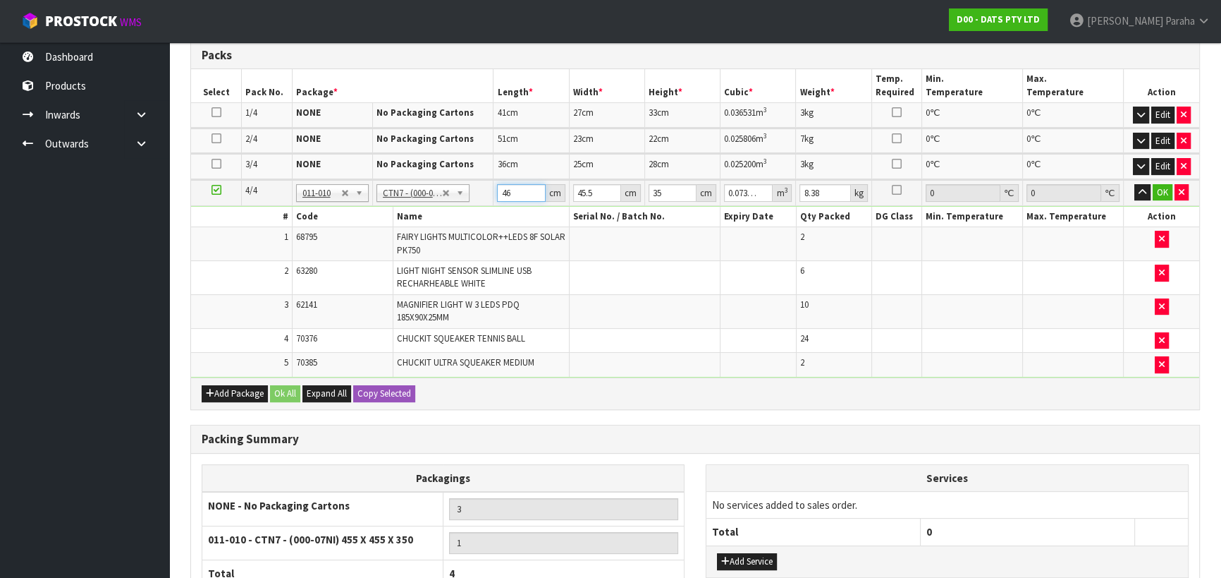
type input "46"
type input "4"
type input "0.00644"
type input "46"
type input "0.07406"
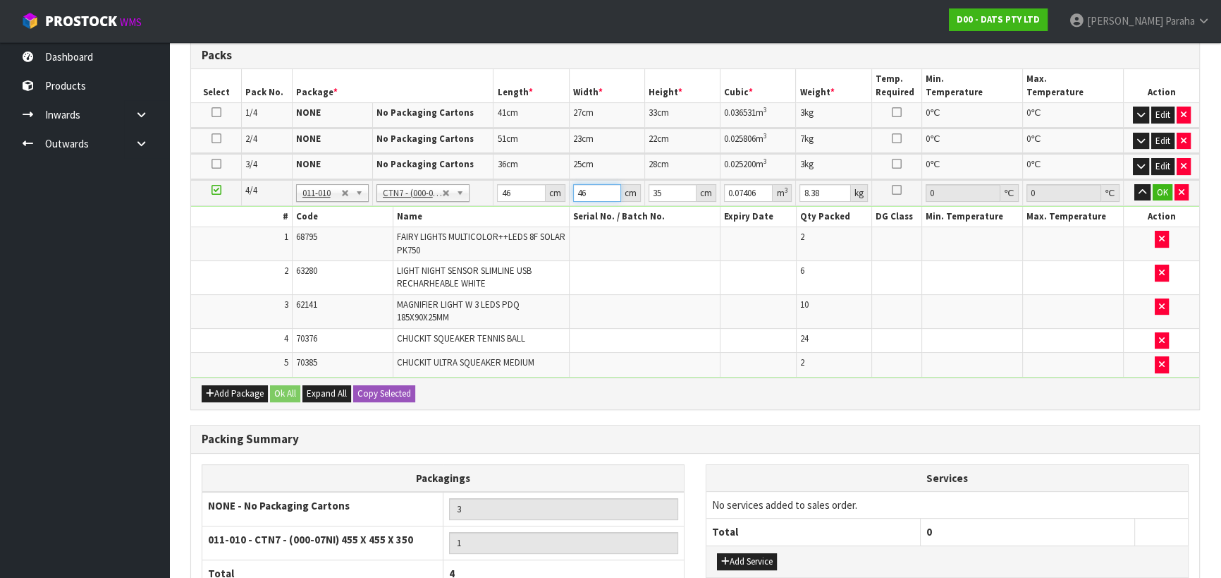
type input "46"
type input "3"
type input "0.006348"
type input "37"
type input "0.078292"
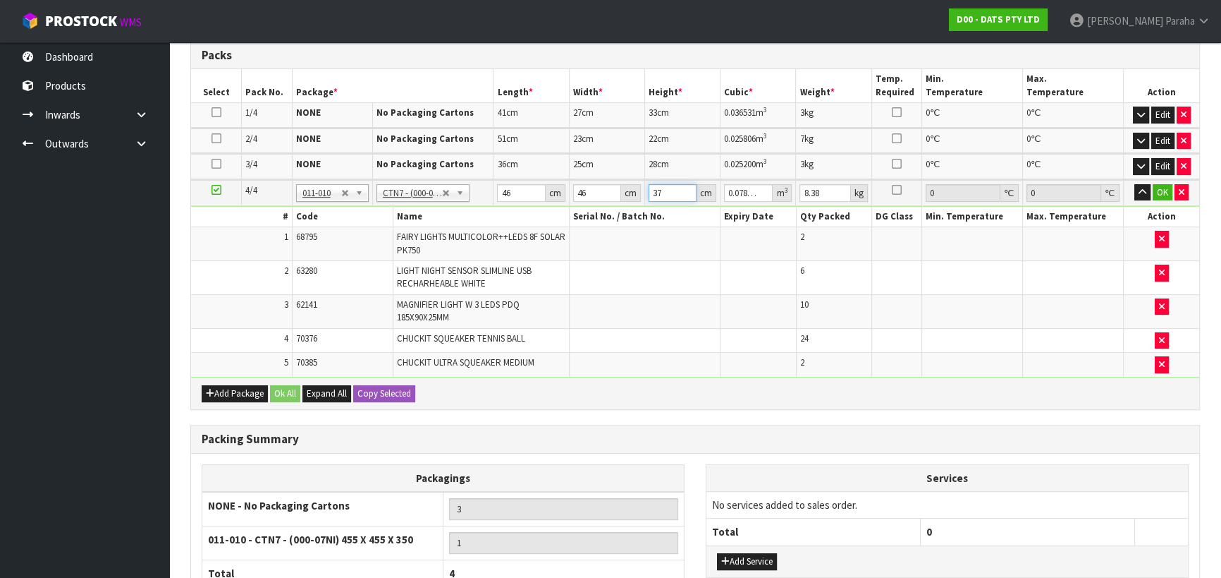
type input "37"
type input "9"
click at [1135, 184] on button "button" at bounding box center [1143, 192] width 16 height 17
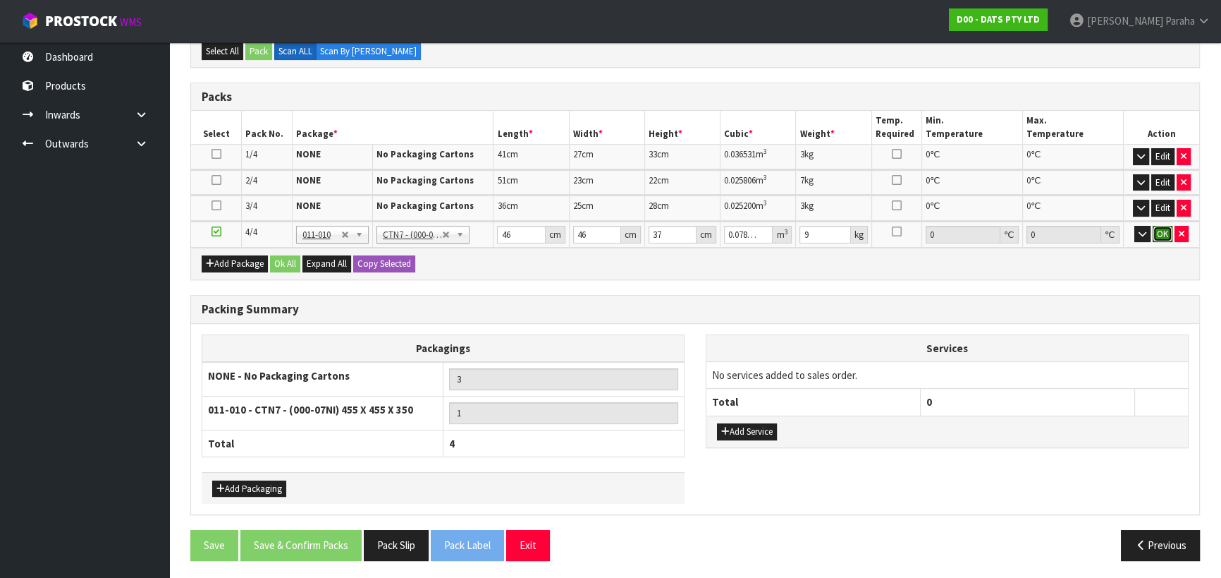
click button "OK" at bounding box center [1163, 234] width 20 height 17
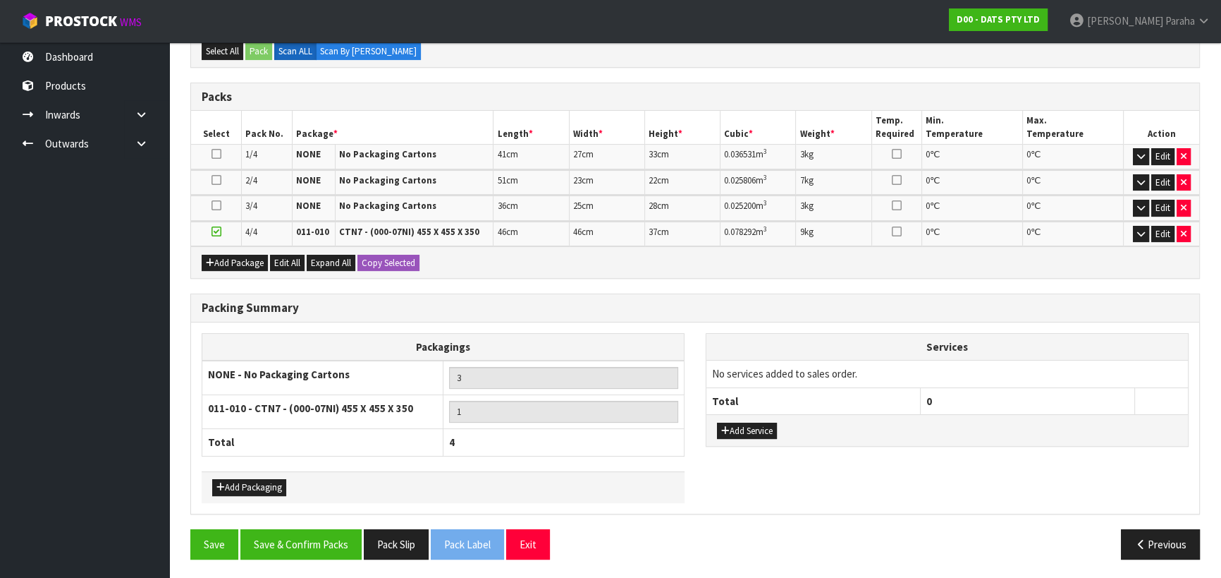
scroll to position [288, 0]
click at [295, 536] on button "Save & Confirm Packs" at bounding box center [300, 545] width 121 height 30
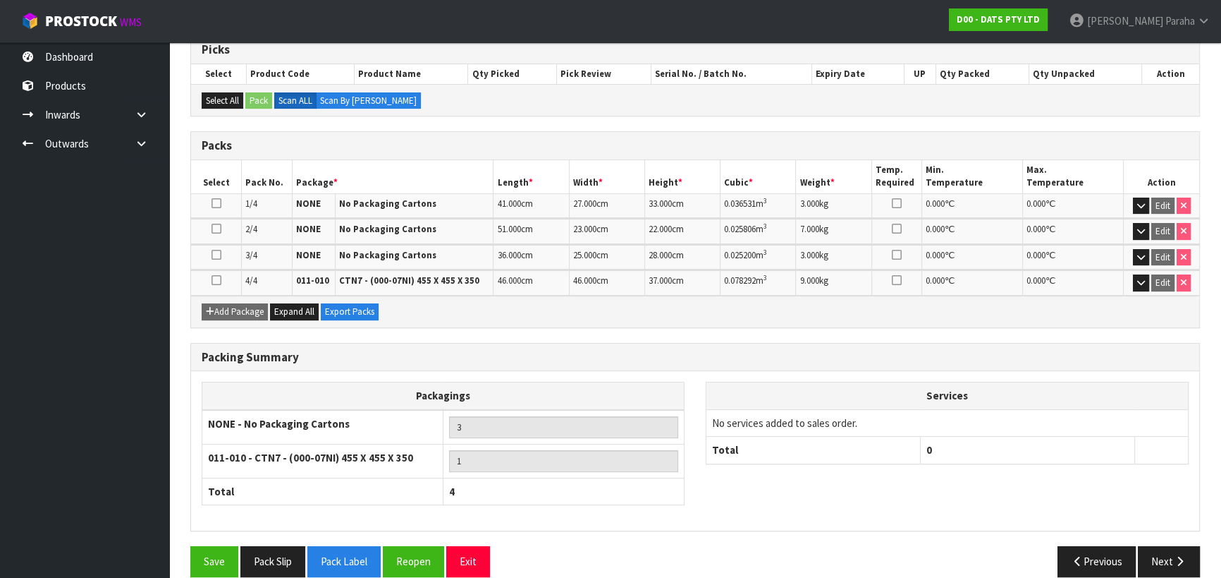
scroll to position [307, 0]
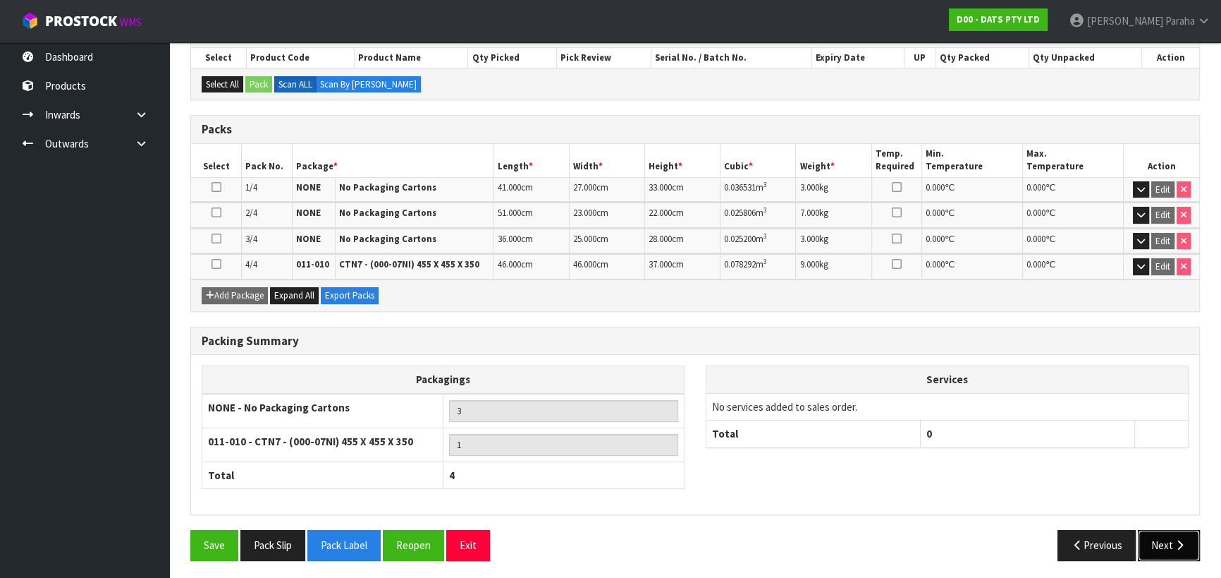
click at [1164, 536] on button "Next" at bounding box center [1169, 545] width 62 height 30
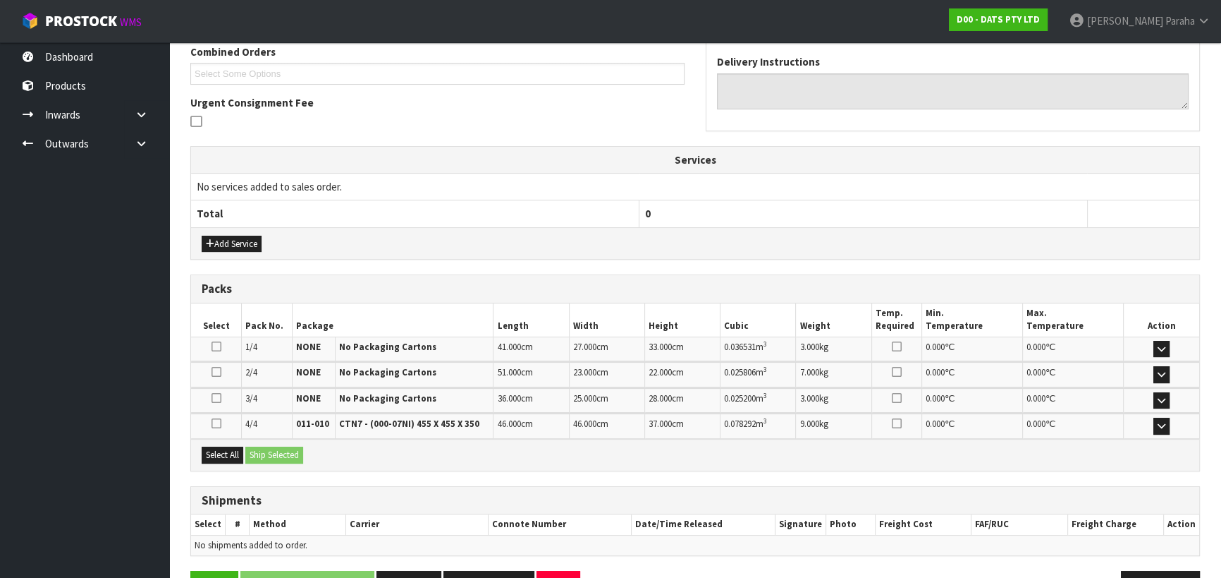
scroll to position [413, 0]
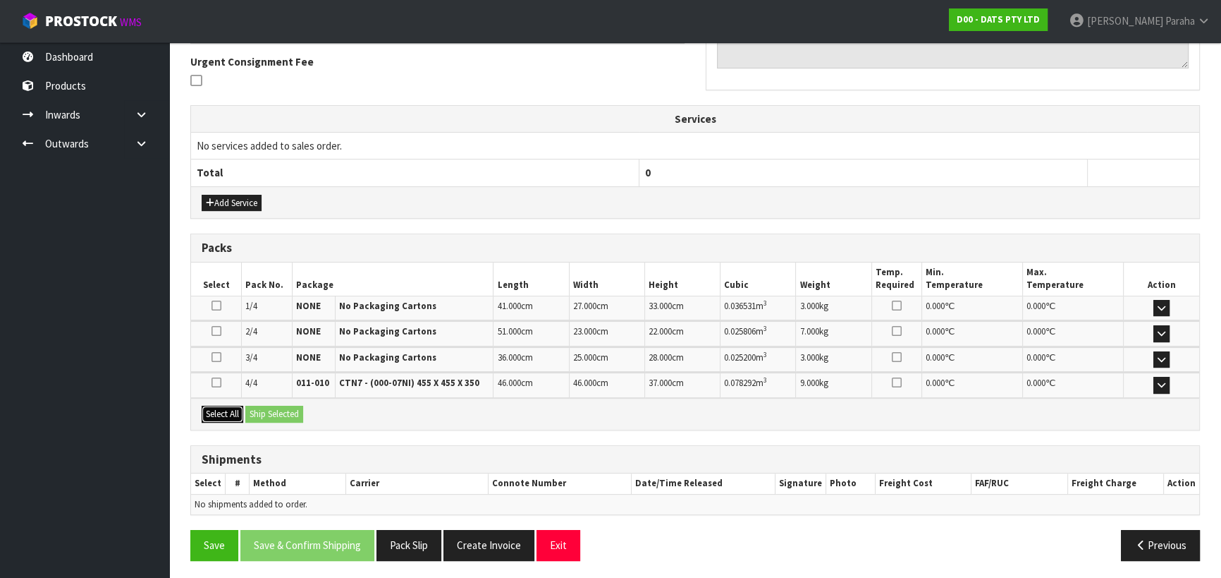
click at [225, 405] on button "Select All" at bounding box center [223, 413] width 42 height 17
click at [272, 408] on button "Ship Selected" at bounding box center [274, 413] width 58 height 17
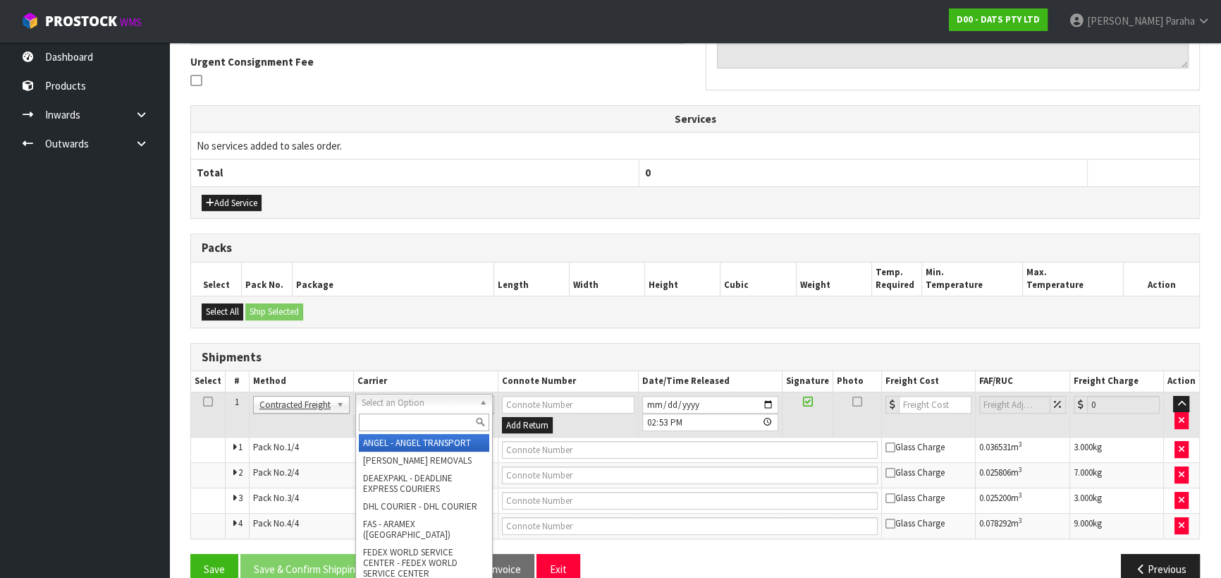
drag, startPoint x: 487, startPoint y: 402, endPoint x: 468, endPoint y: 415, distance: 22.9
click at [460, 420] on input "text" at bounding box center [424, 422] width 130 height 18
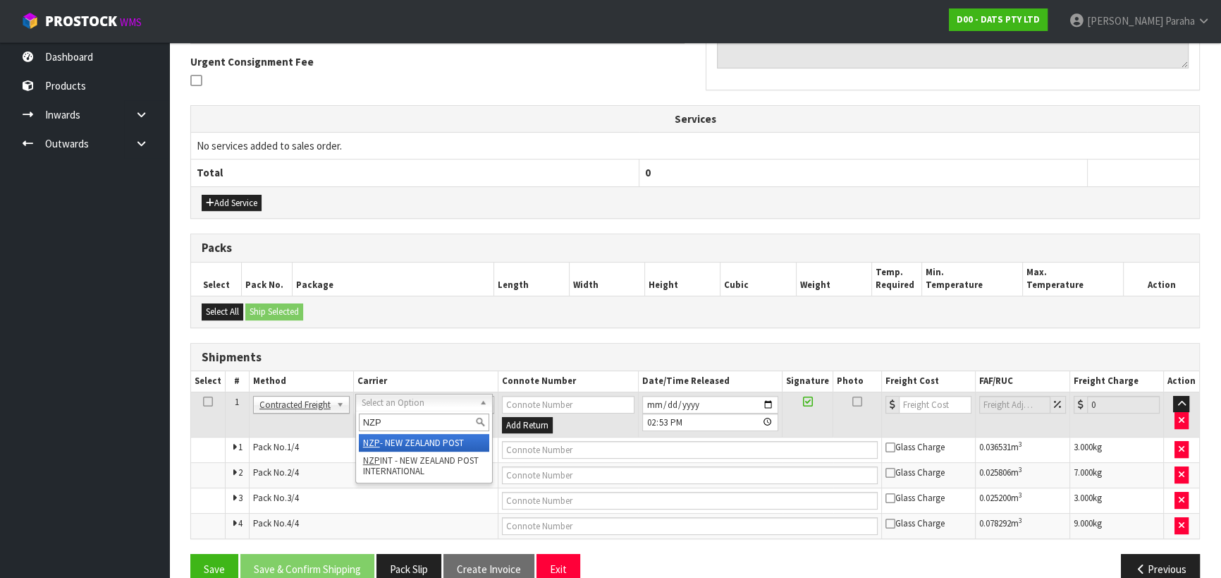
type input "NZP"
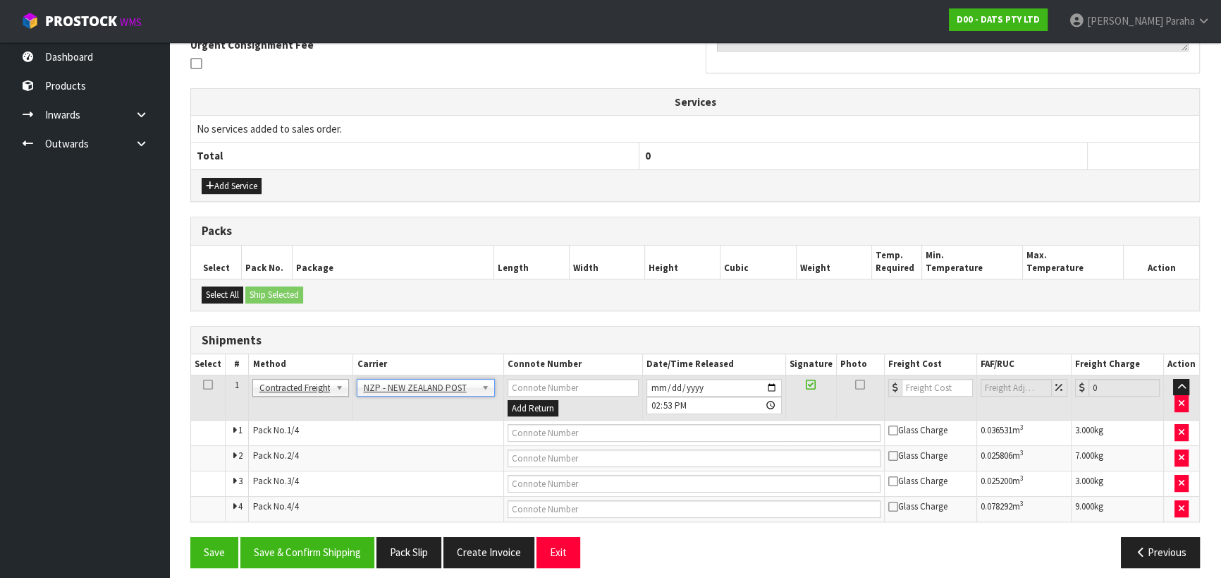
scroll to position [437, 0]
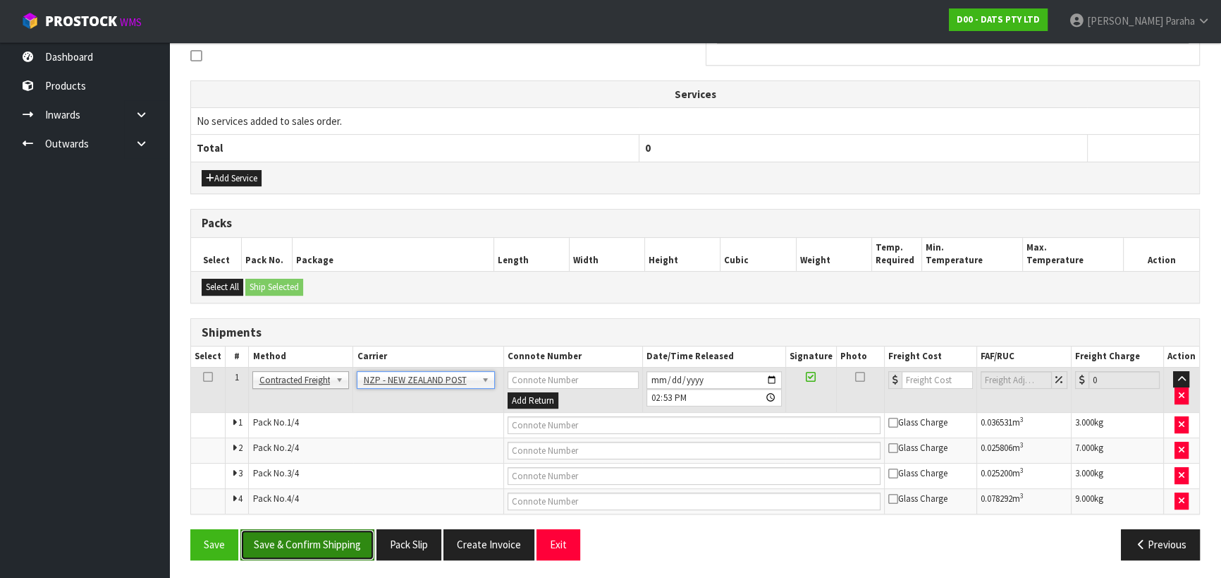
click at [340, 536] on button "Save & Confirm Shipping" at bounding box center [307, 544] width 134 height 30
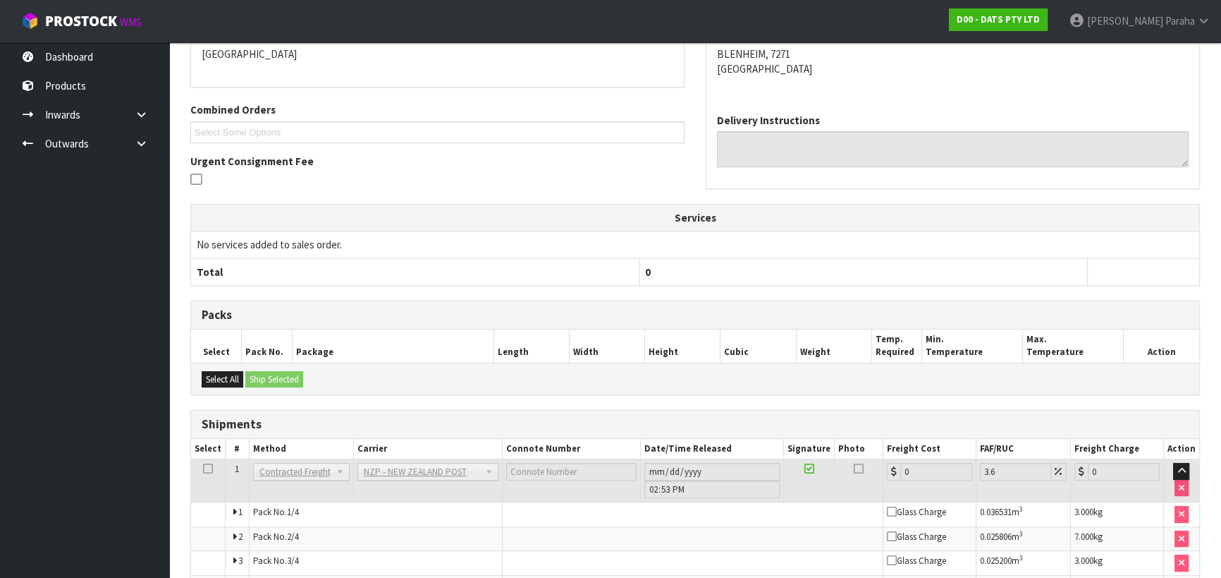
scroll to position [414, 0]
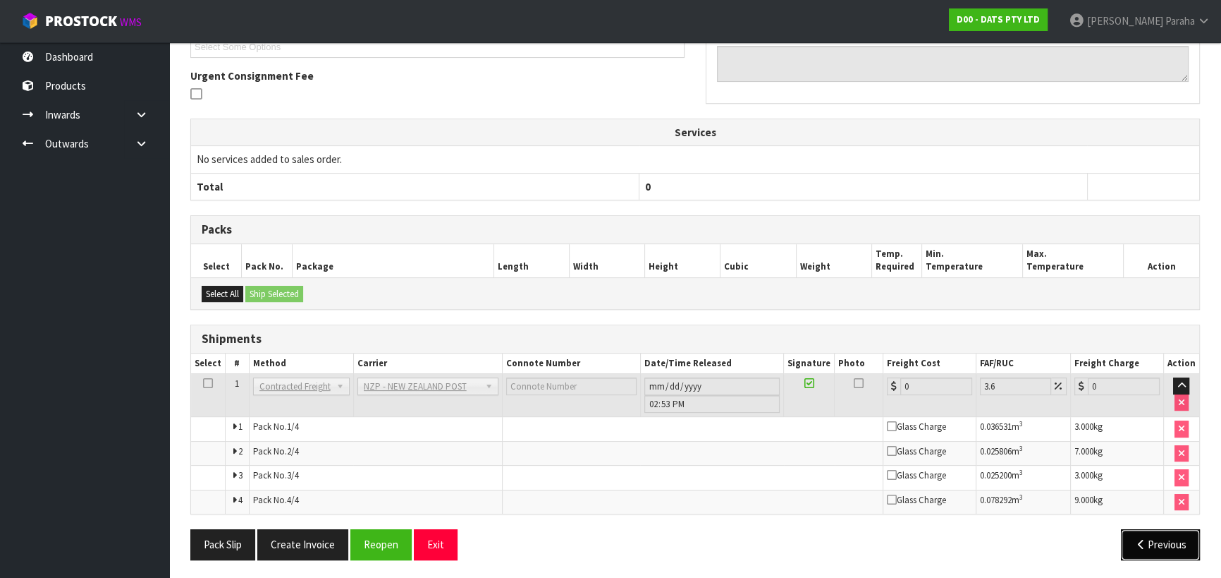
click at [1142, 548] on button "Previous" at bounding box center [1160, 544] width 79 height 30
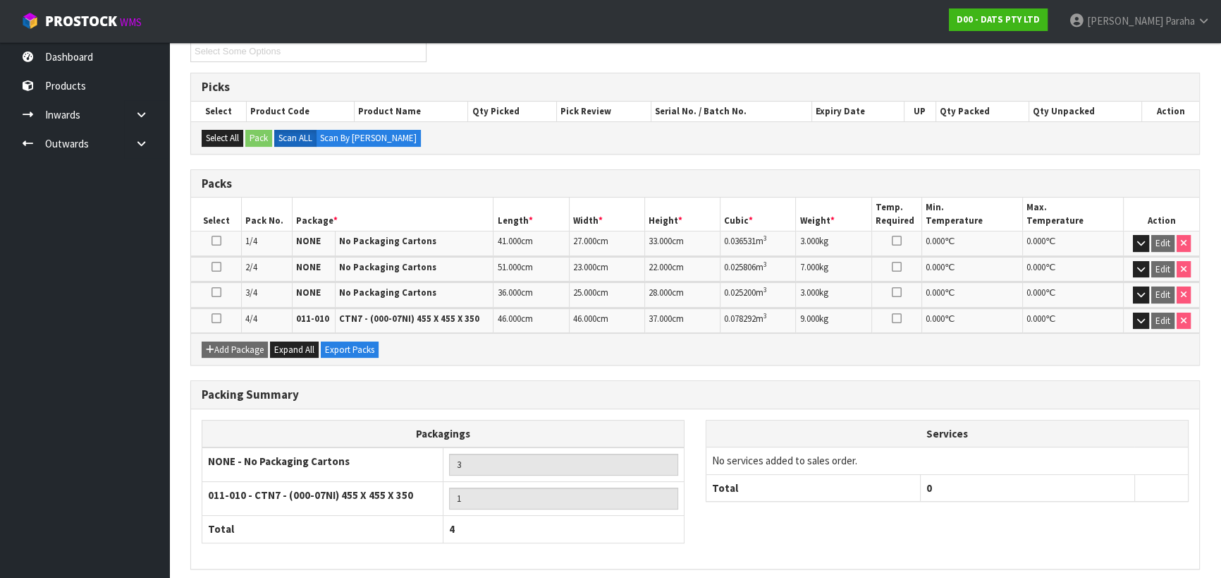
scroll to position [323, 0]
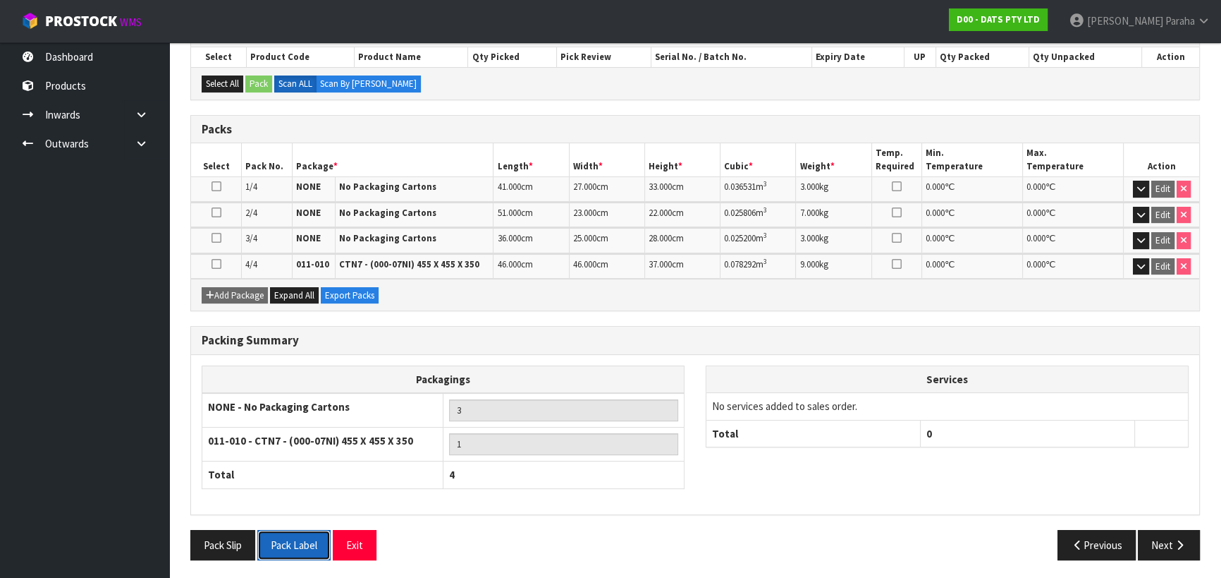
click at [306, 542] on button "Pack Label" at bounding box center [293, 545] width 73 height 30
click at [1176, 541] on icon "button" at bounding box center [1179, 544] width 13 height 11
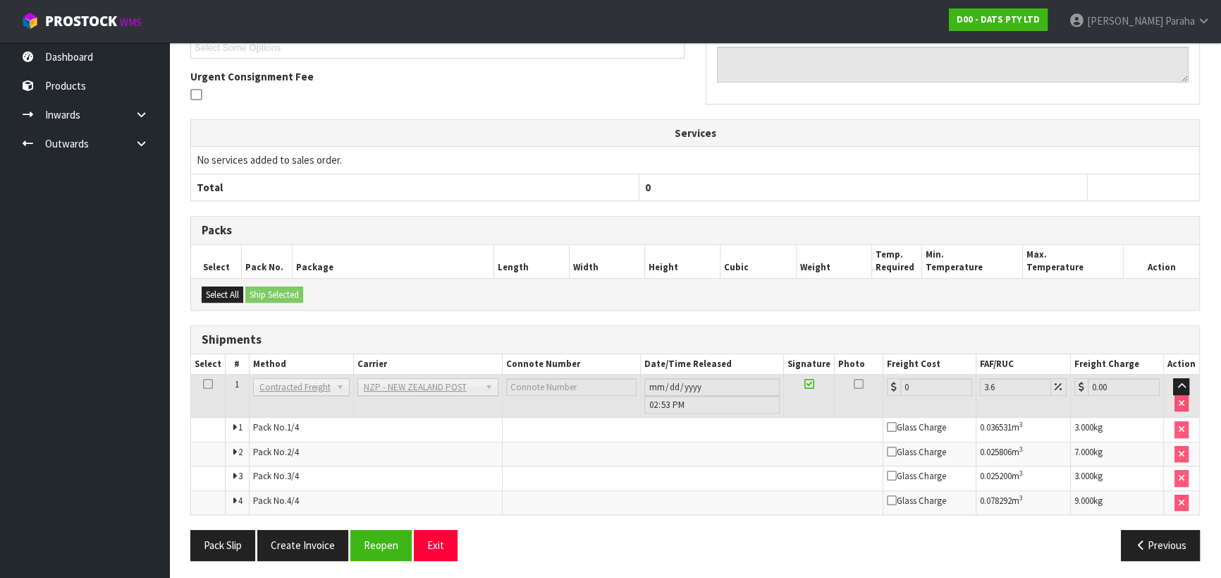
scroll to position [414, 0]
click at [381, 544] on button "Reopen" at bounding box center [380, 544] width 61 height 30
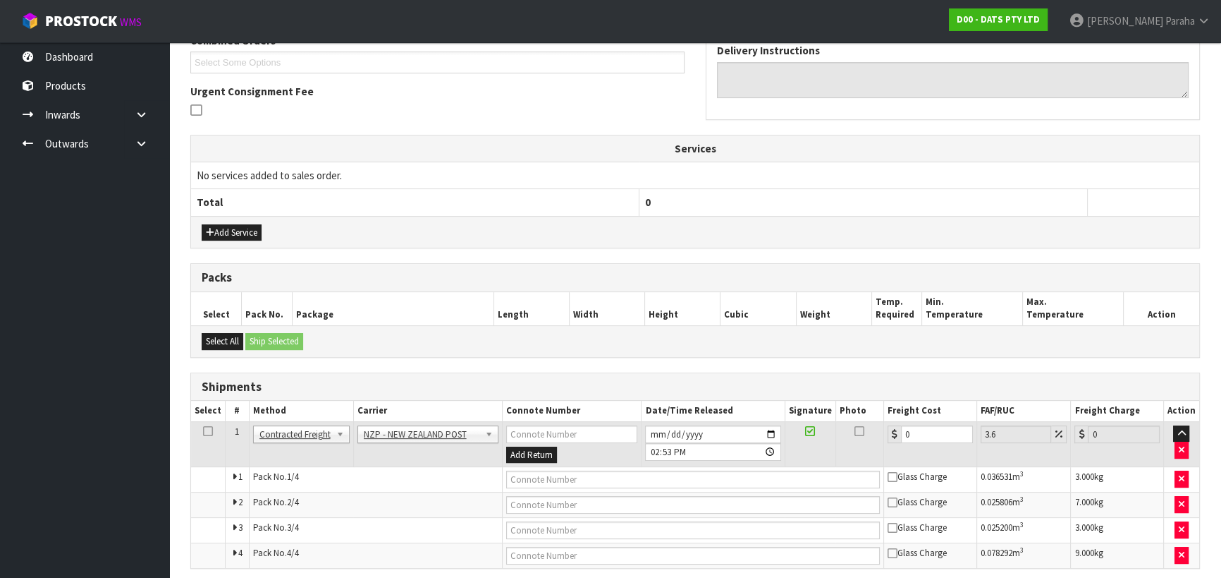
scroll to position [437, 0]
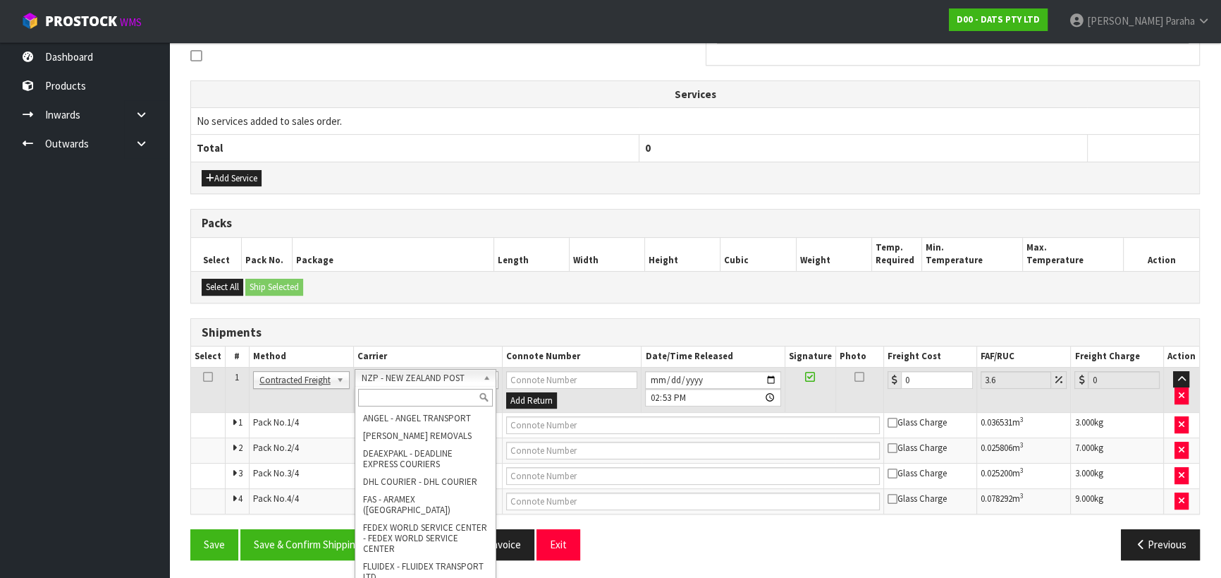
click at [454, 393] on input "text" at bounding box center [425, 398] width 135 height 18
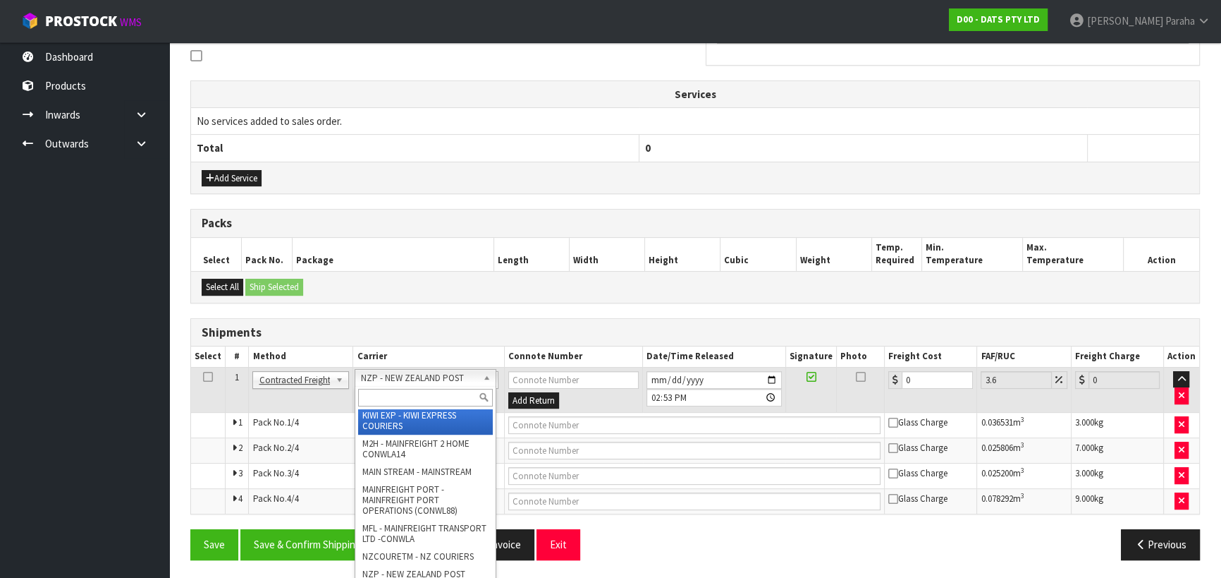
scroll to position [212, 0]
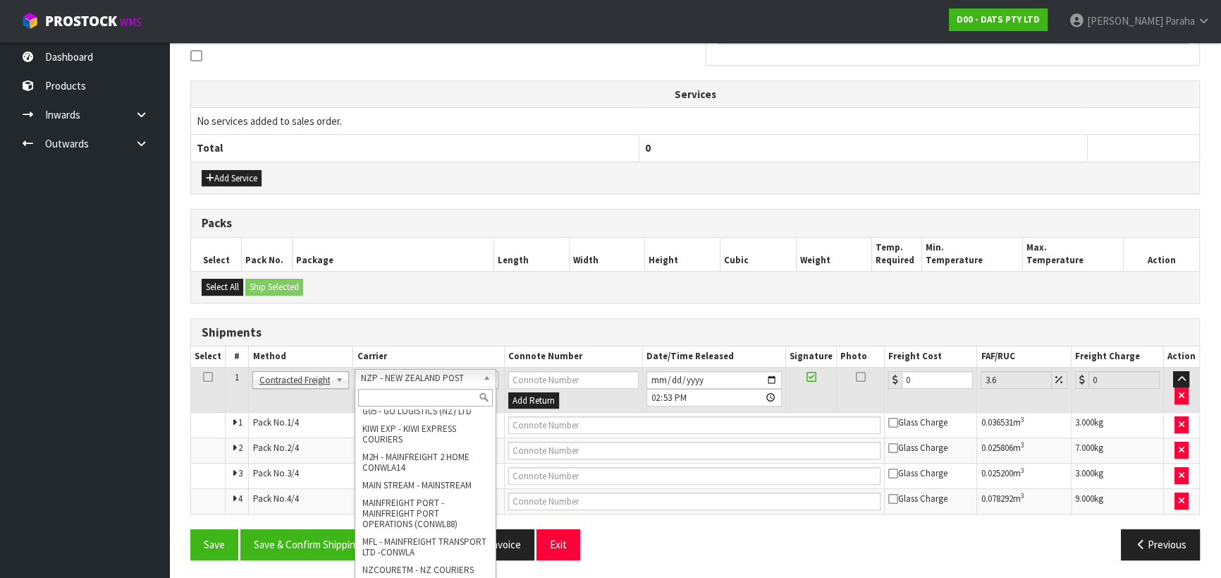
click at [458, 394] on input "text" at bounding box center [425, 398] width 135 height 18
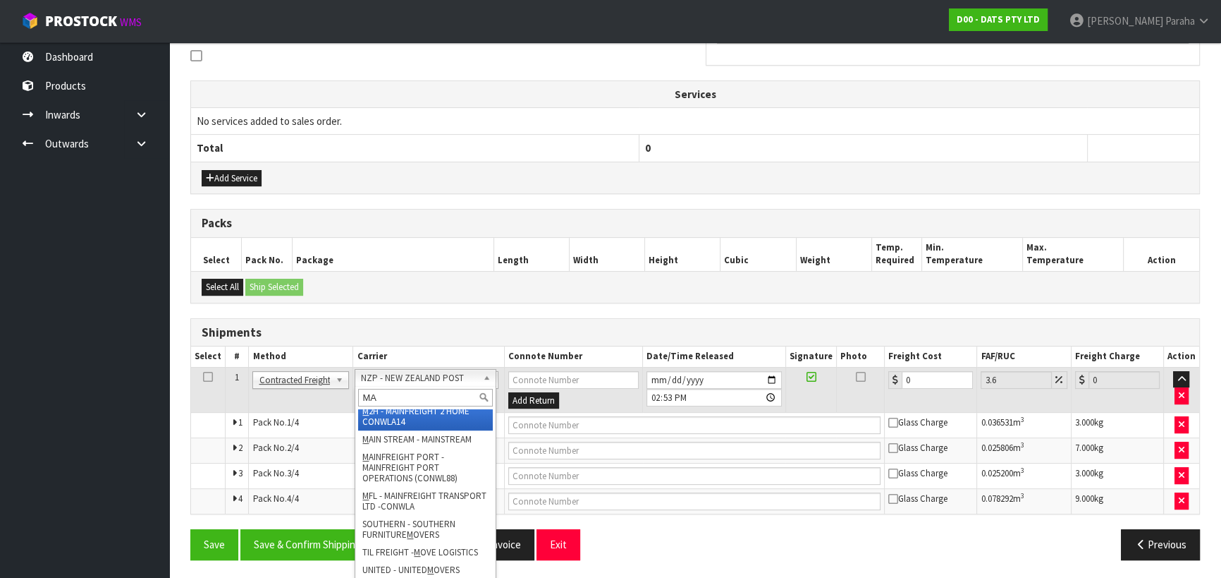
scroll to position [0, 0]
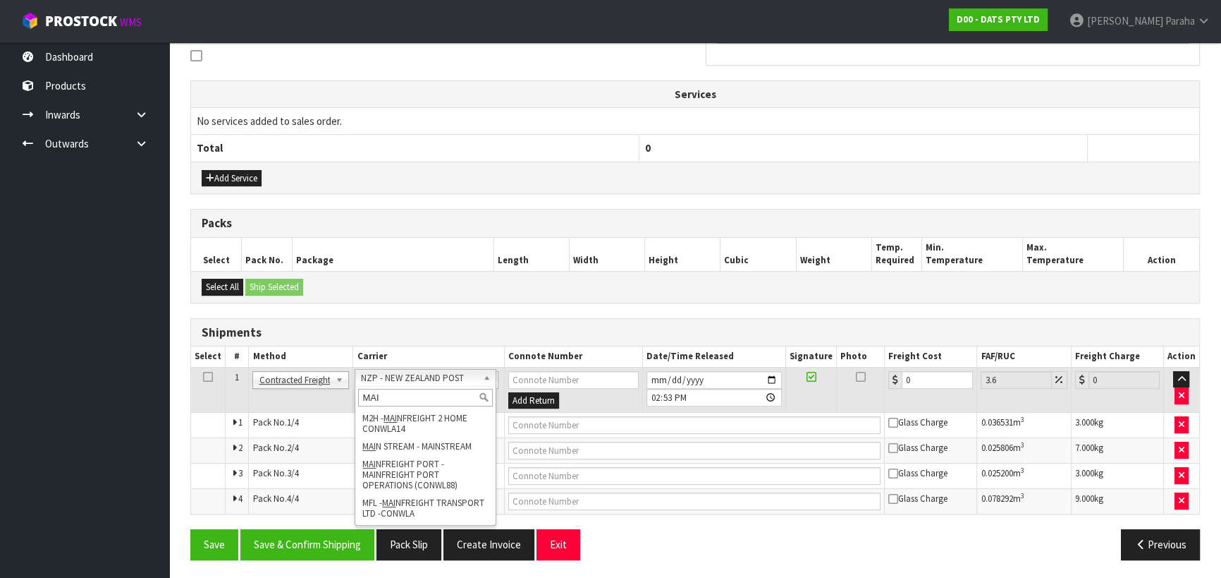
click at [439, 398] on input "MAI" at bounding box center [425, 398] width 135 height 18
type input "MAI"
click at [437, 336] on div "Shipments" at bounding box center [695, 333] width 1008 height 28
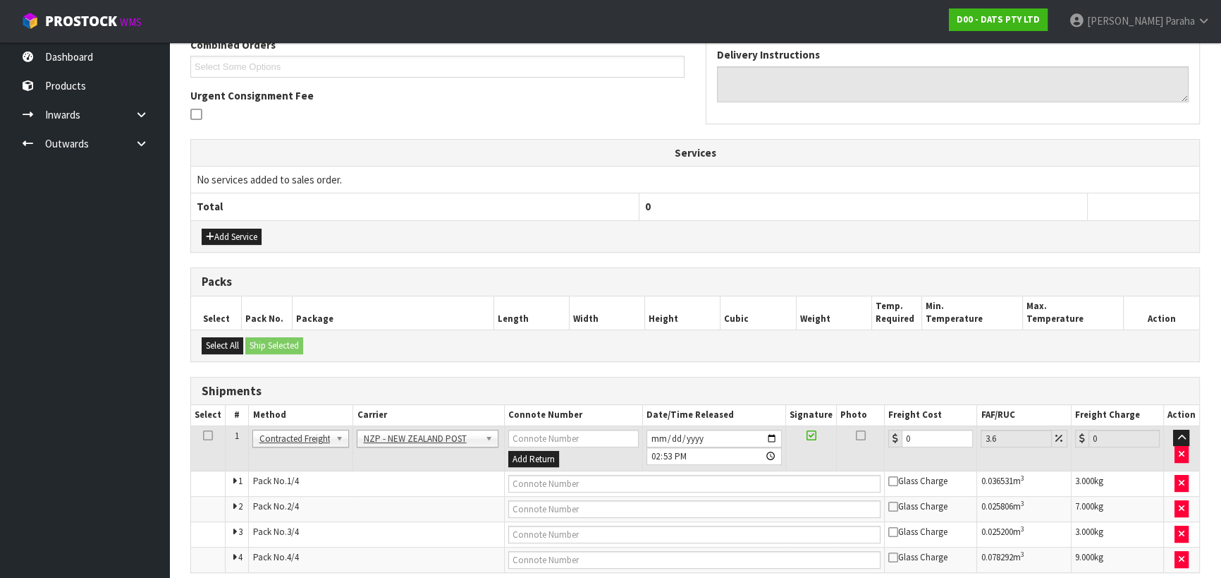
scroll to position [437, 0]
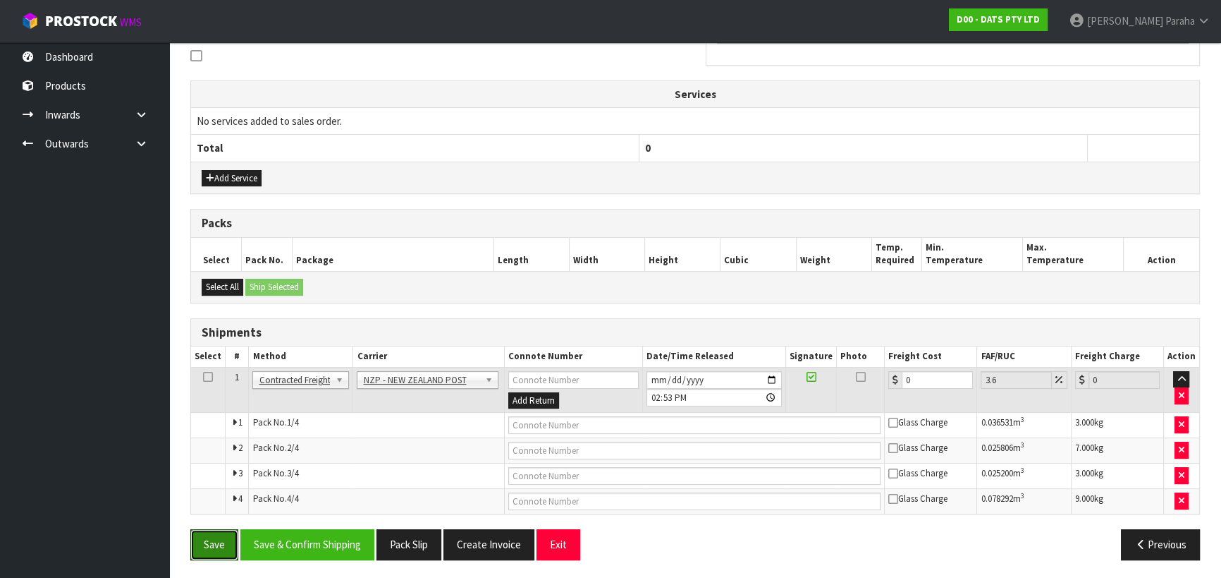
drag, startPoint x: 209, startPoint y: 536, endPoint x: 602, endPoint y: 468, distance: 399.3
click at [209, 536] on button "Save" at bounding box center [214, 544] width 48 height 30
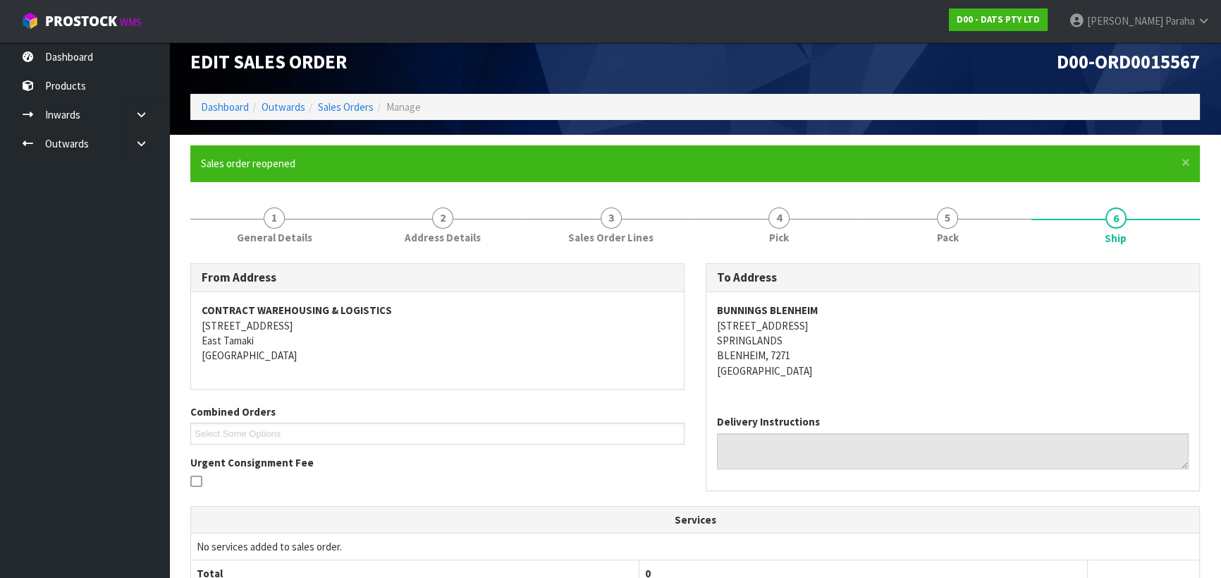
scroll to position [0, 0]
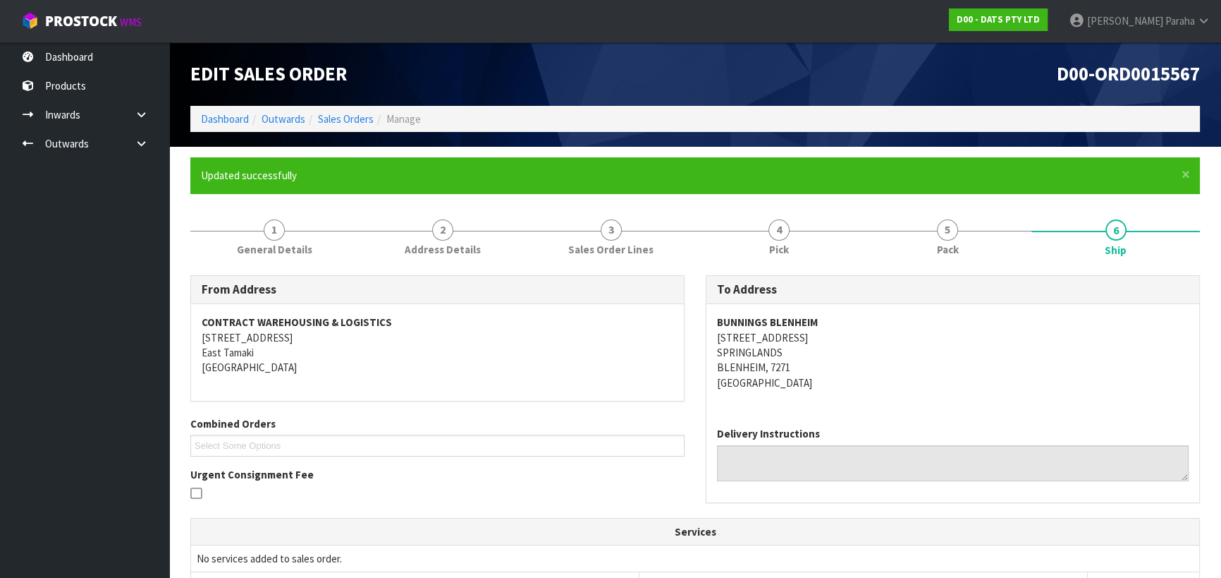
click at [939, 389] on address "BUNNINGS BLENHEIM [STREET_ADDRESS]" at bounding box center [953, 352] width 472 height 75
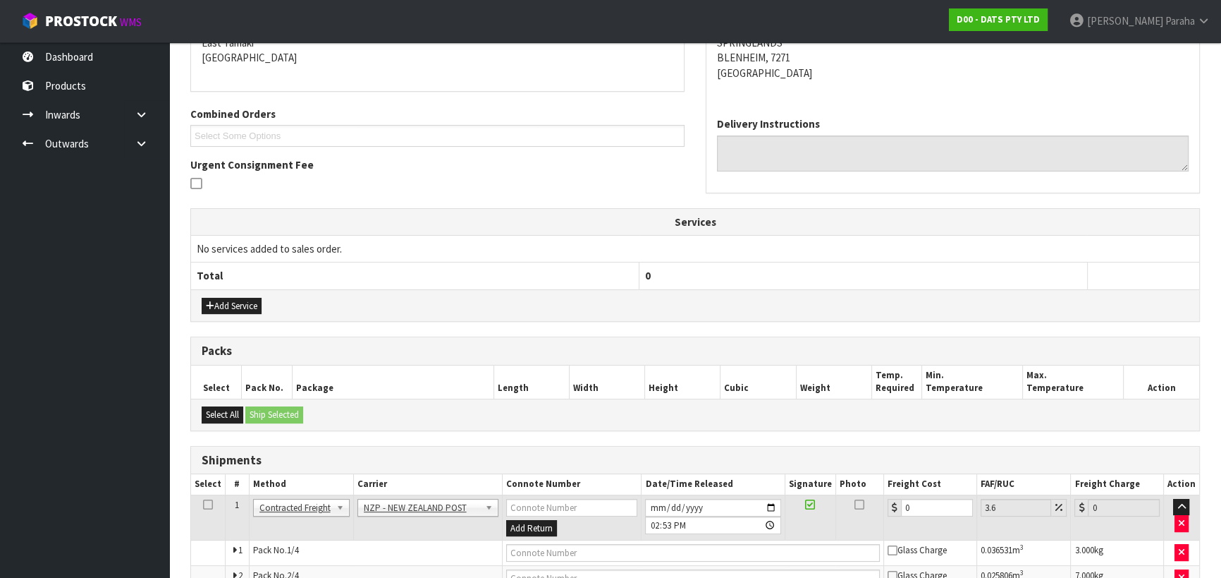
scroll to position [437, 0]
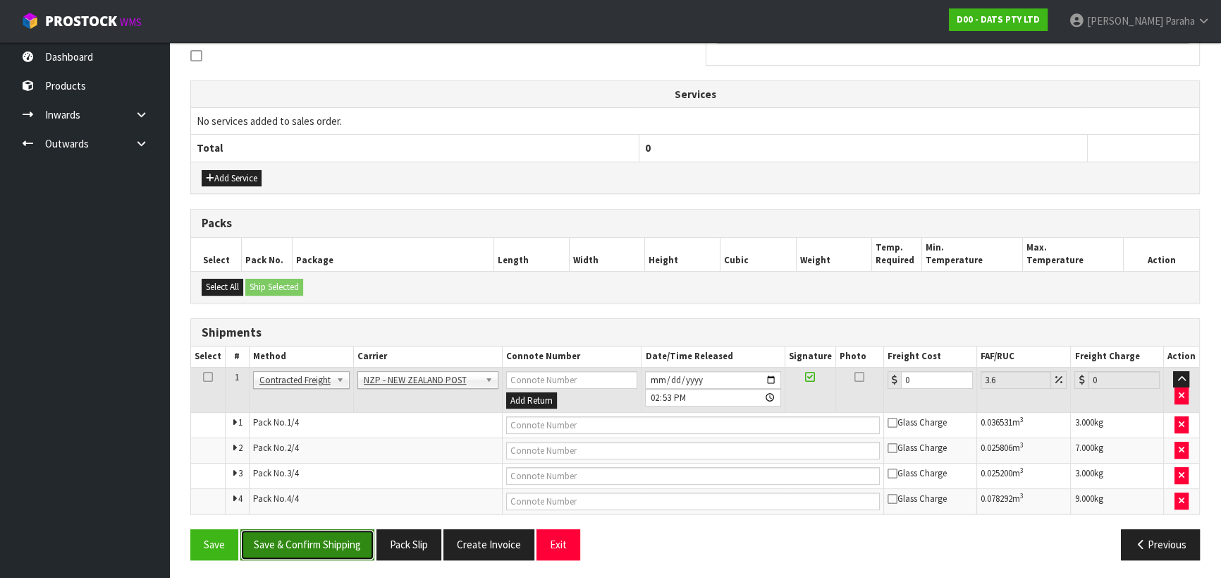
click at [361, 537] on button "Save & Confirm Shipping" at bounding box center [307, 544] width 134 height 30
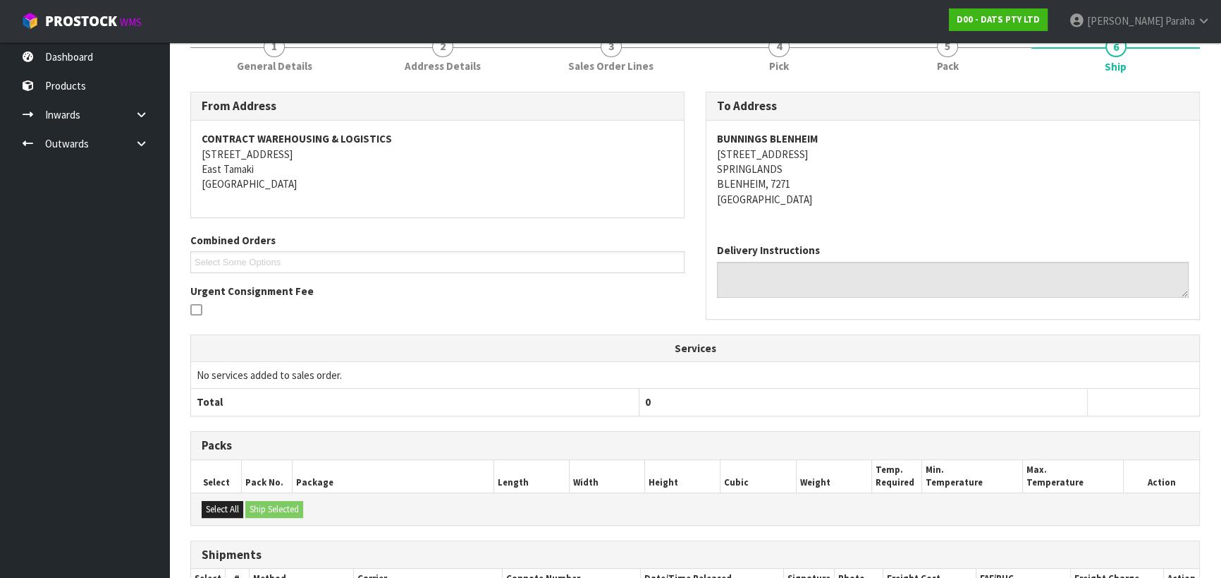
scroll to position [14, 0]
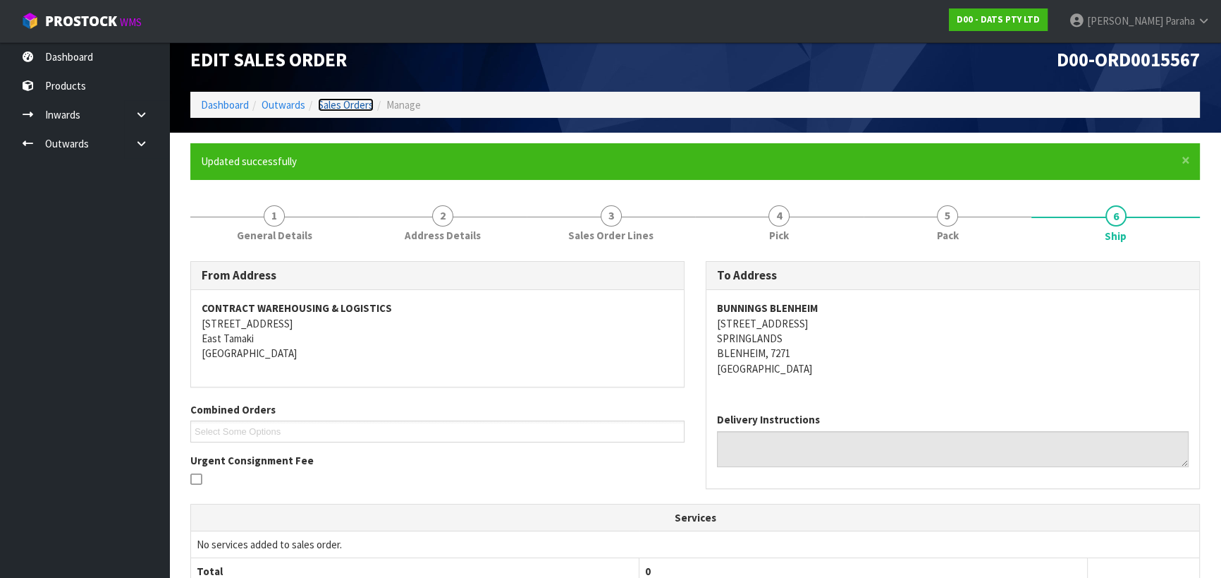
click at [350, 102] on link "Sales Orders" at bounding box center [346, 104] width 56 height 13
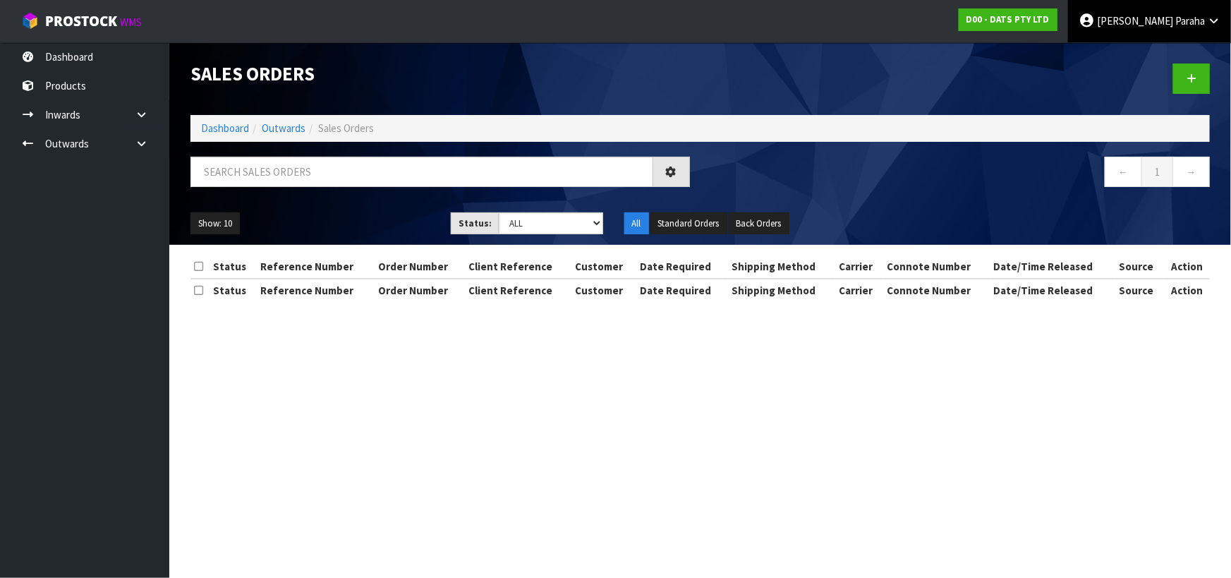
click at [1179, 23] on span "Paraha" at bounding box center [1190, 20] width 30 height 13
click at [1161, 57] on link "Logout" at bounding box center [1173, 56] width 111 height 19
